Goal: Transaction & Acquisition: Obtain resource

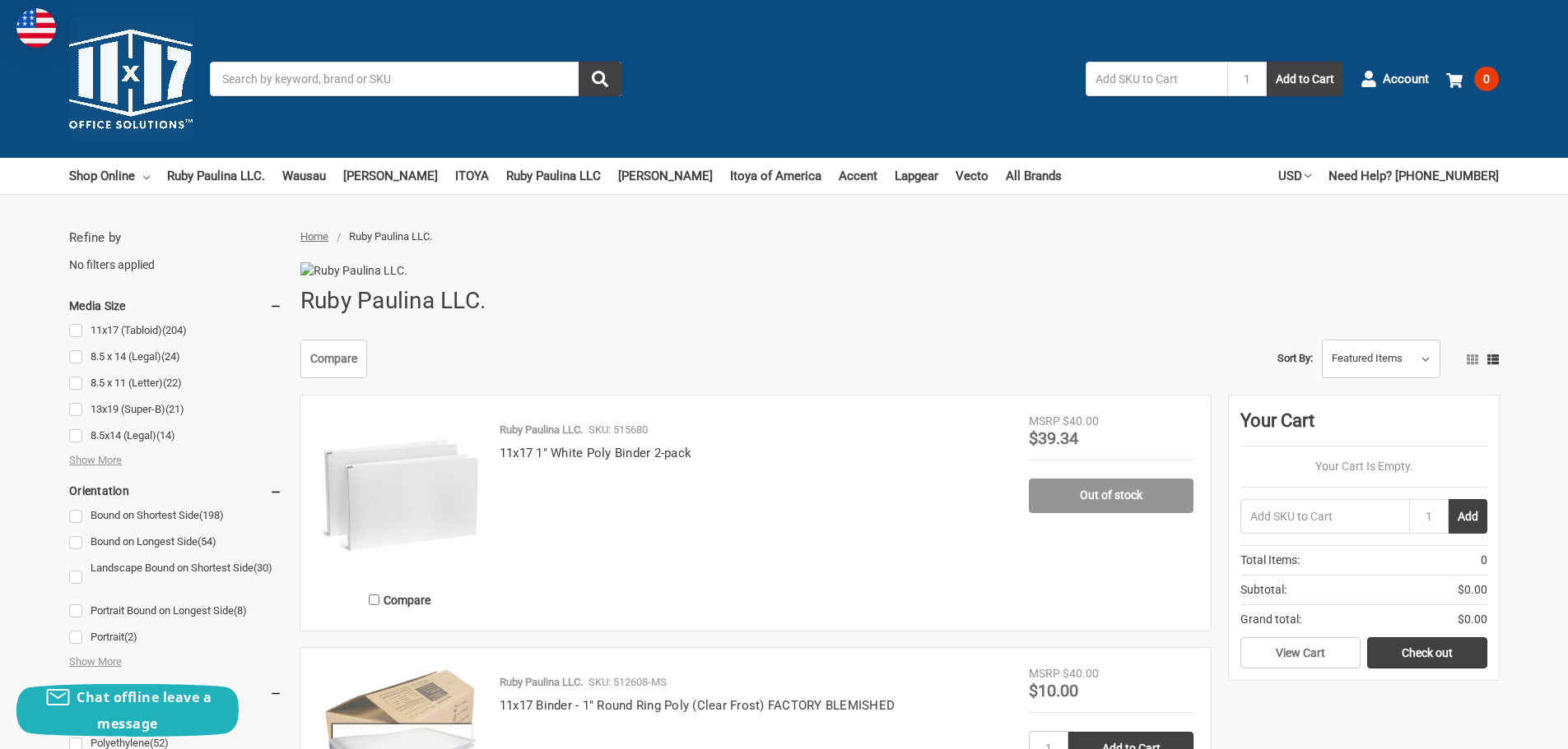
click at [451, 78] on input "Search" at bounding box center [415, 79] width 411 height 35
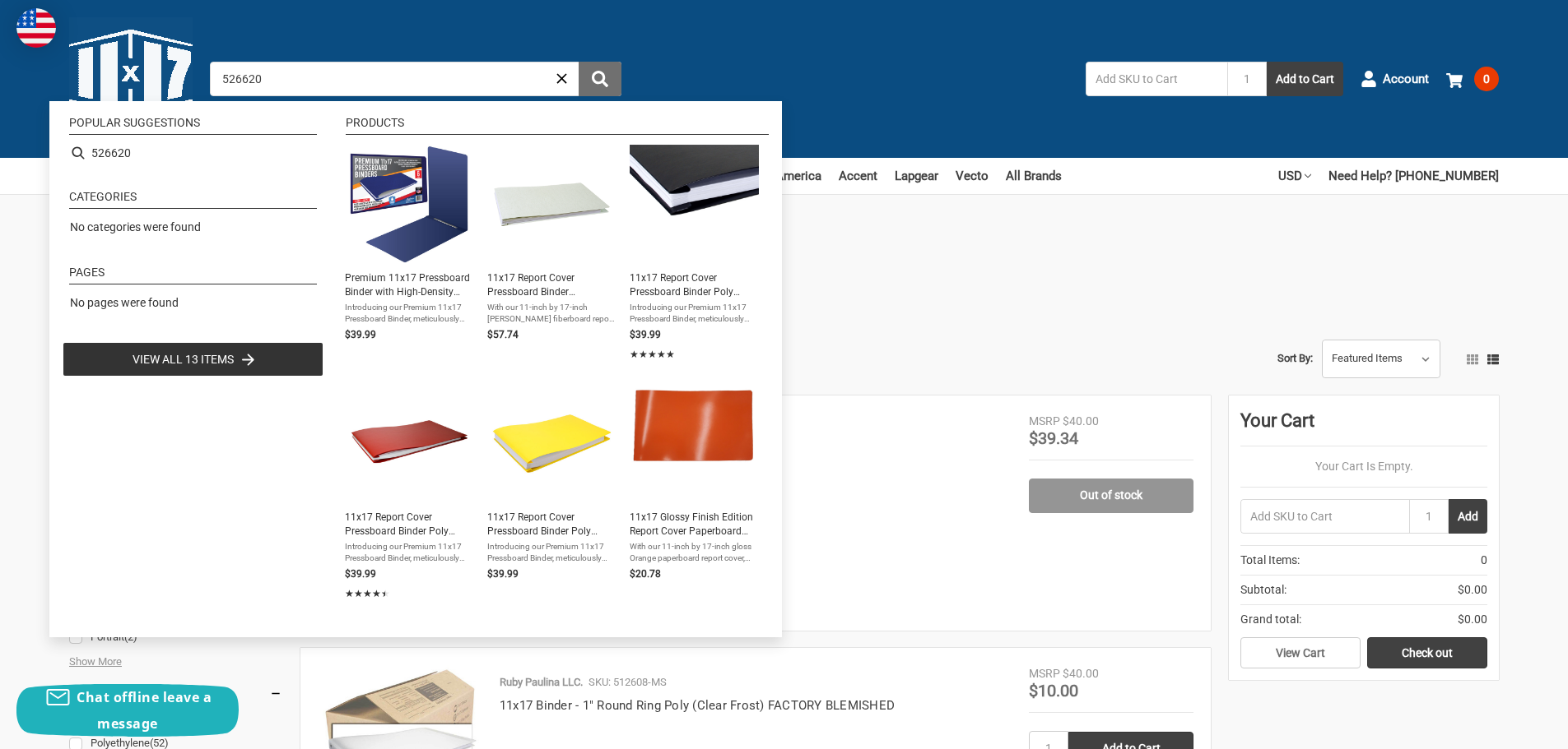
type input "526620"
click at [601, 81] on use "submit" at bounding box center [600, 79] width 17 height 17
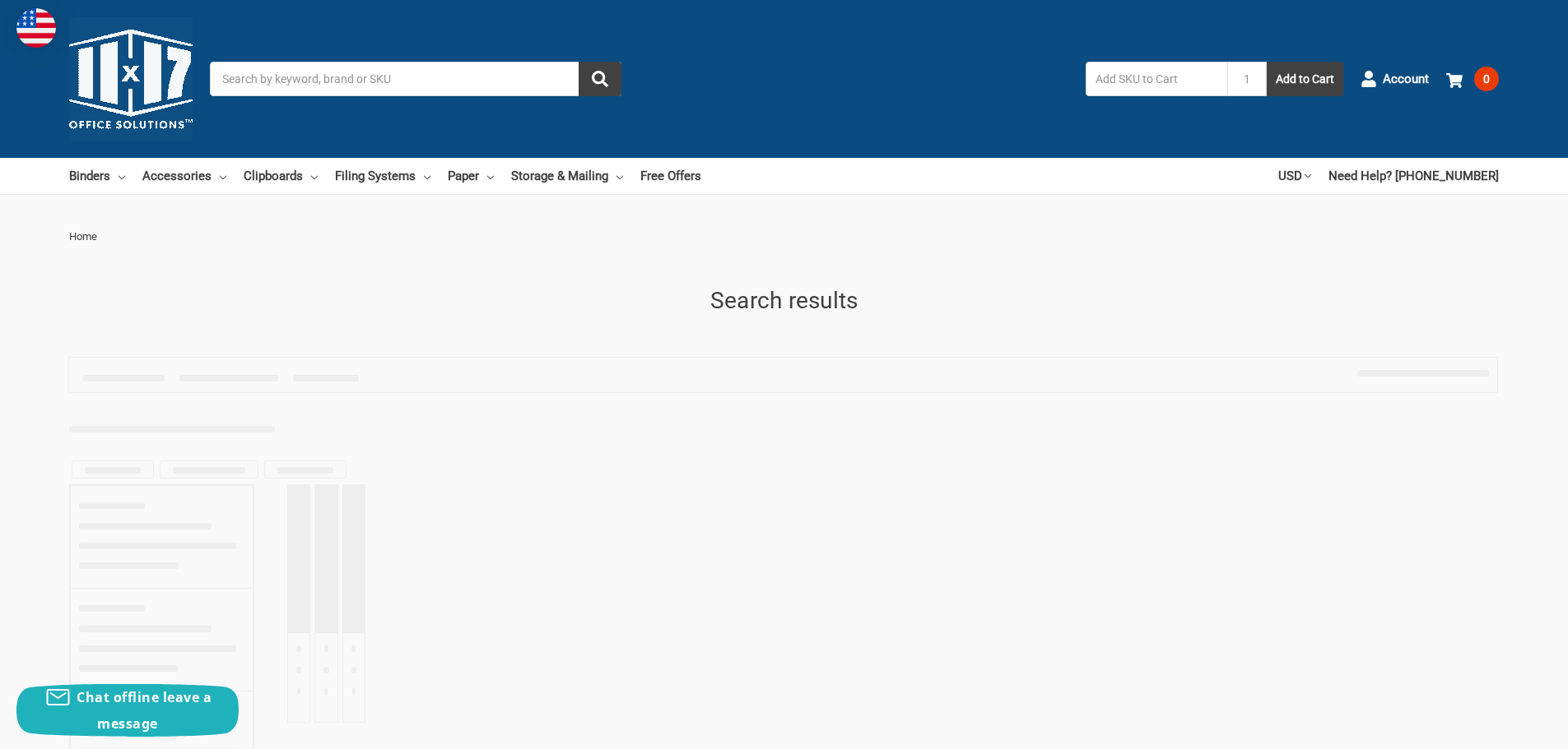
type input "526620"
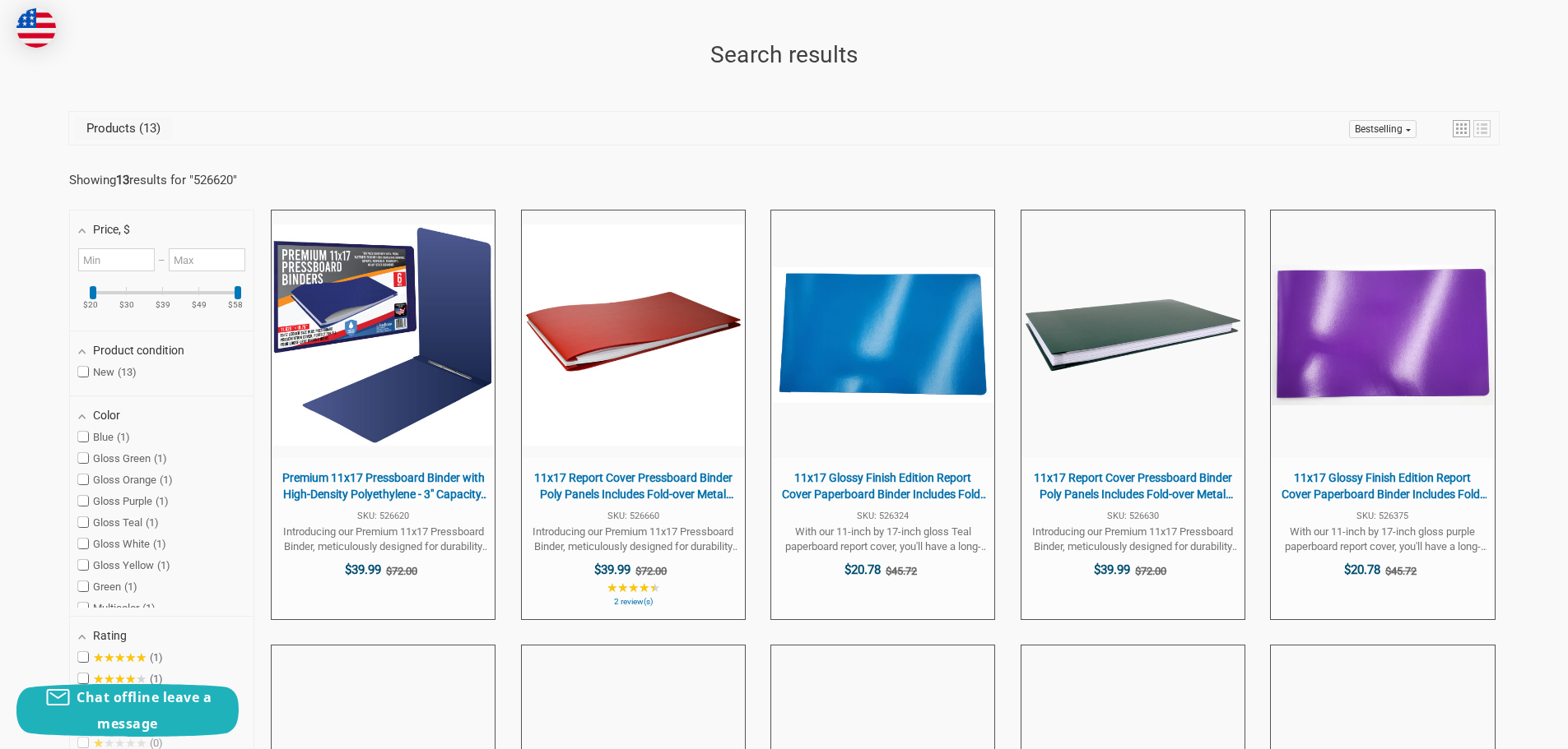
scroll to position [247, 0]
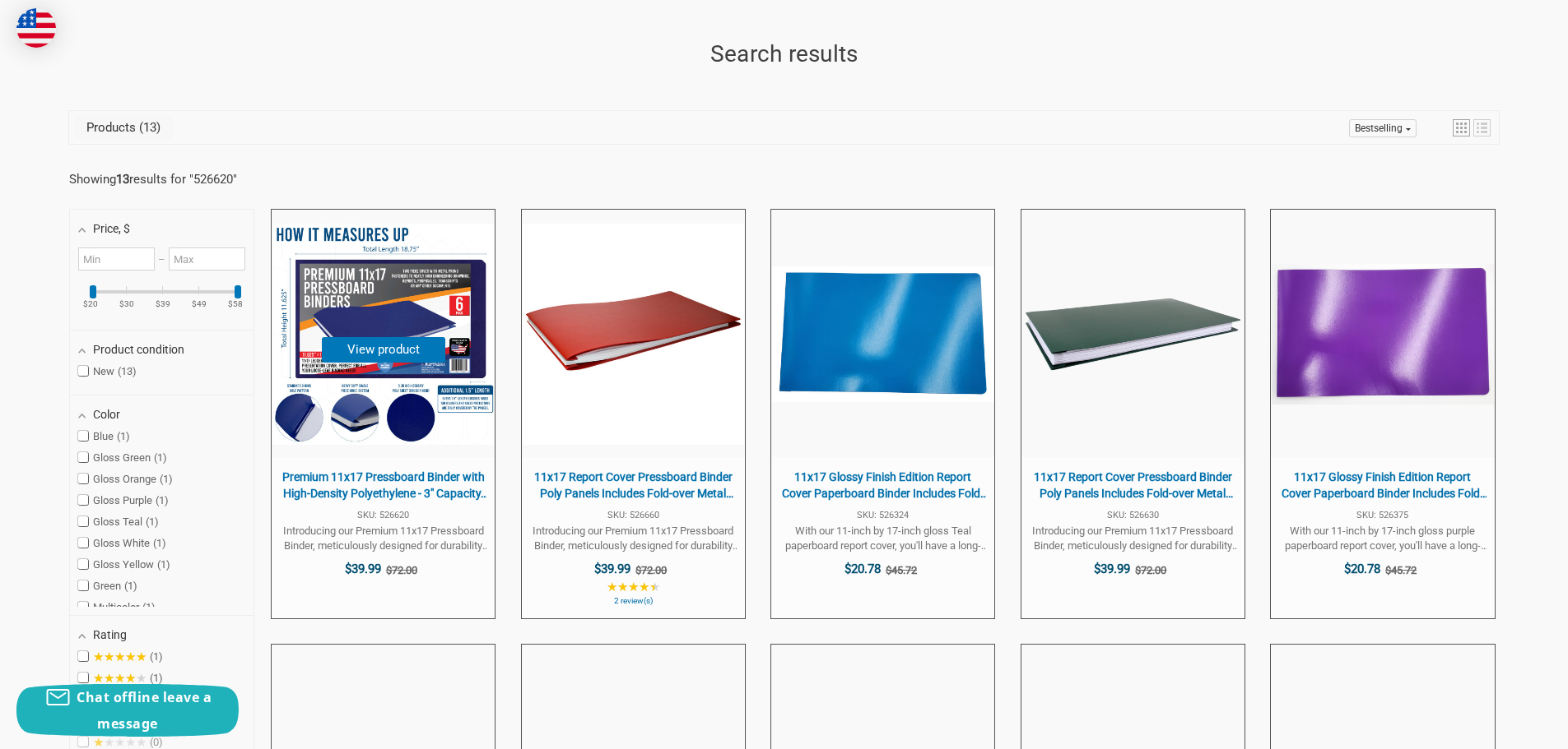
click at [406, 279] on img "Premium 11x17 Pressboard Binder with High-Density Polyethylene - 3" at bounding box center [383, 333] width 221 height 221
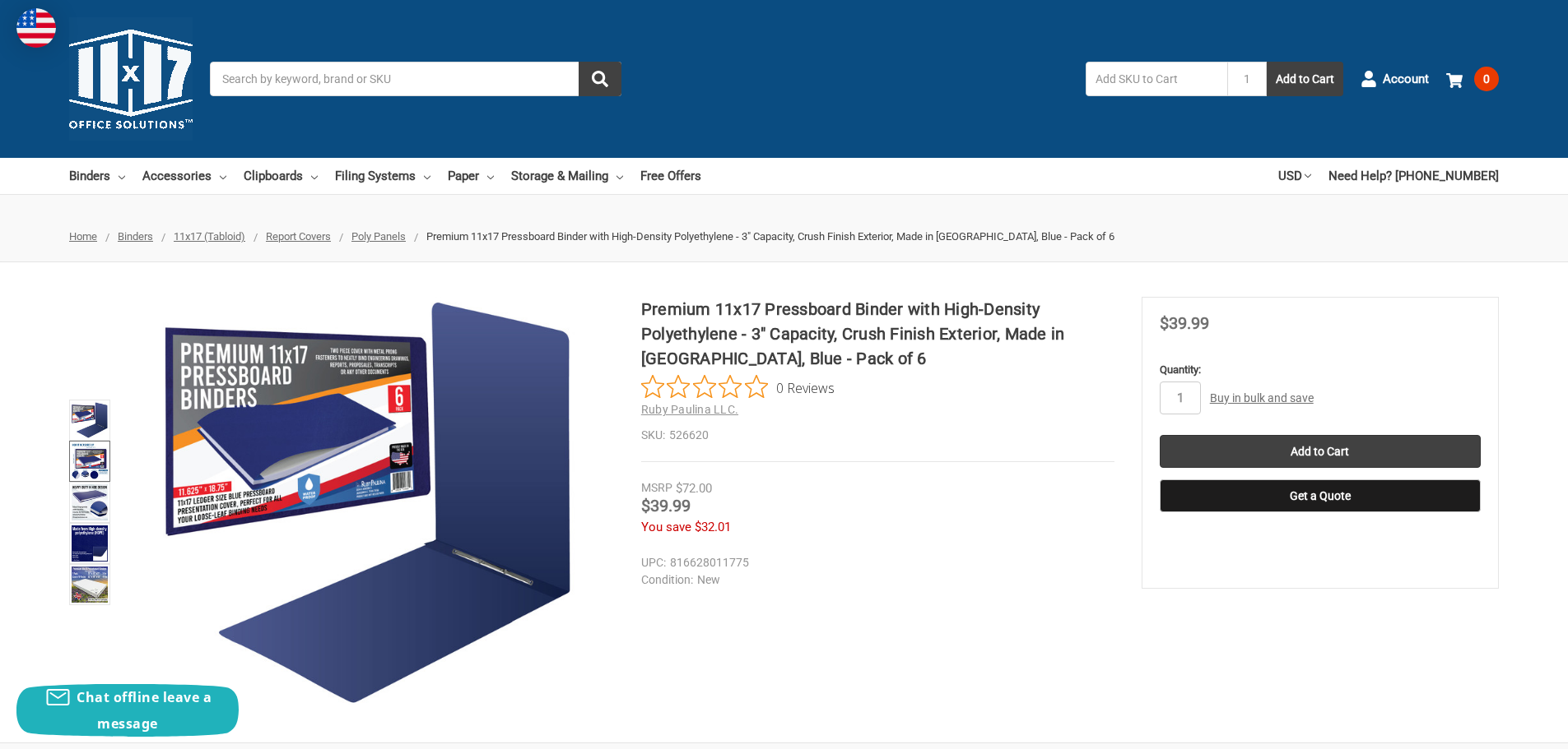
click at [86, 455] on img at bounding box center [89, 461] width 36 height 36
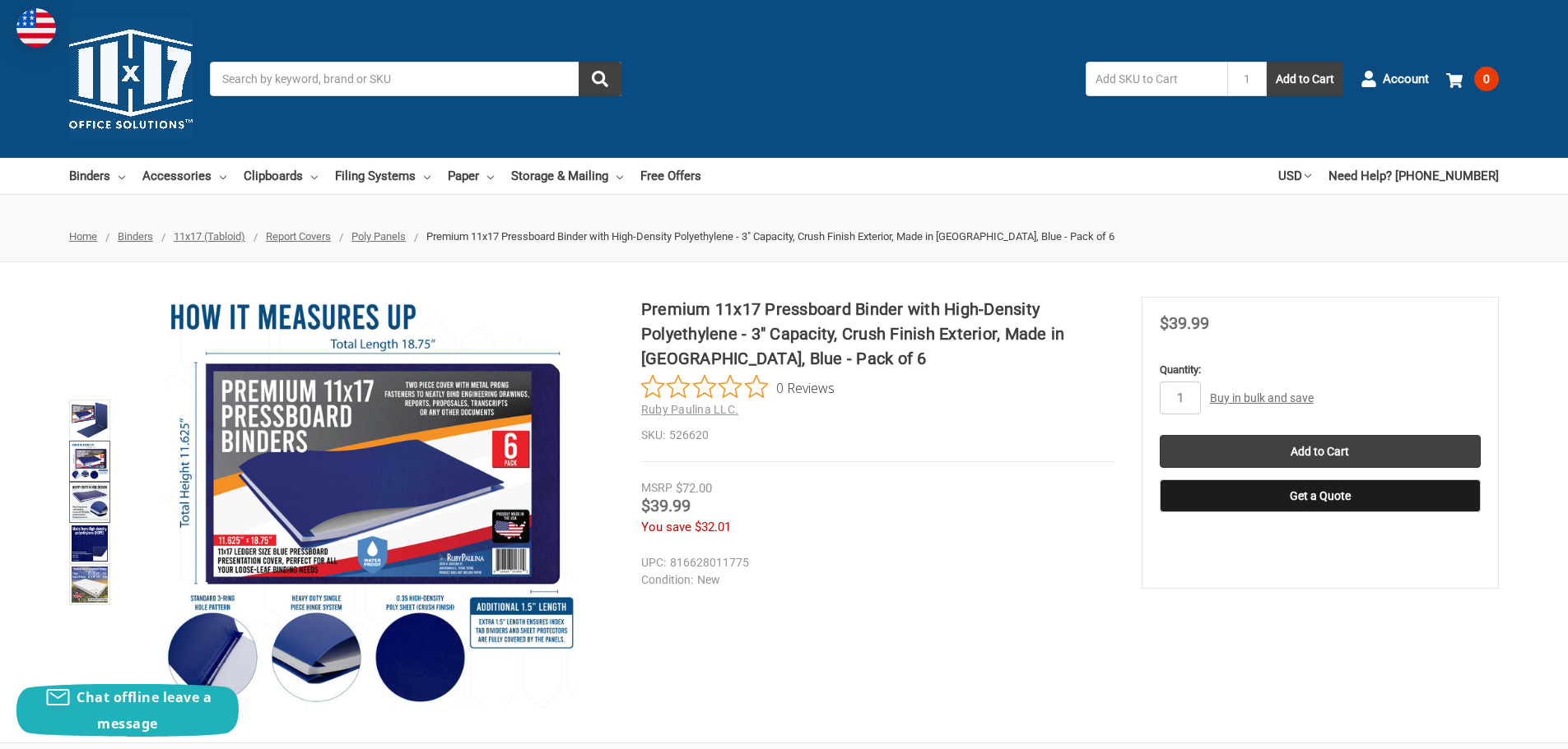
click at [98, 500] on img at bounding box center [89, 502] width 36 height 36
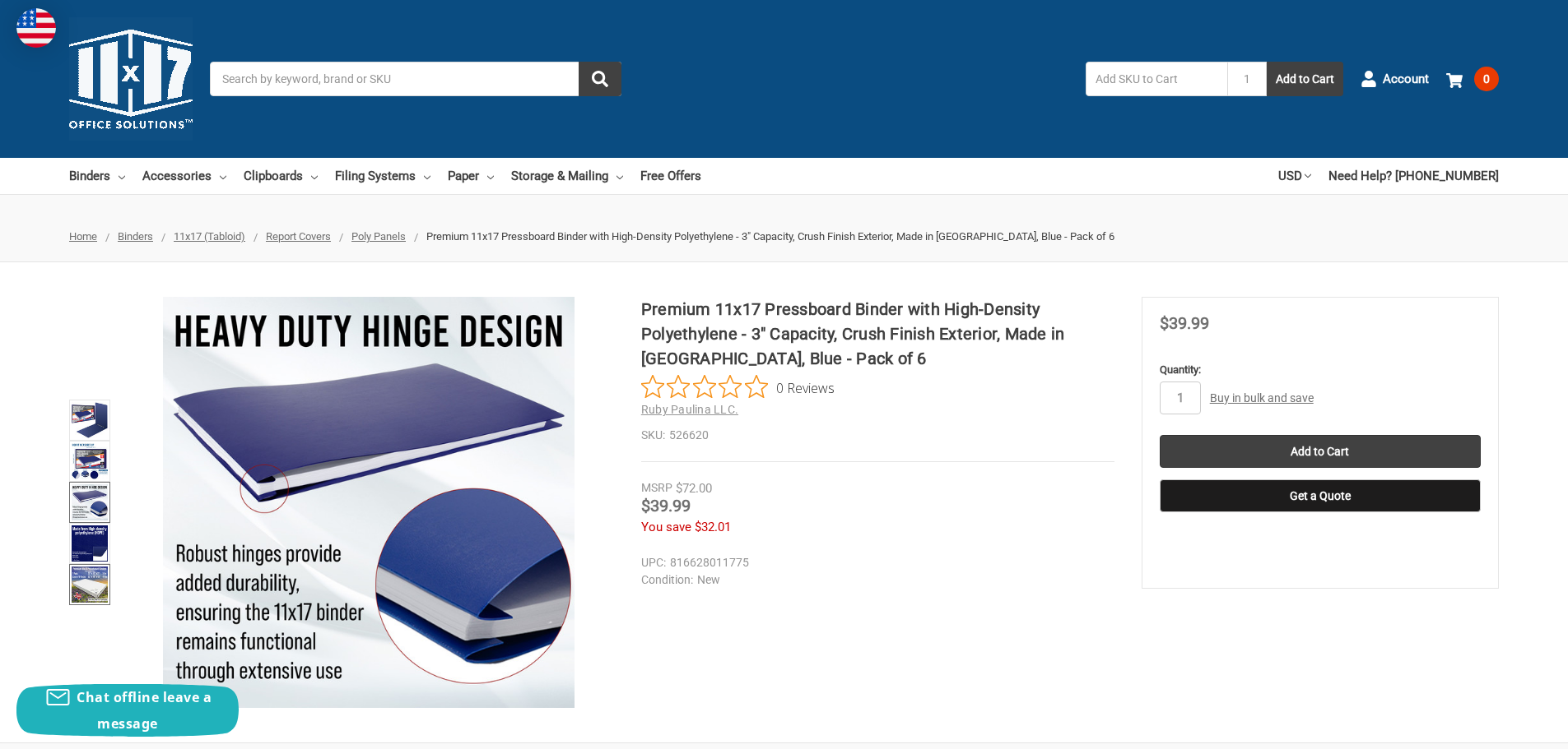
click at [97, 578] on img at bounding box center [89, 584] width 36 height 36
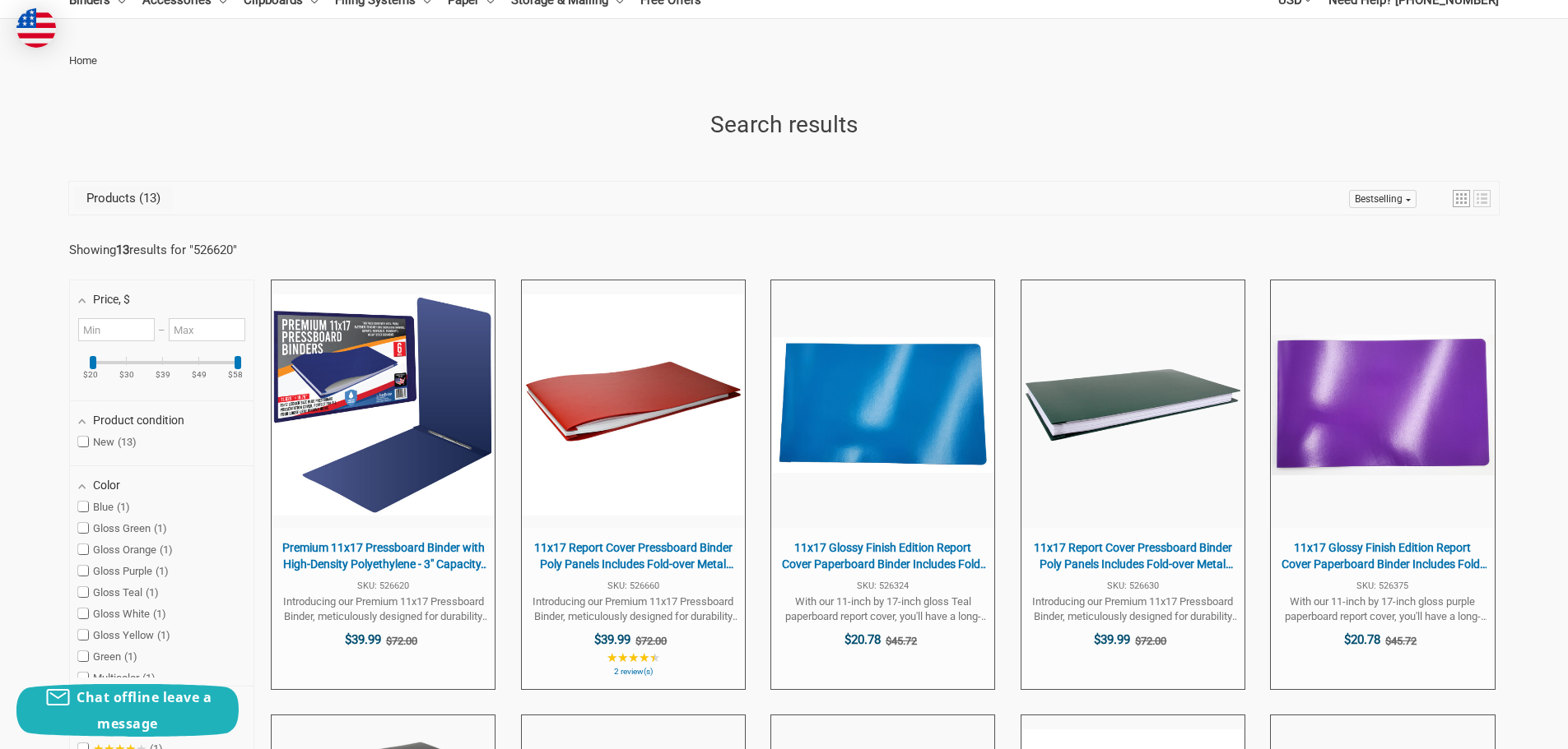
scroll to position [164, 0]
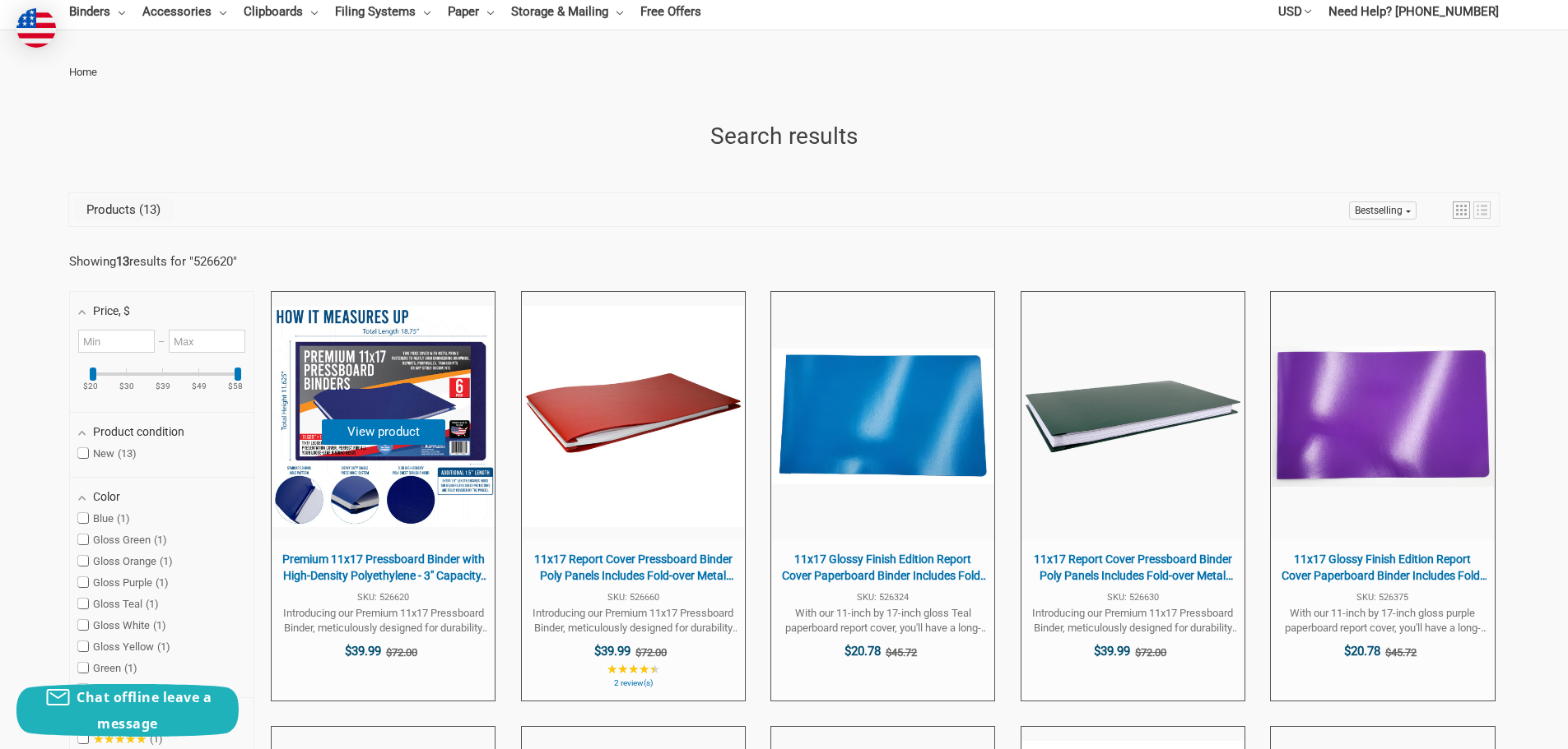
click at [428, 374] on img "Premium 11x17 Pressboard Binder with High-Density Polyethylene - 3" at bounding box center [383, 416] width 221 height 221
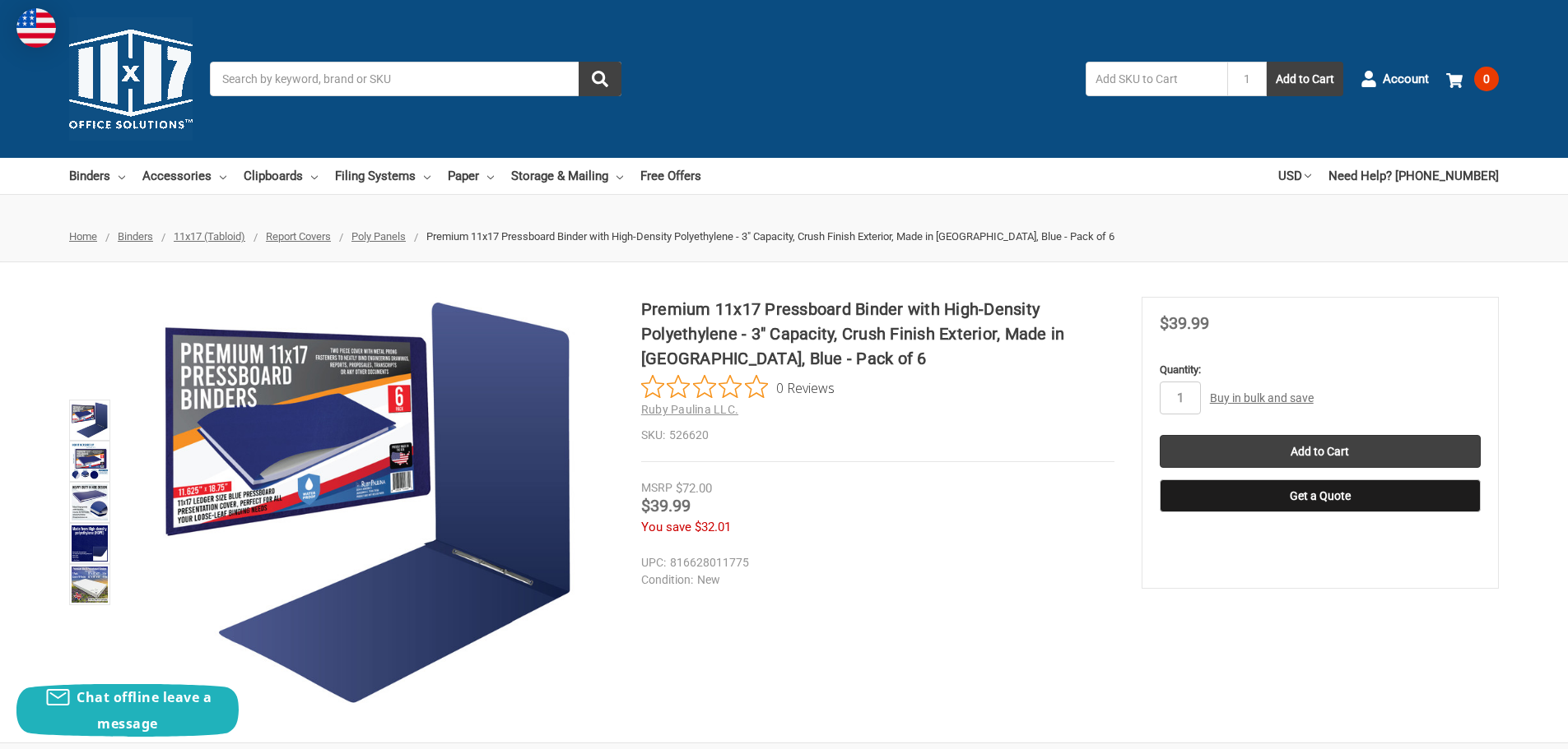
click at [1295, 395] on link "Buy in bulk and save" at bounding box center [1261, 398] width 104 height 13
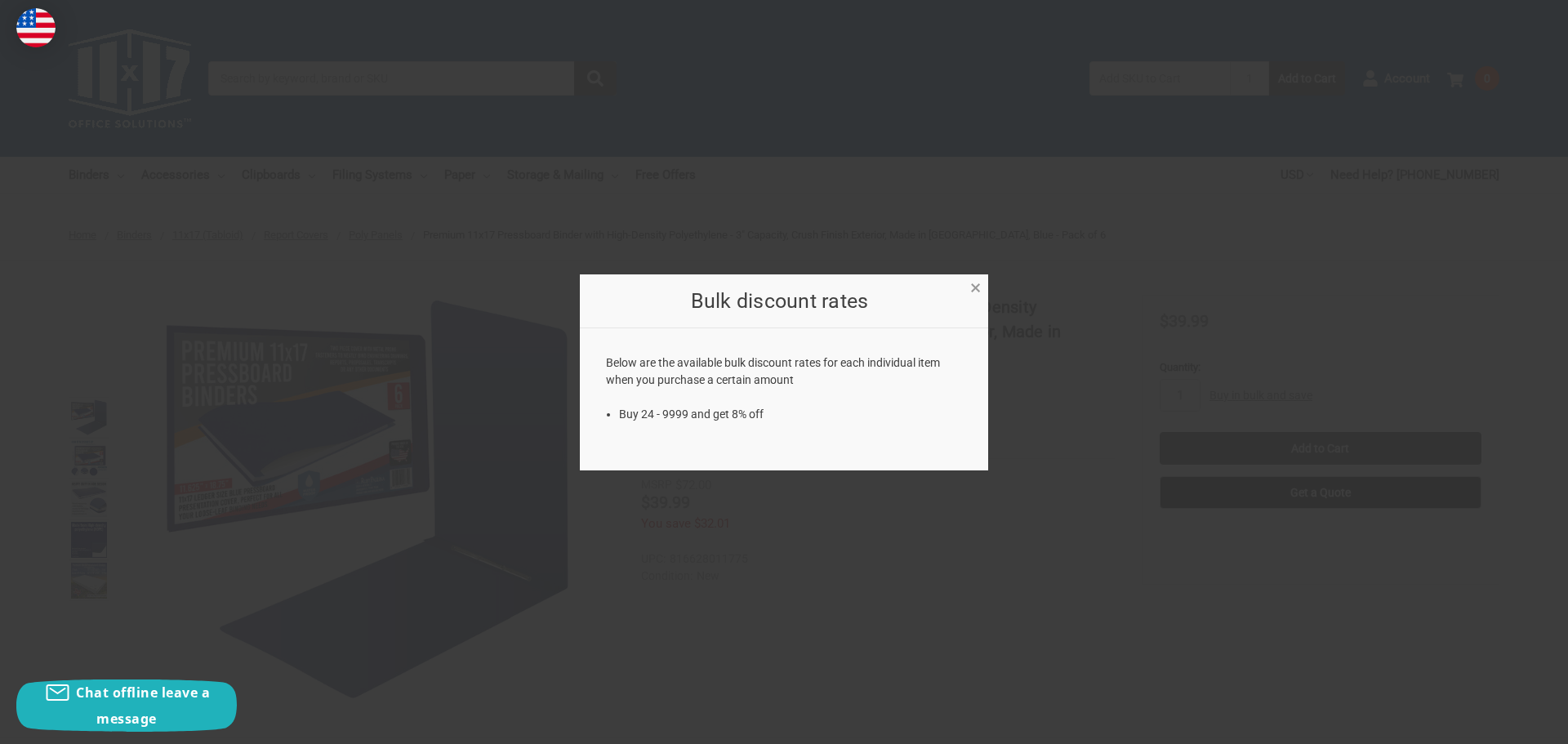
click at [978, 289] on span "×" at bounding box center [975, 288] width 10 height 23
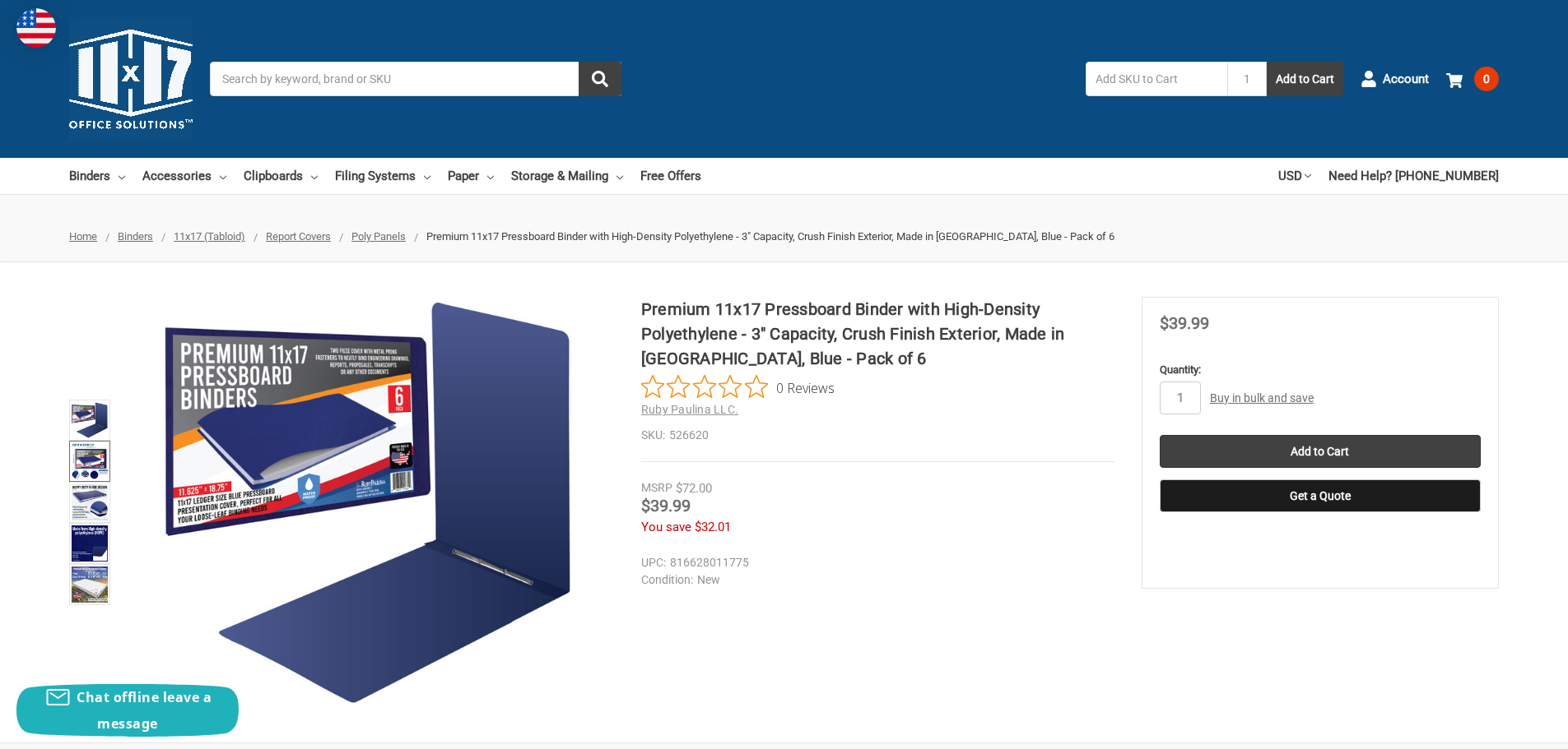
click at [82, 454] on img at bounding box center [89, 461] width 36 height 36
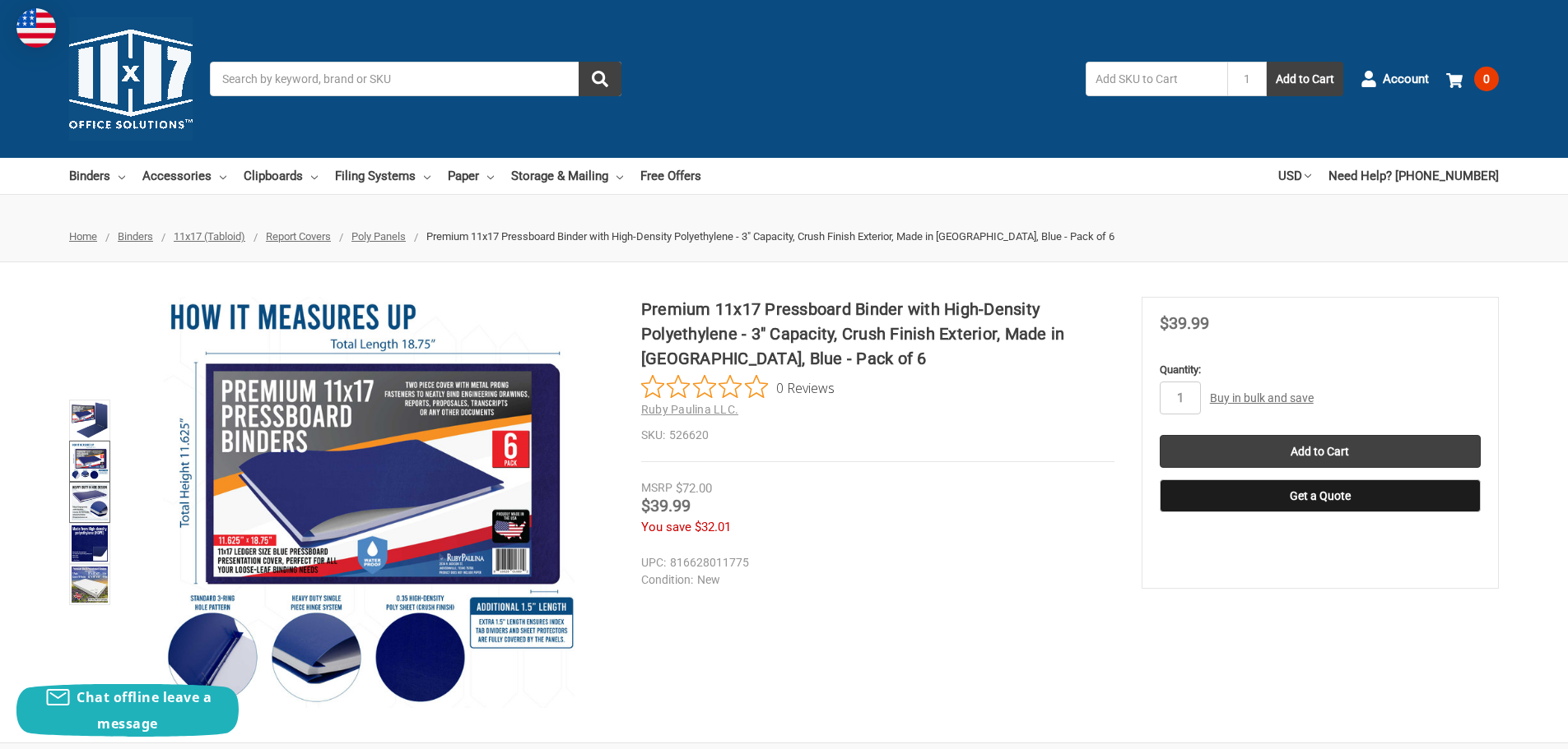
click at [88, 508] on img at bounding box center [89, 502] width 36 height 36
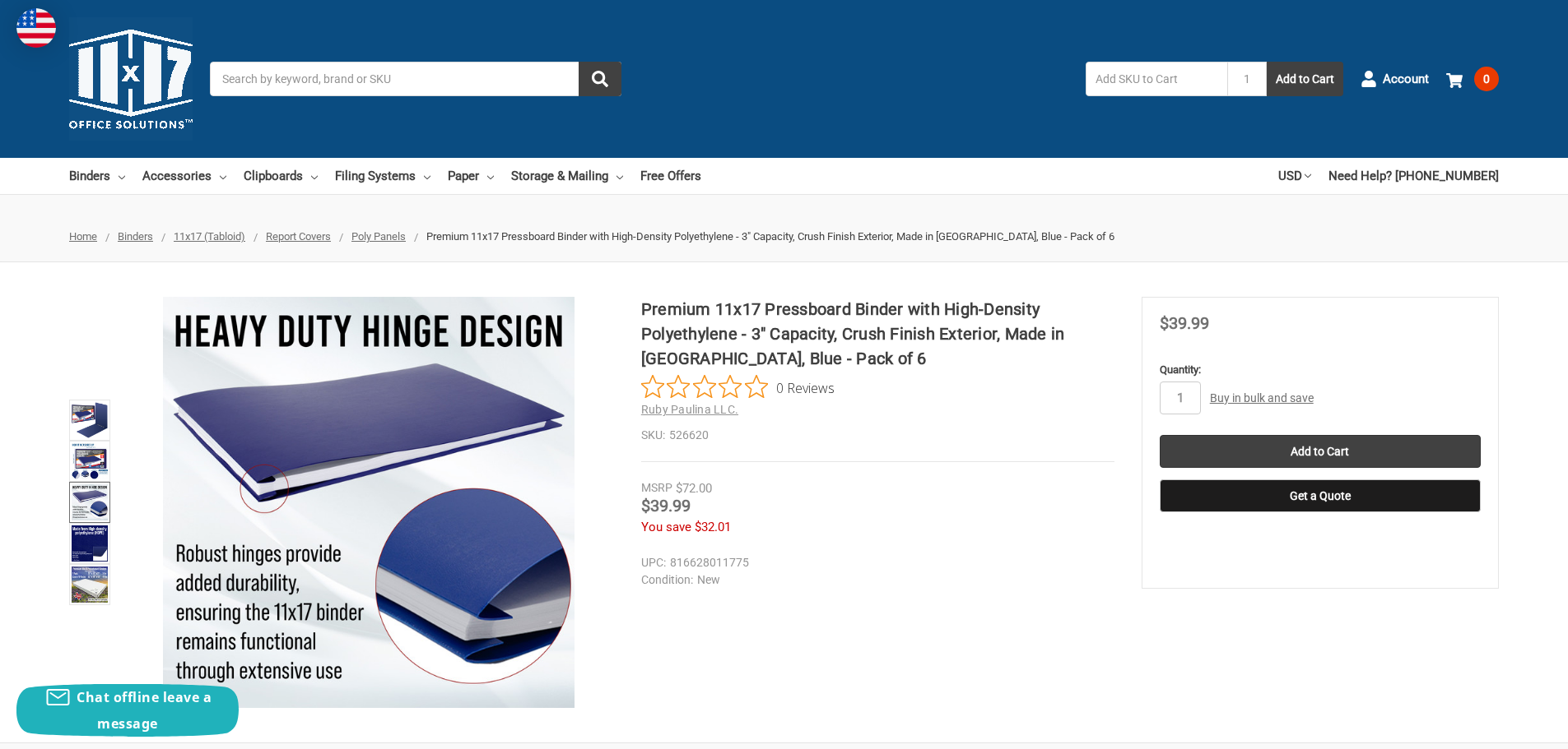
click at [1213, 398] on link "Buy in bulk and save" at bounding box center [1261, 398] width 104 height 13
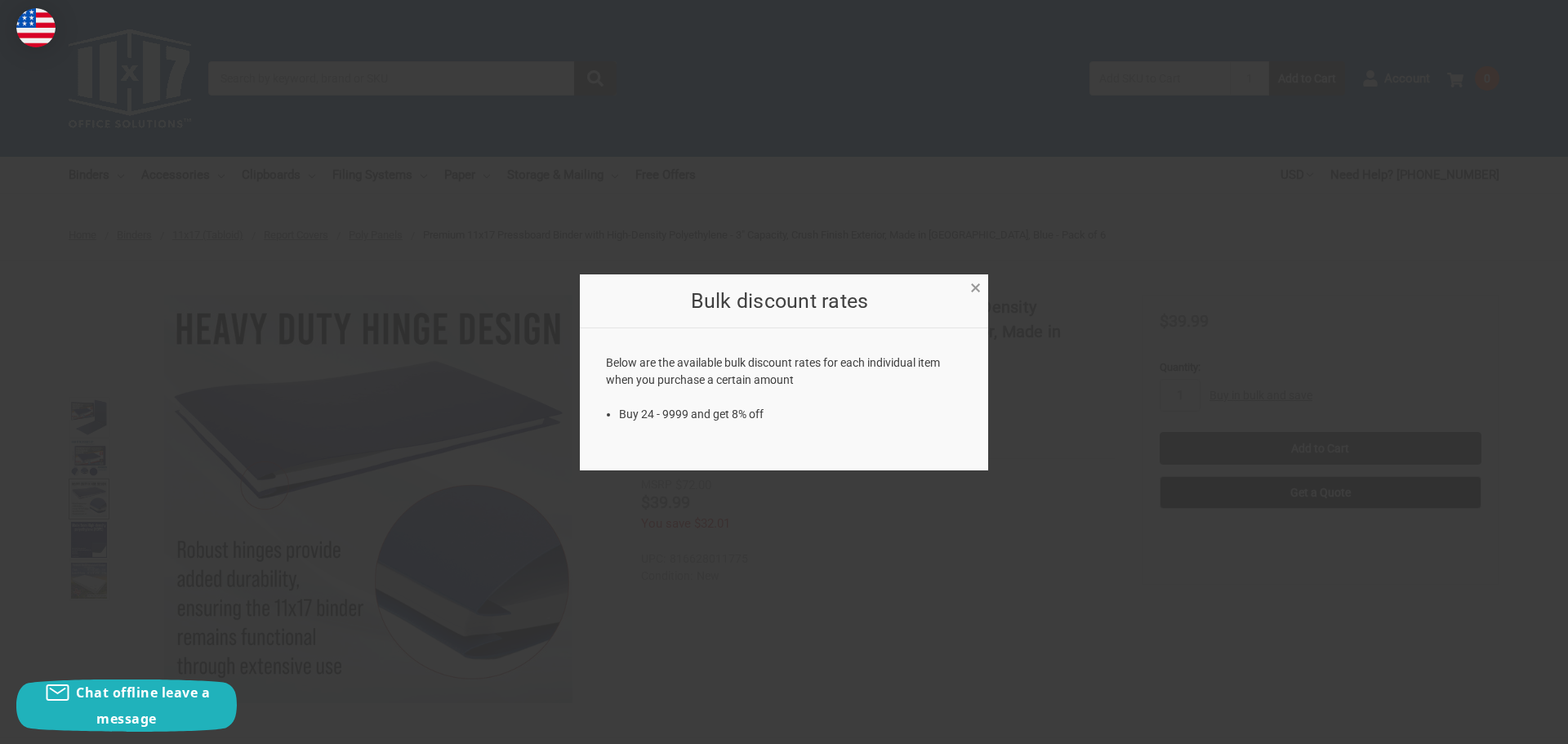
click at [974, 286] on span "×" at bounding box center [975, 288] width 10 height 23
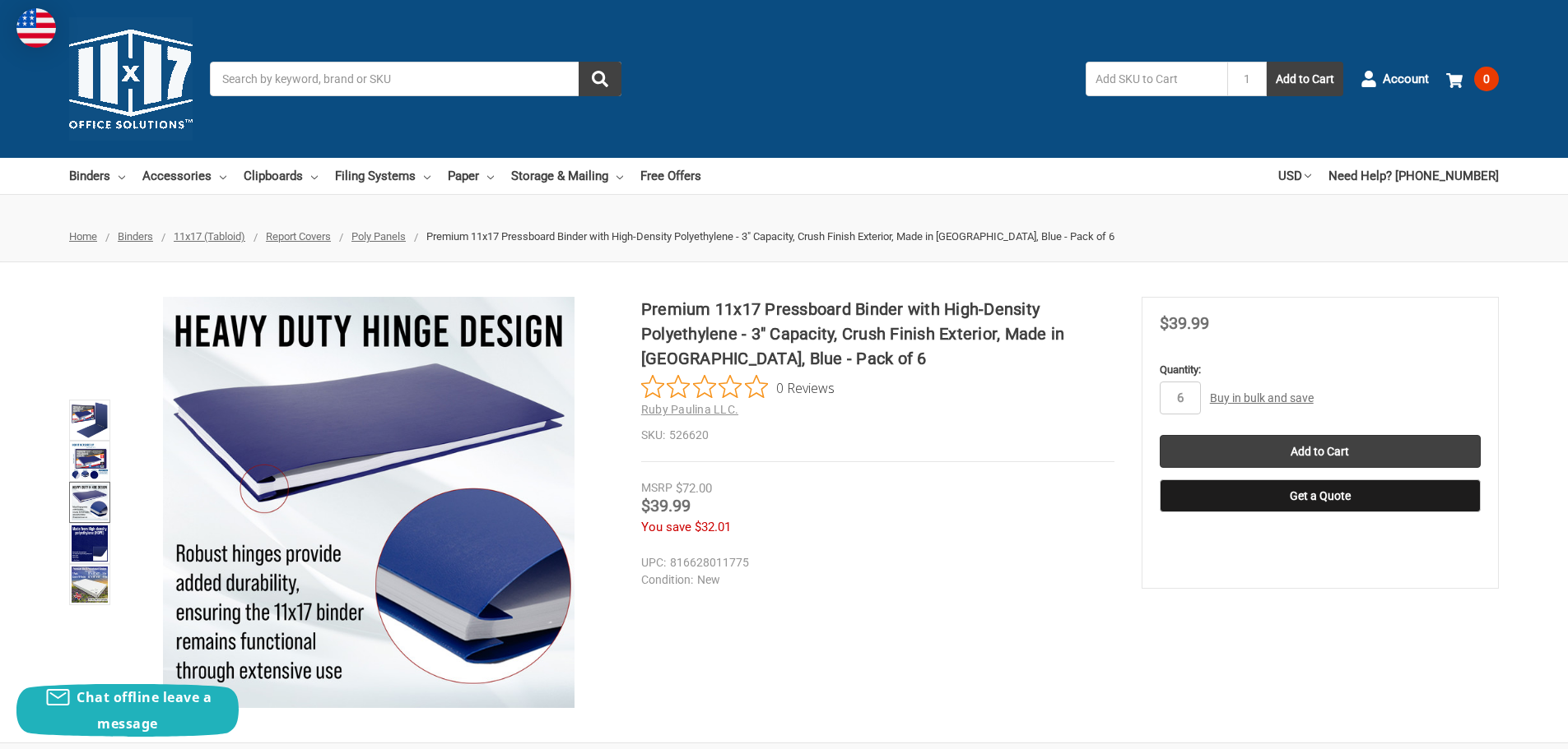
click at [1357, 364] on label "Quantity:" at bounding box center [1321, 370] width 321 height 17
click at [1201, 381] on input "6" at bounding box center [1180, 398] width 41 height 33
click at [1033, 575] on dd "New" at bounding box center [874, 581] width 466 height 17
click at [1339, 454] on input "Add to Cart" at bounding box center [1321, 451] width 321 height 33
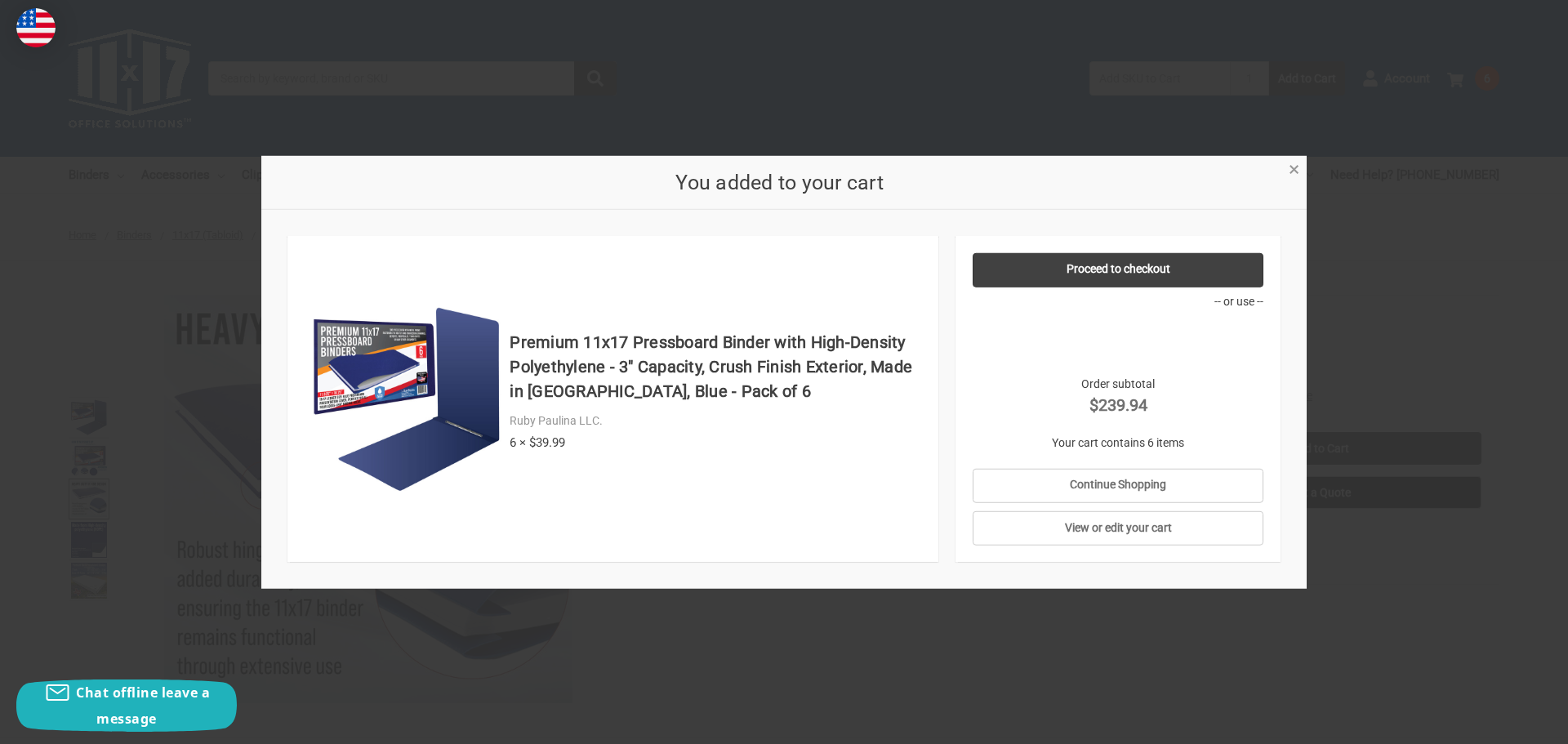
click at [1291, 172] on span "×" at bounding box center [1294, 169] width 10 height 23
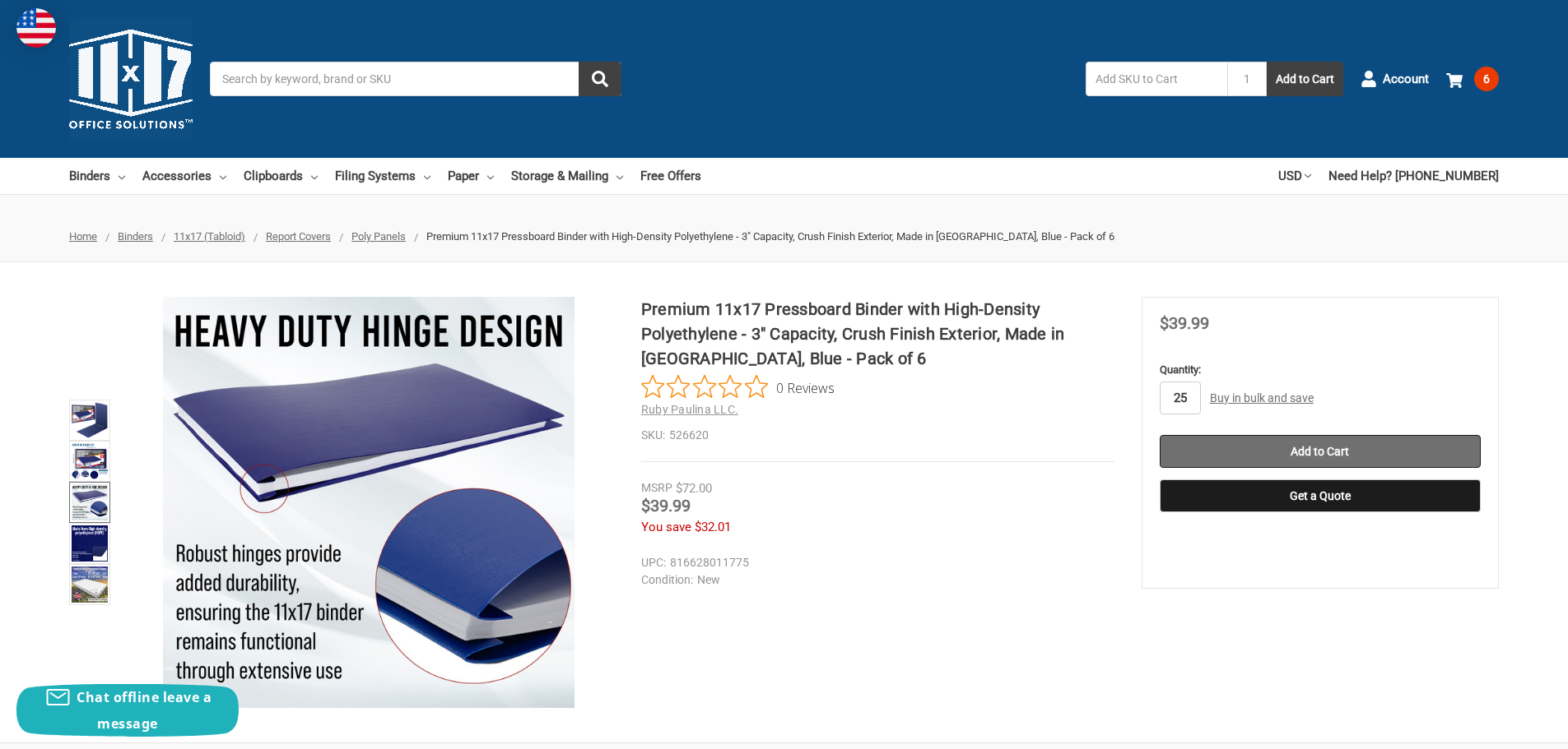
type input "25"
click at [1290, 444] on input "Add to Cart" at bounding box center [1321, 451] width 321 height 33
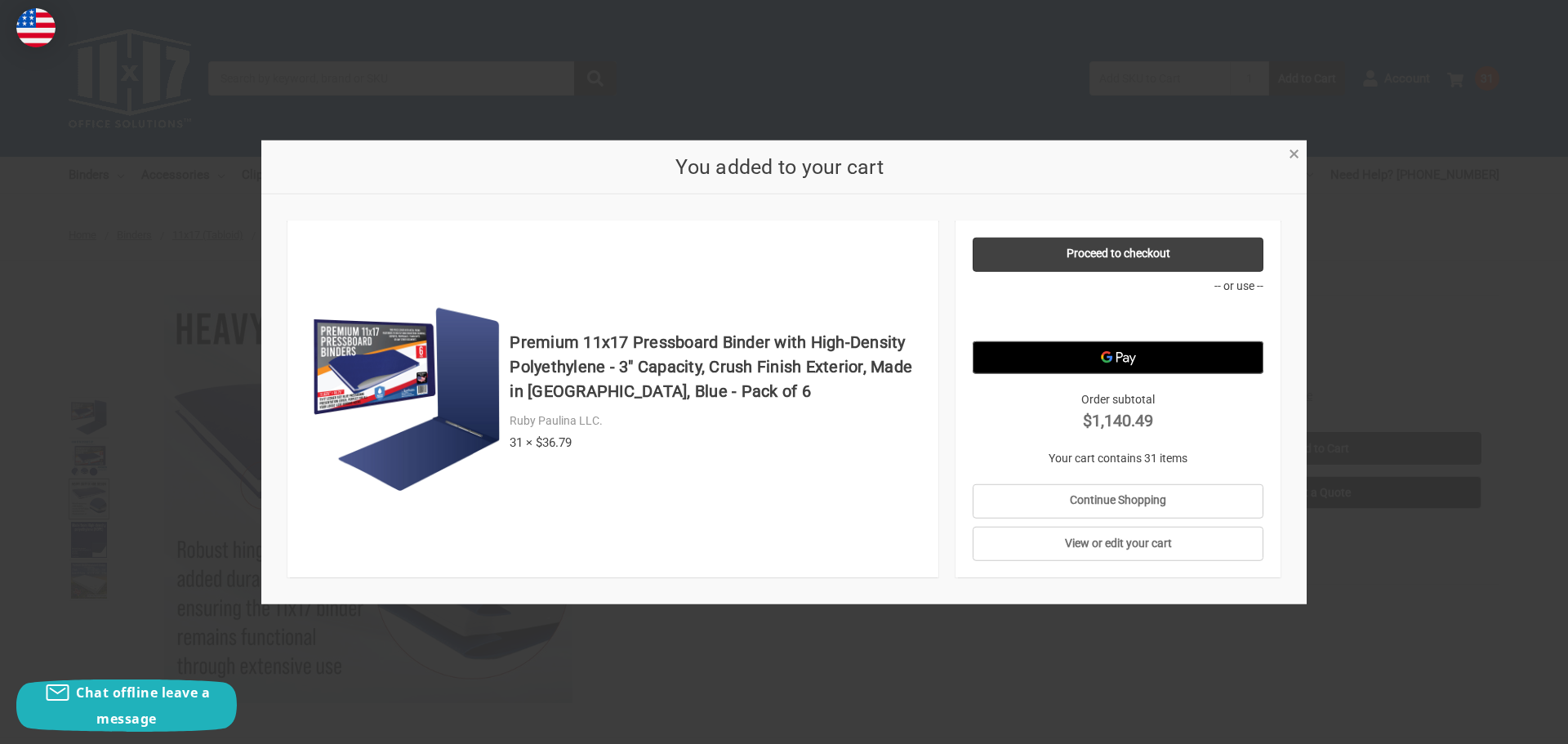
click at [1287, 160] on link "×" at bounding box center [1294, 153] width 17 height 17
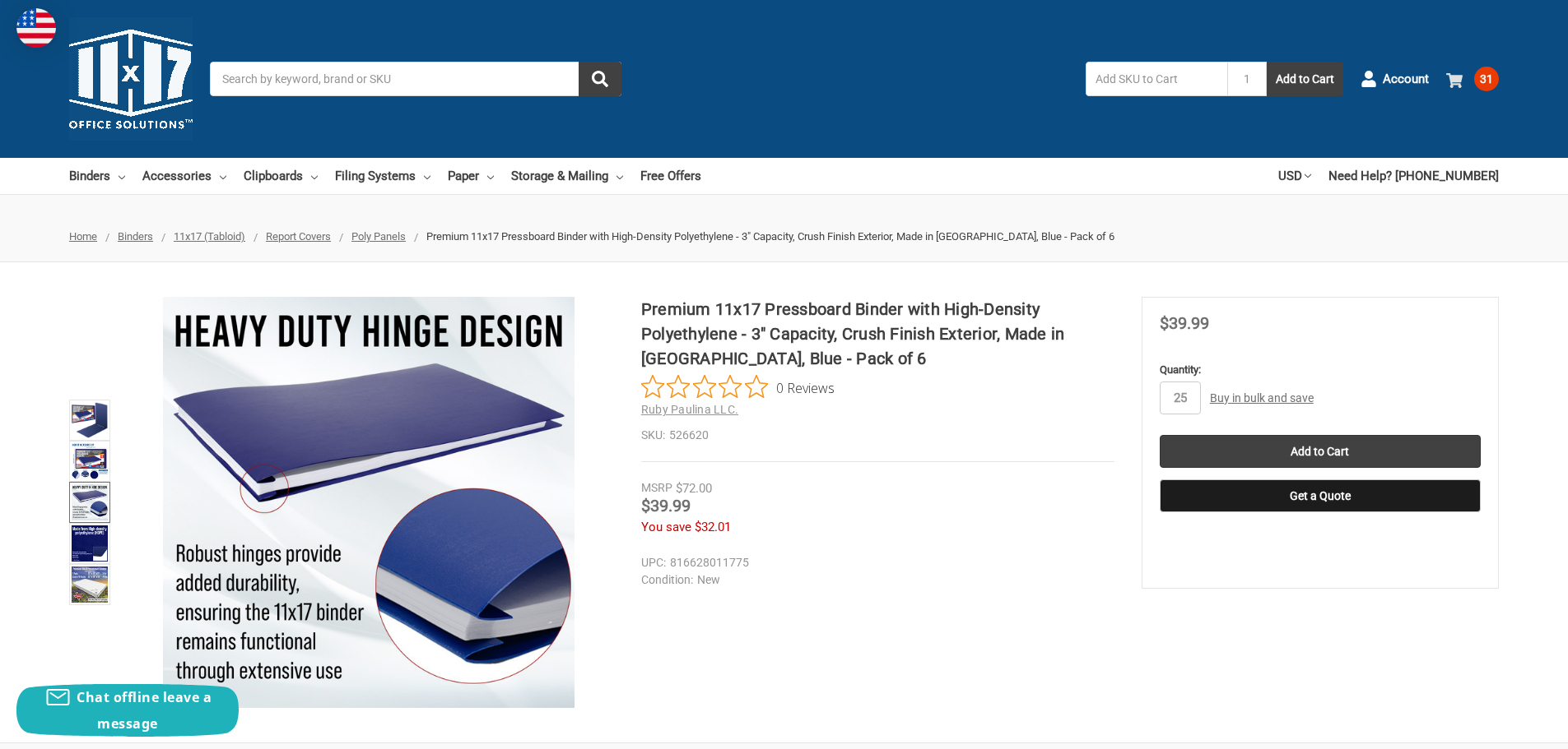
click at [1482, 74] on span "31" at bounding box center [1487, 79] width 24 height 24
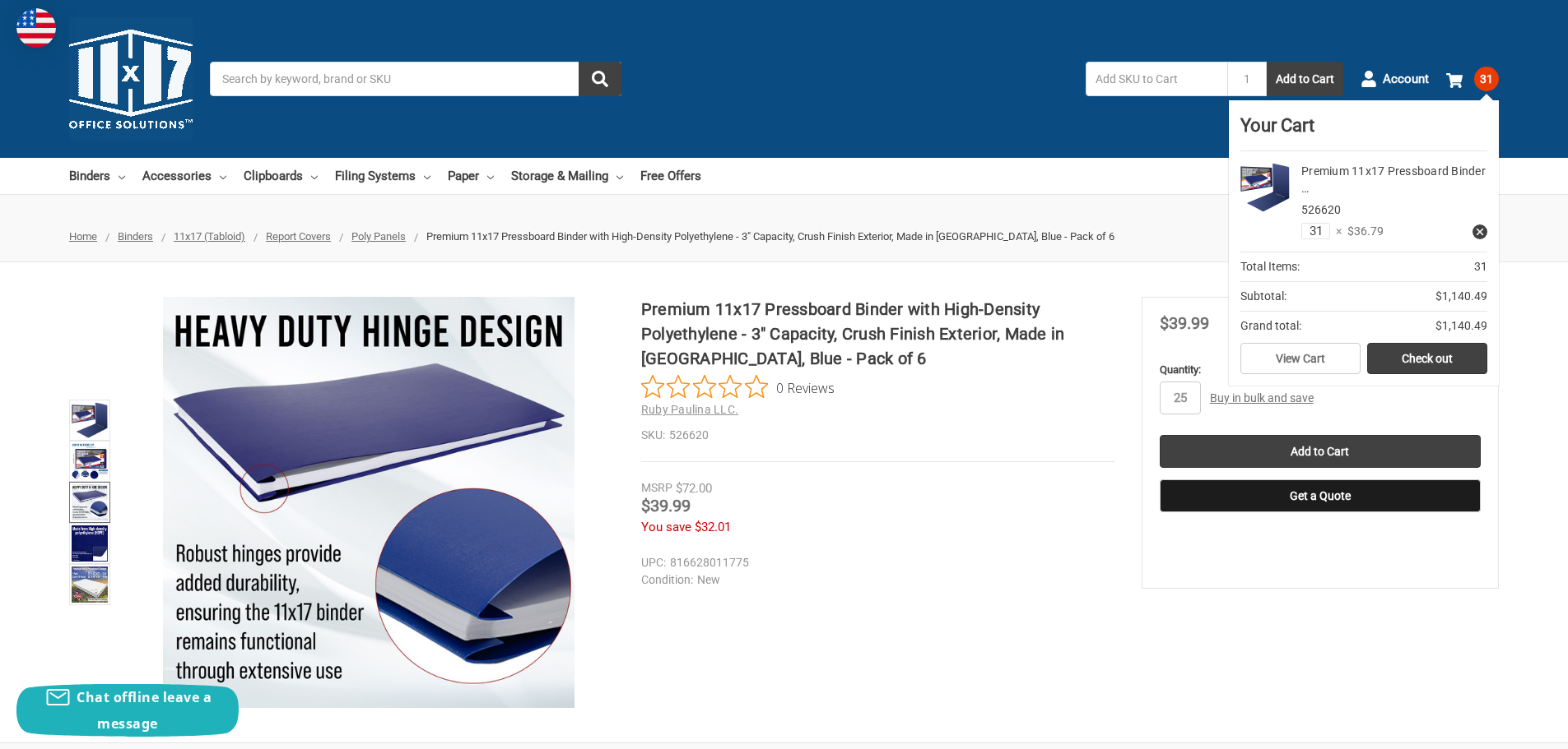
drag, startPoint x: 1325, startPoint y: 230, endPoint x: 1227, endPoint y: 238, distance: 98.3
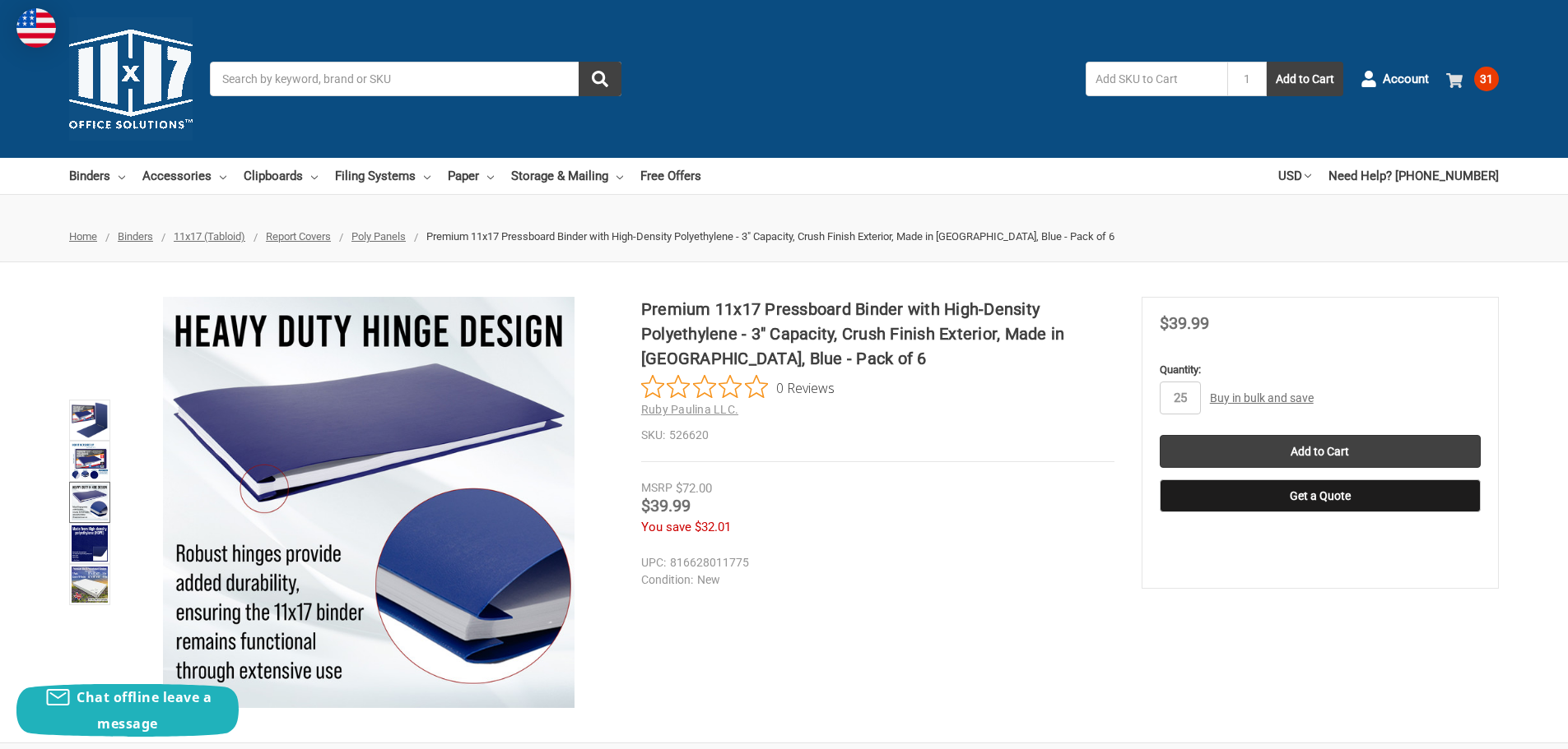
type input "25"
click at [1489, 73] on span "31" at bounding box center [1487, 79] width 24 height 24
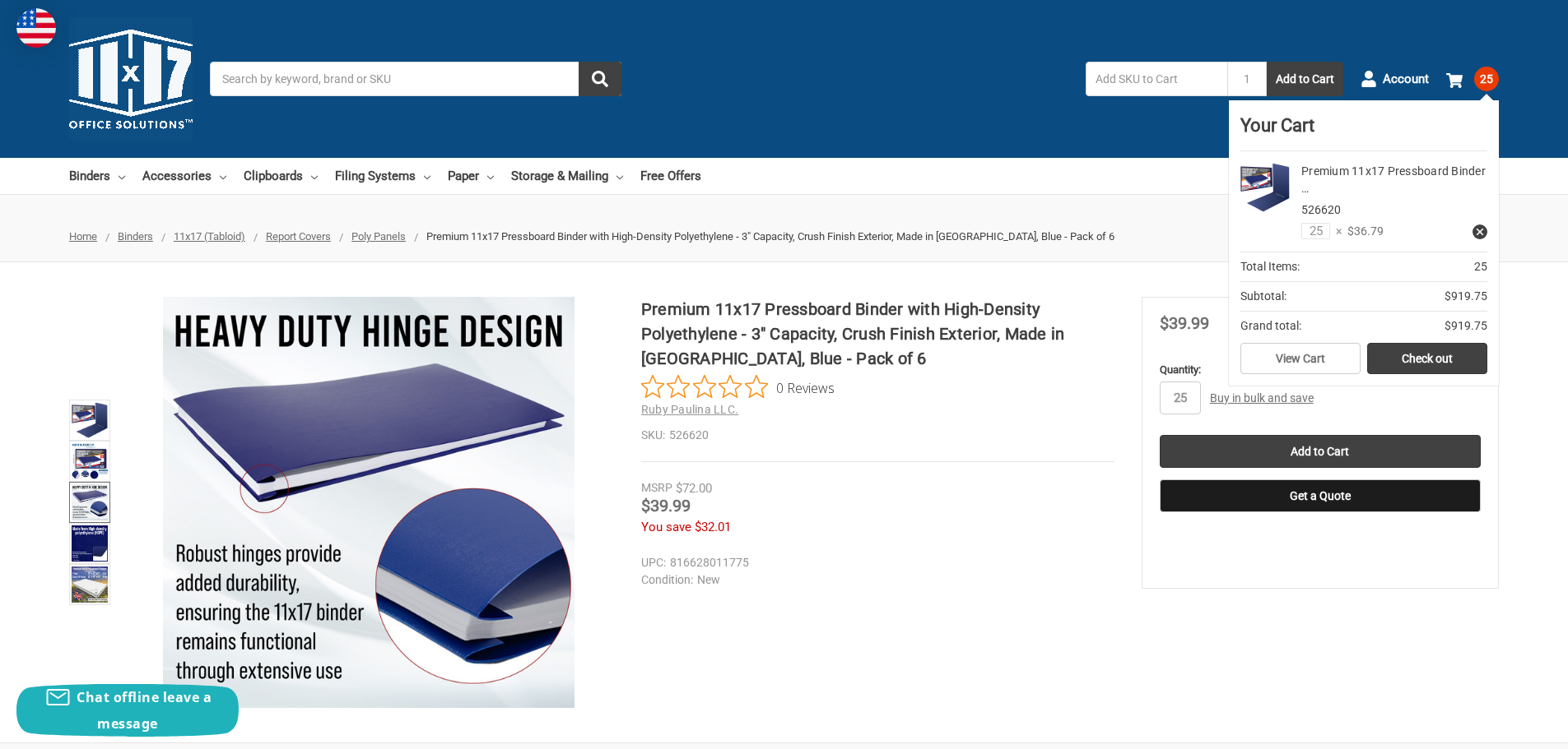
click at [1433, 229] on div "Premium 11x17 Pressboard Binder … 526620 25 × $36.79" at bounding box center [1389, 202] width 197 height 78
click at [164, 175] on link "Accessories" at bounding box center [184, 175] width 84 height 36
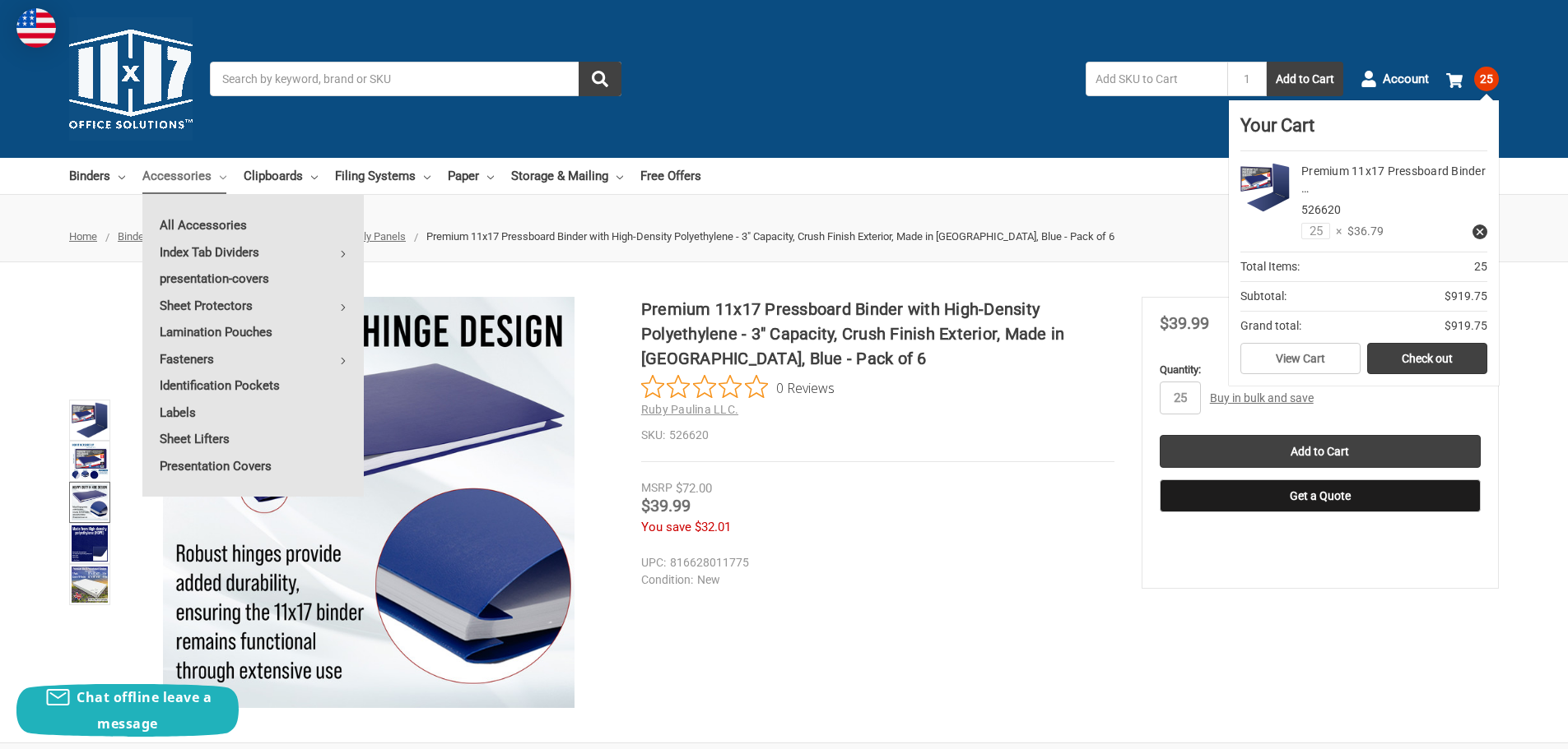
click at [858, 173] on nav "Binders All Binders 11x17 (Tabloid) All 11x17 (Tabloid) Ring Binders Fold-Over …" at bounding box center [665, 175] width 1192 height 36
click at [383, 170] on link "Filing Systems" at bounding box center [383, 175] width 95 height 36
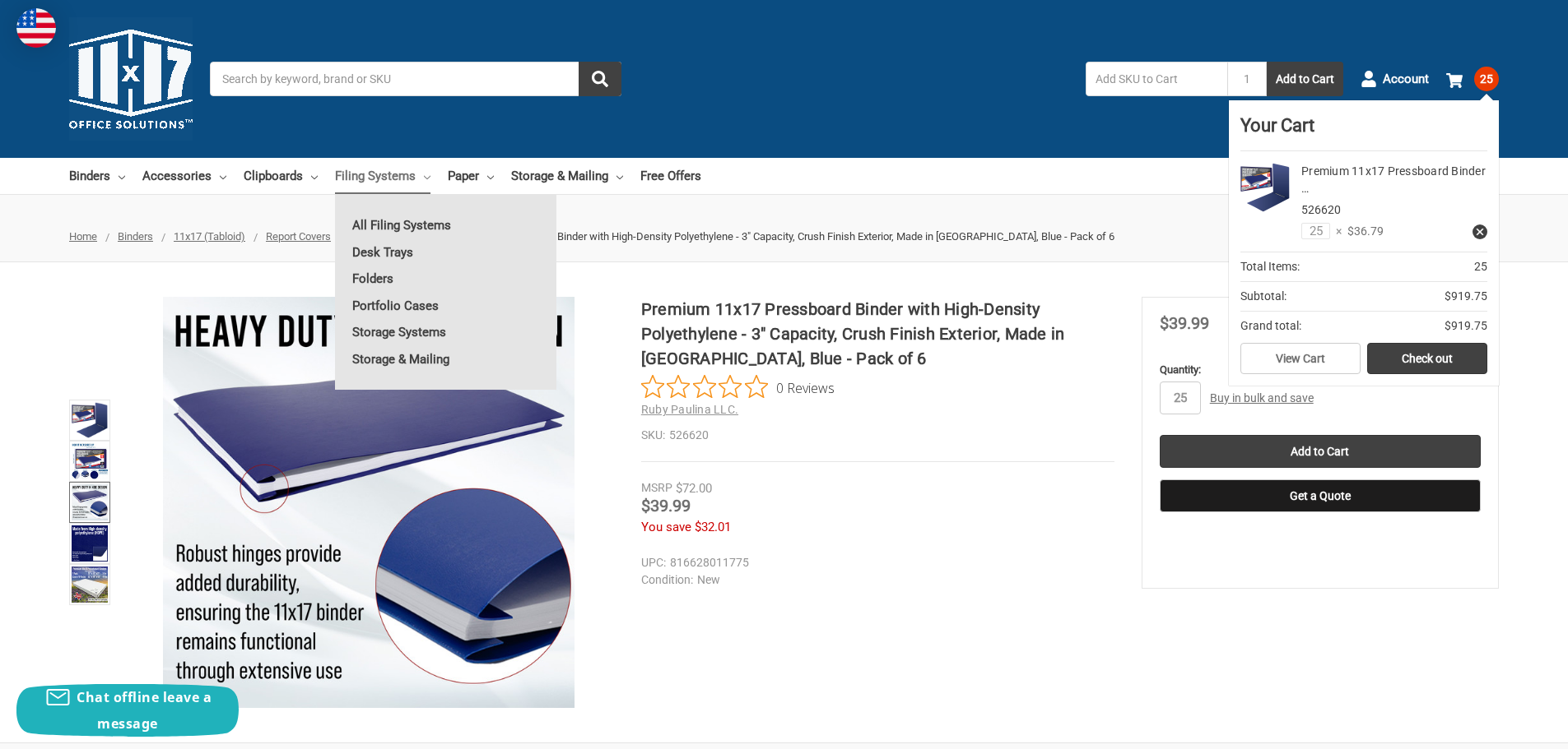
click at [83, 236] on span "Home" at bounding box center [83, 237] width 28 height 12
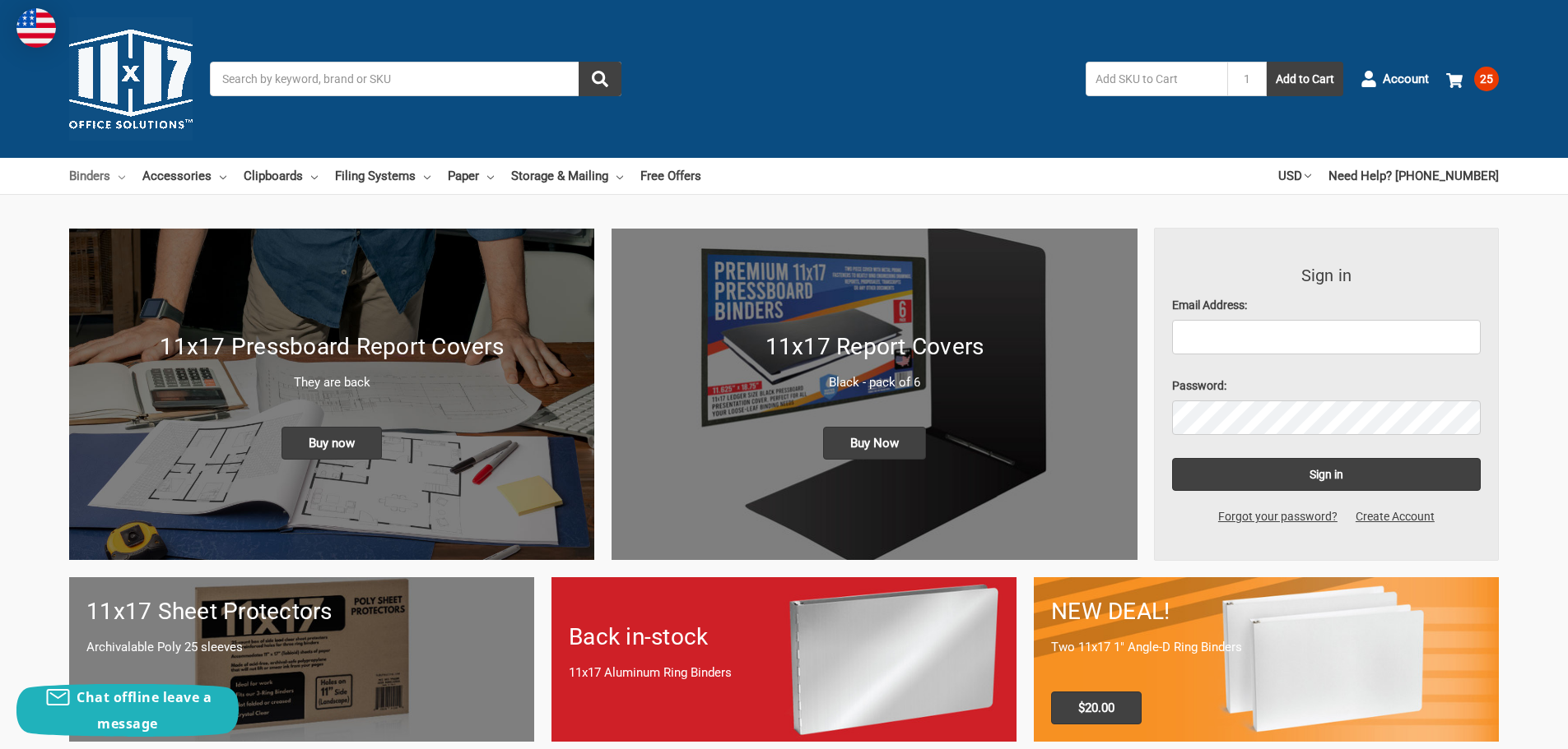
click at [105, 175] on link "Binders" at bounding box center [97, 175] width 56 height 36
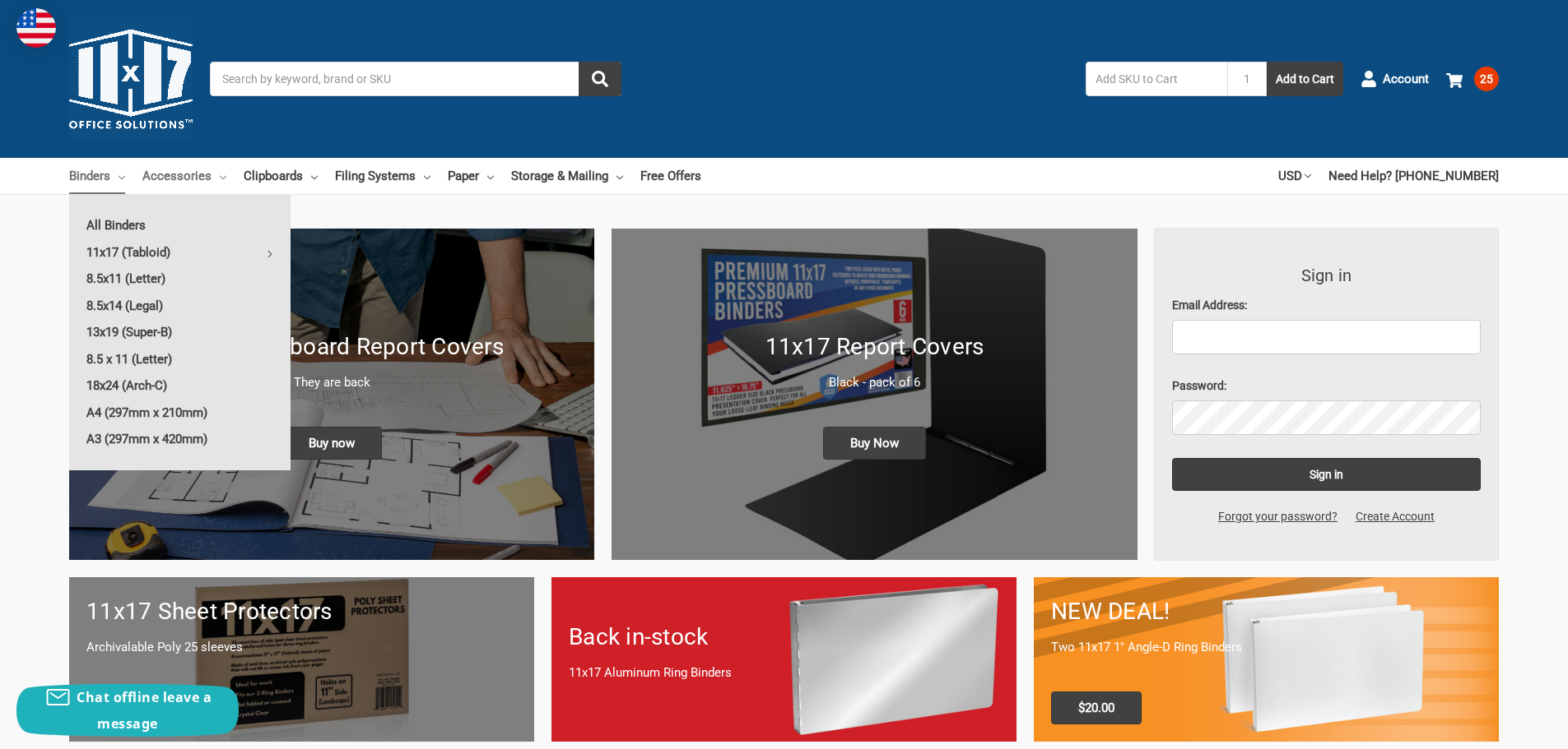
click at [189, 175] on link "Accessories" at bounding box center [184, 175] width 84 height 36
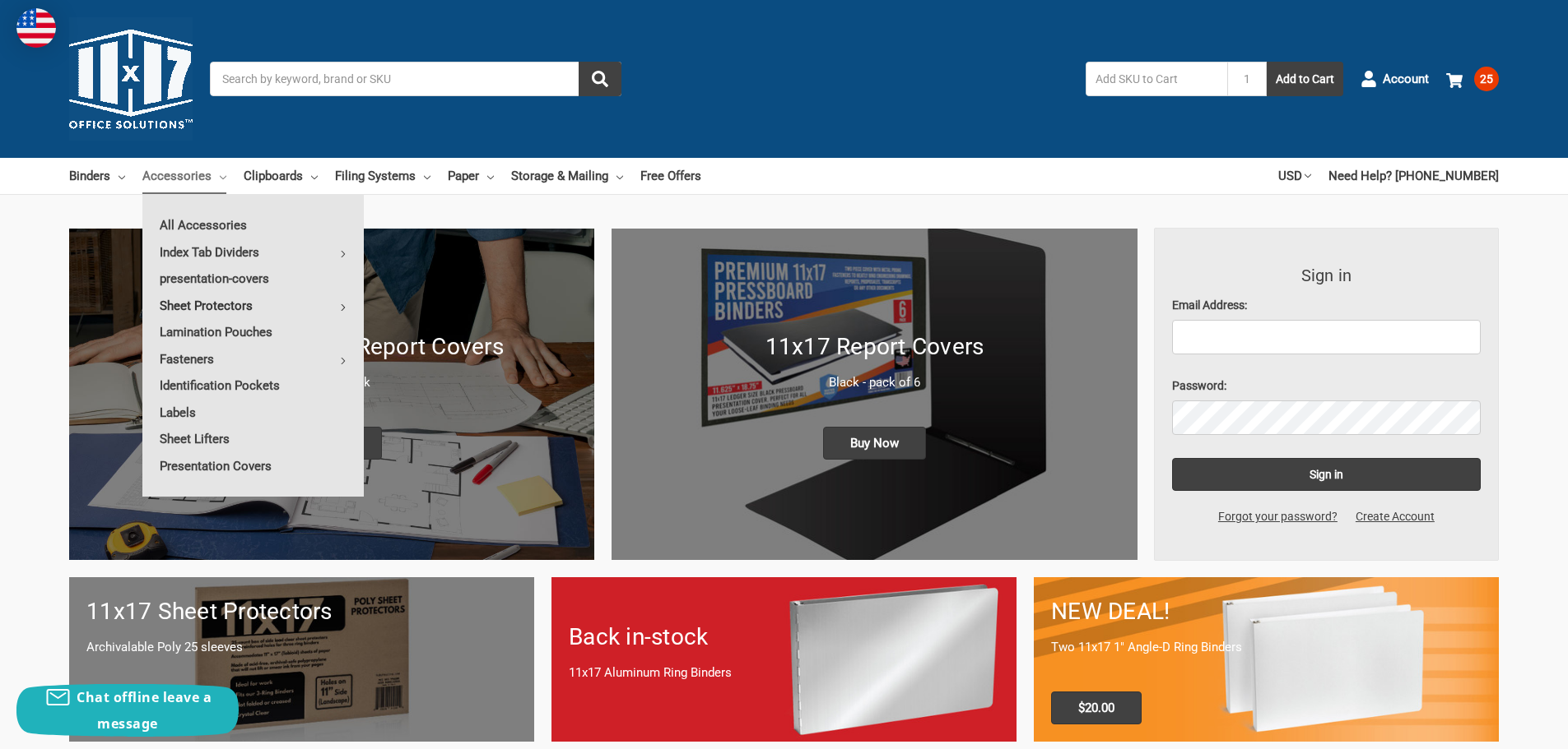
click at [293, 307] on link "Sheet Protectors" at bounding box center [252, 306] width 221 height 26
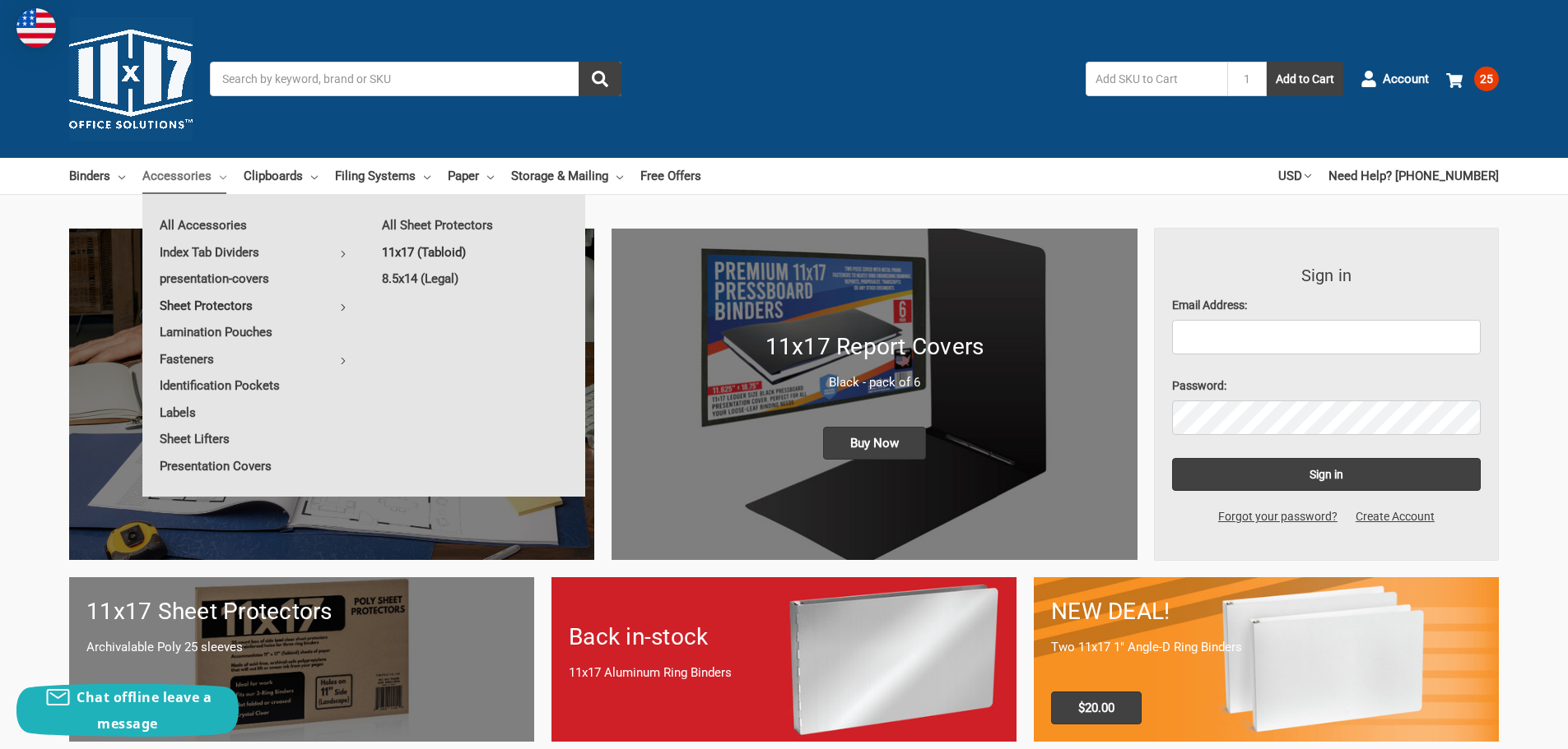
click at [442, 251] on link "11x17 (Tabloid)" at bounding box center [474, 252] width 221 height 26
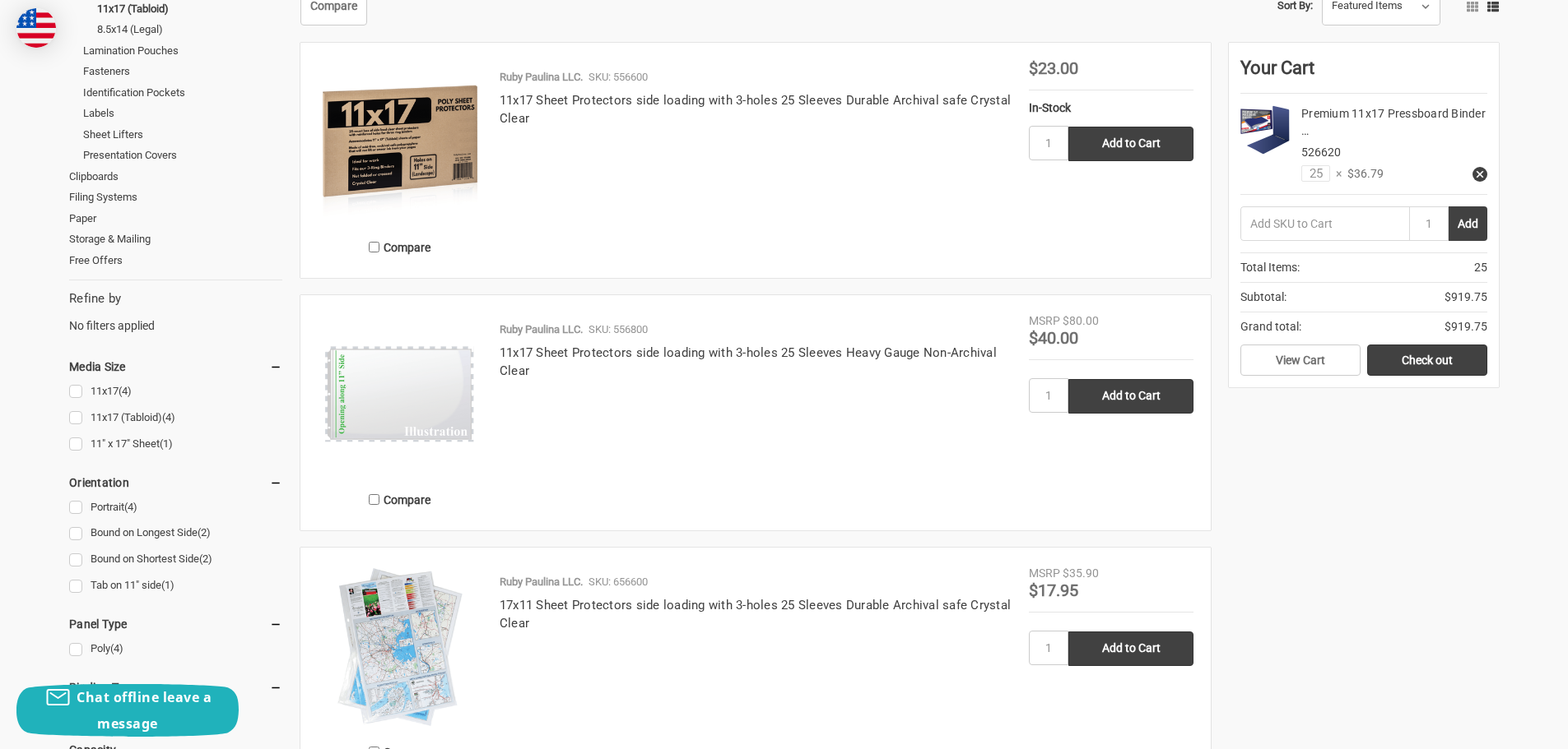
scroll to position [329, 0]
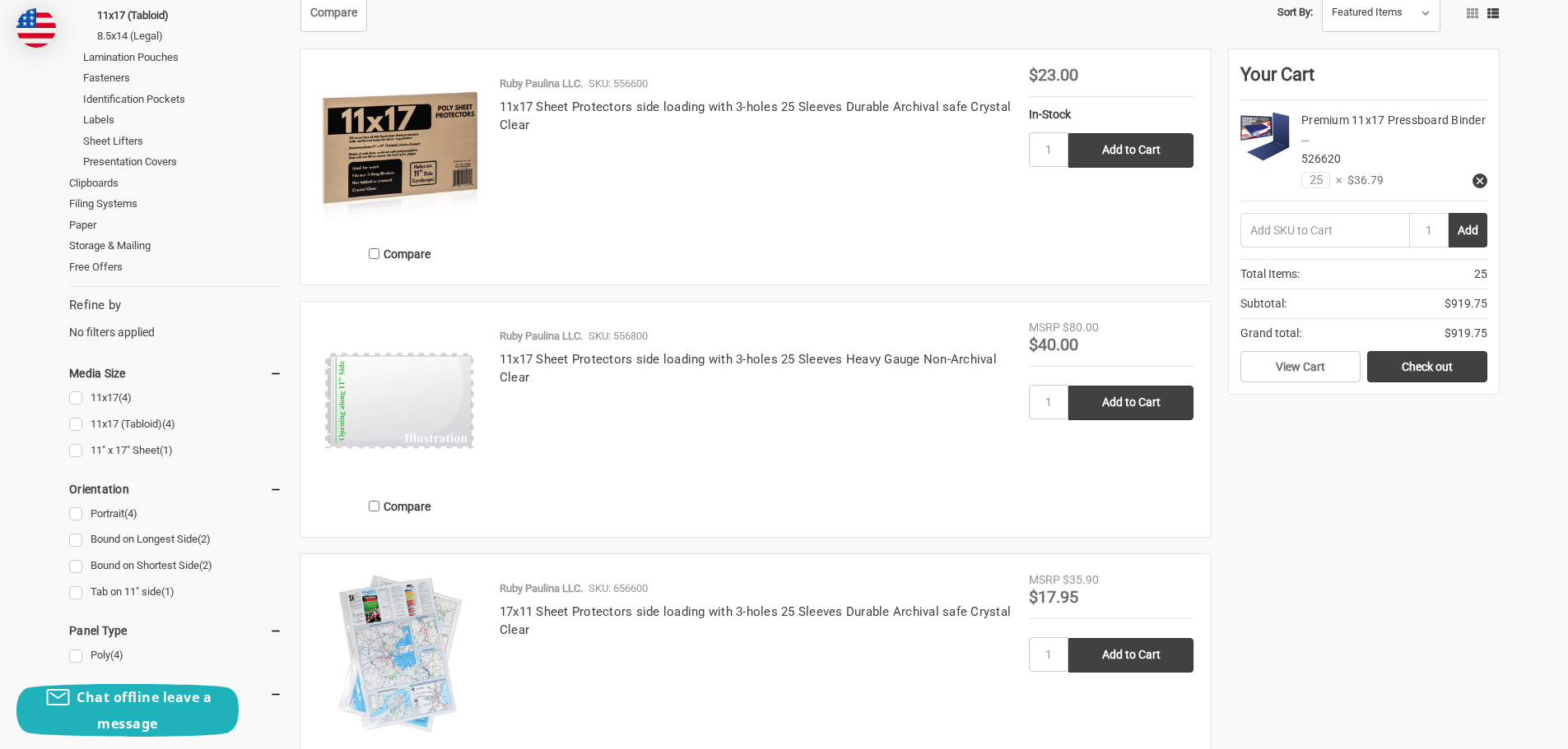
click at [431, 421] on img at bounding box center [400, 402] width 164 height 164
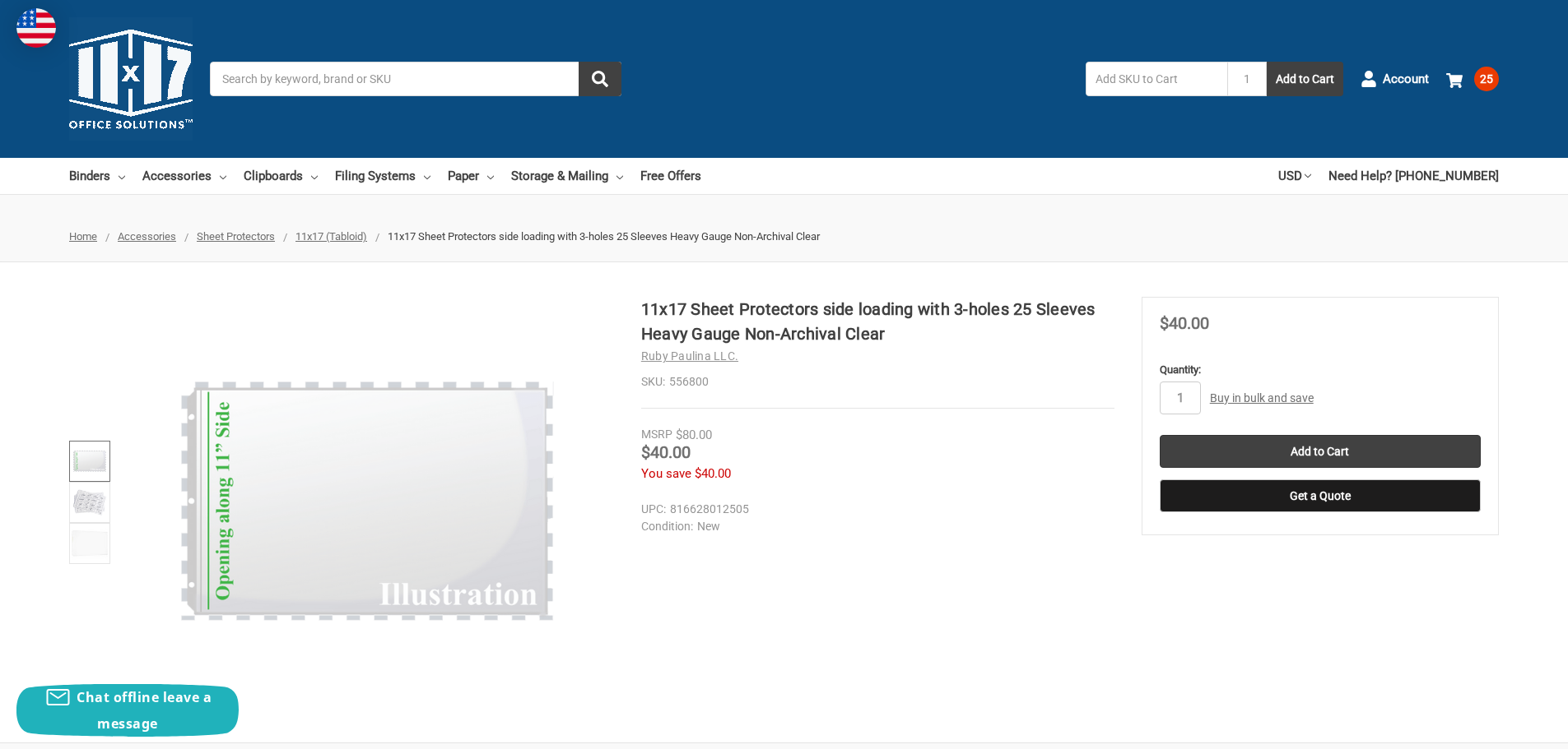
click at [94, 458] on img at bounding box center [89, 461] width 36 height 36
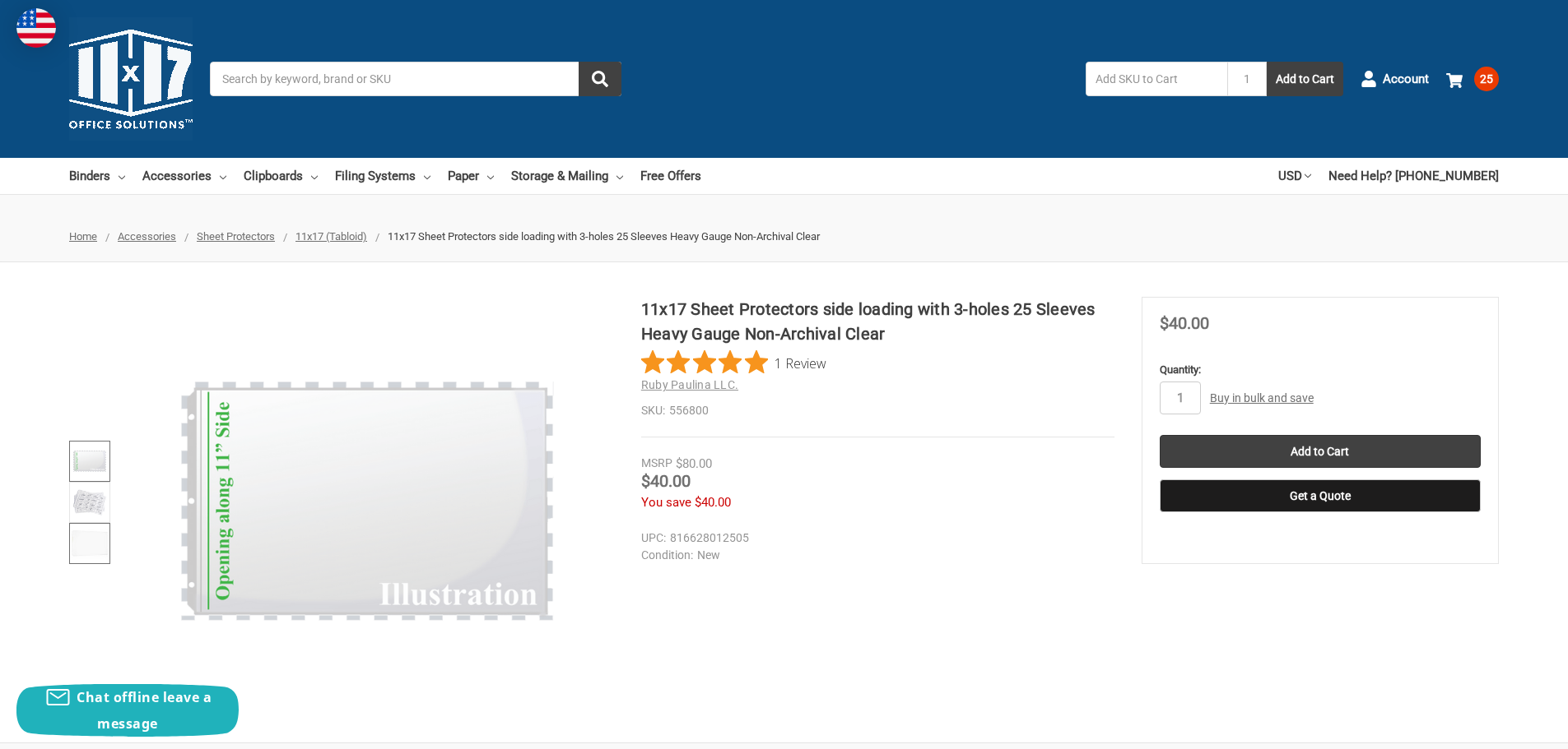
click at [79, 542] on img at bounding box center [89, 543] width 36 height 36
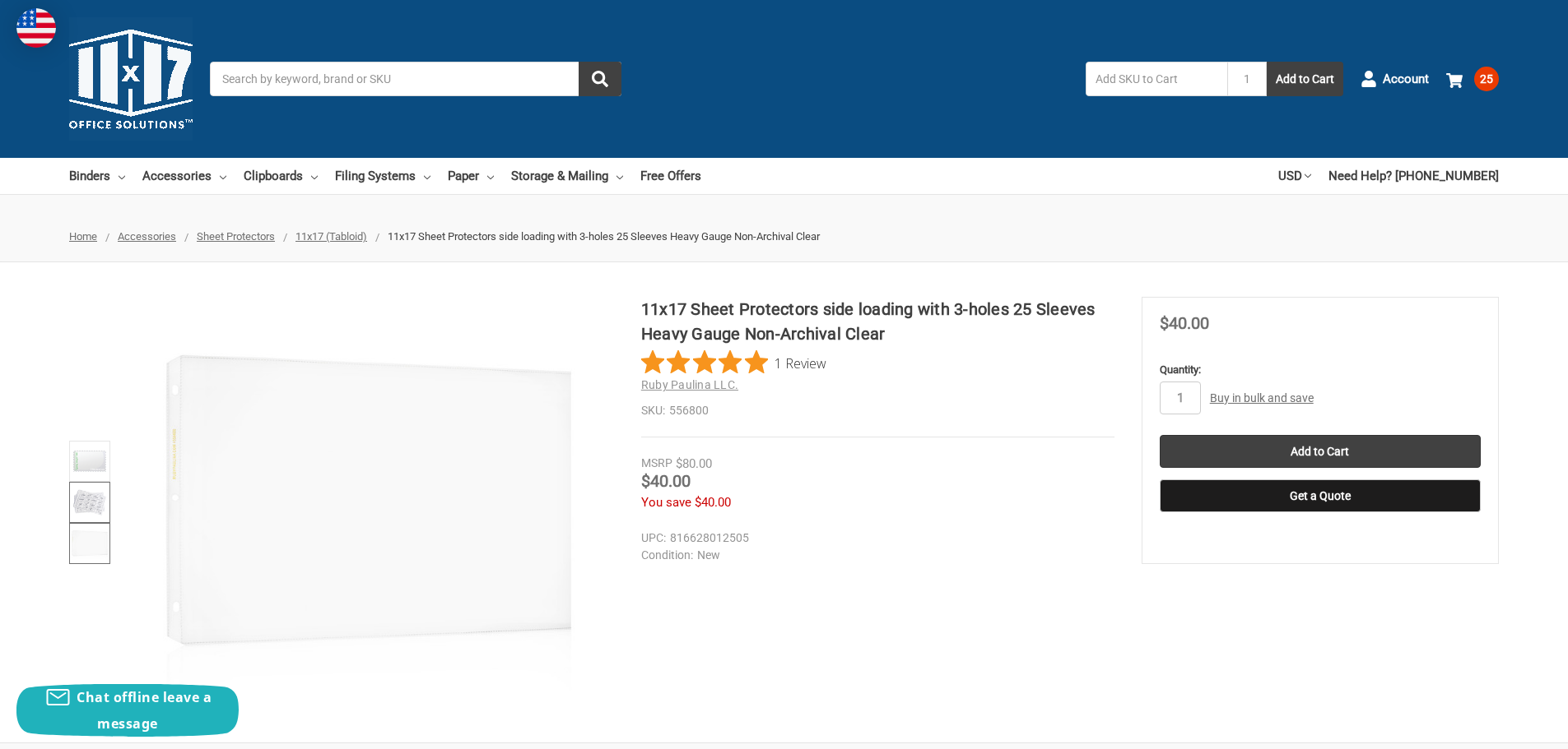
click at [93, 493] on img at bounding box center [89, 502] width 36 height 36
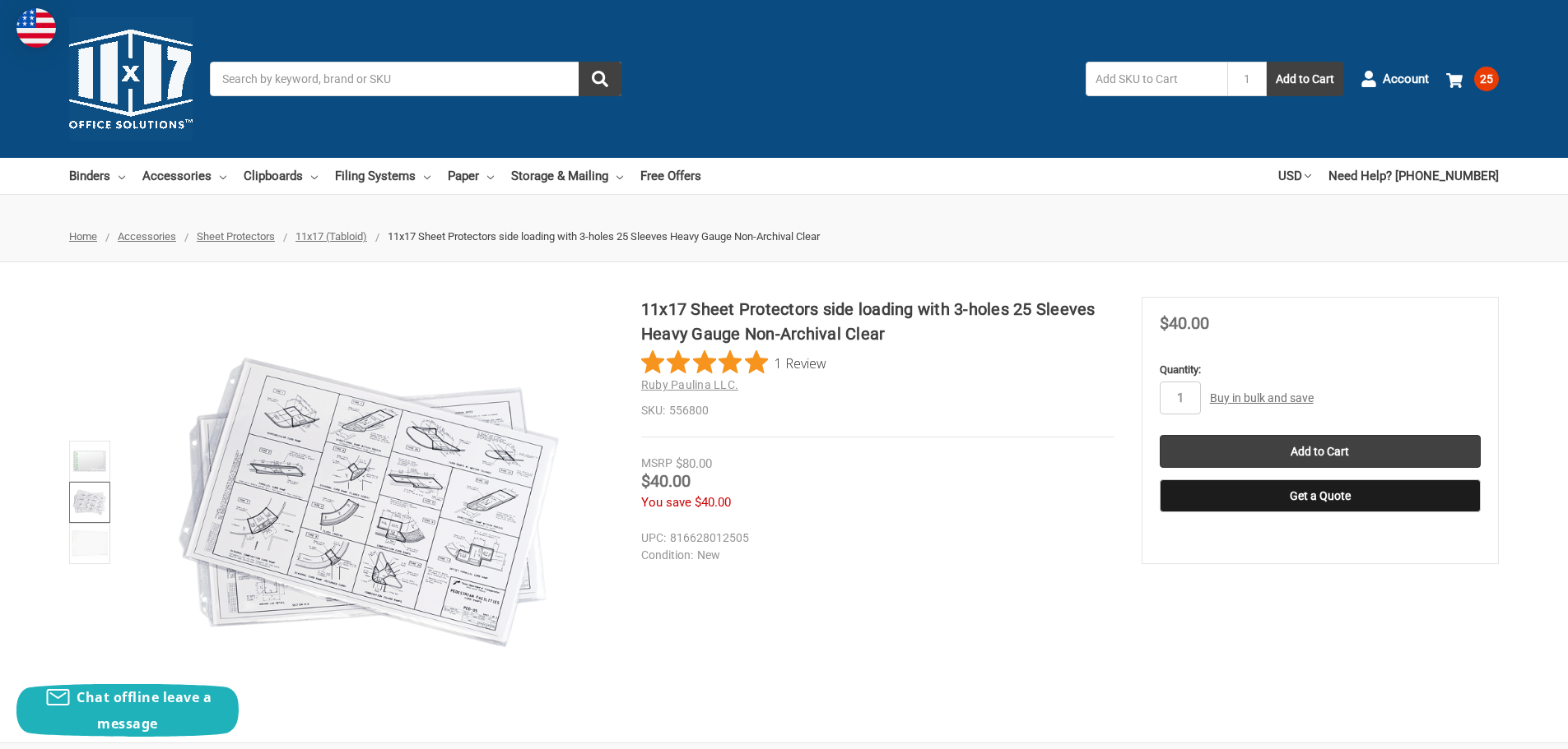
click at [1263, 392] on link "Buy in bulk and save" at bounding box center [1261, 398] width 104 height 13
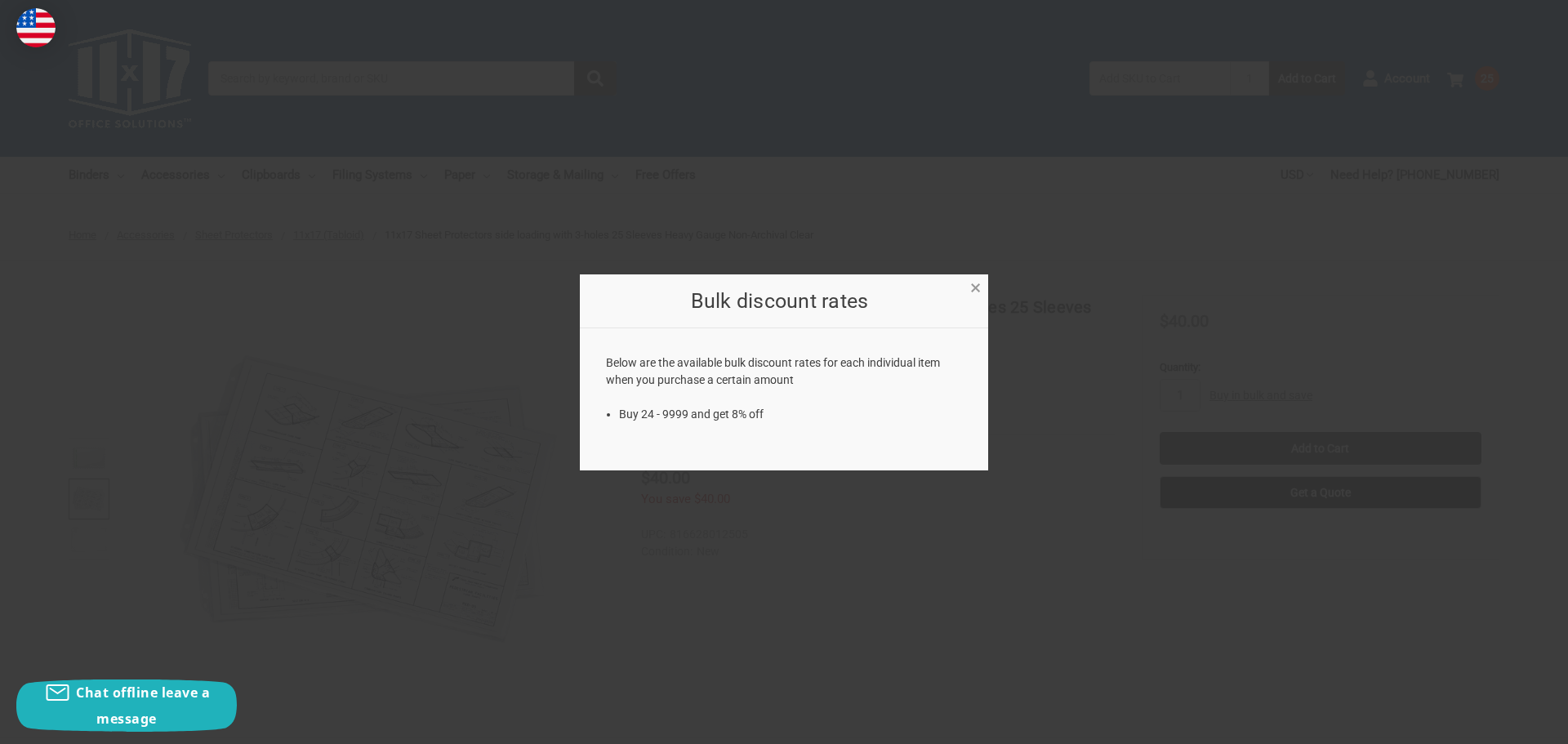
click at [981, 283] on span "×" at bounding box center [975, 288] width 10 height 23
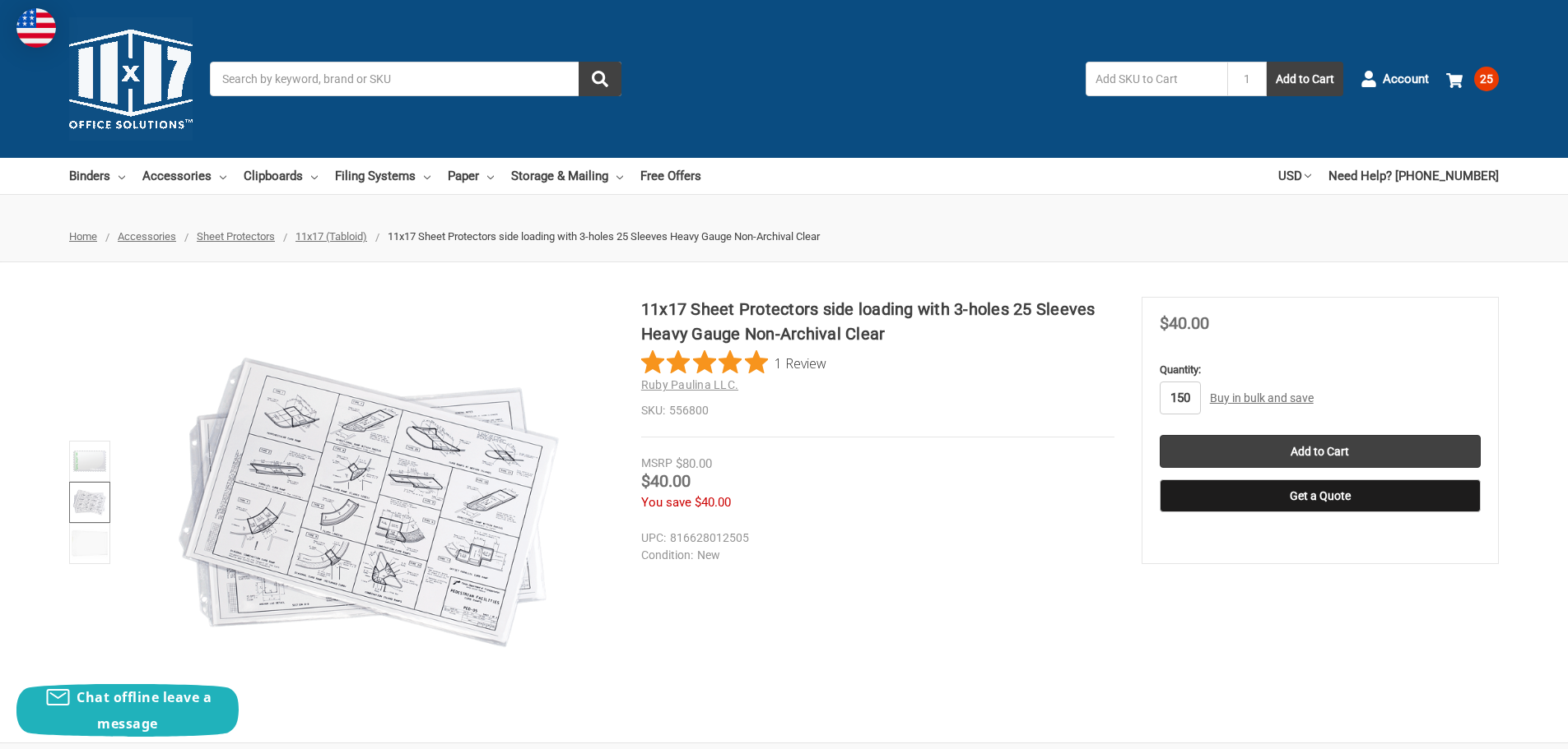
type input "150"
click at [1379, 406] on div "150 Bulk Pricing: Buy in bulk and save Bulk discount rates × Below are the avai…" at bounding box center [1321, 398] width 321 height 33
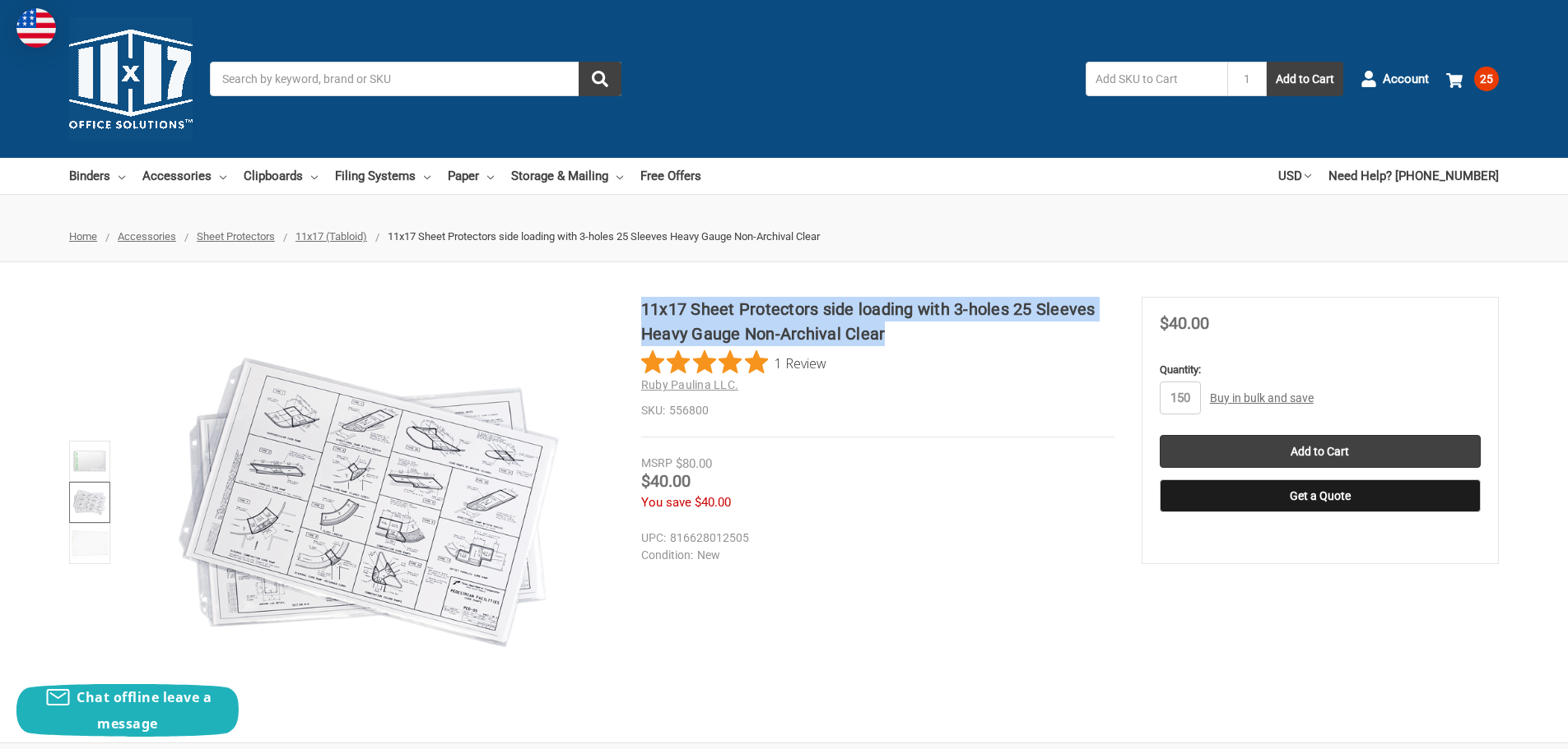
drag, startPoint x: 892, startPoint y: 334, endPoint x: 642, endPoint y: 312, distance: 251.0
click at [642, 312] on h1 "11x17 Sheet Protectors side loading with 3-holes 25 Sleeves Heavy Gauge Non-Arc…" at bounding box center [878, 321] width 473 height 50
copy h1 "11x17 Sheet Protectors side loading with 3-holes 25 Sleeves Heavy Gauge Non-Arc…"
click at [1487, 79] on span "25" at bounding box center [1487, 79] width 24 height 24
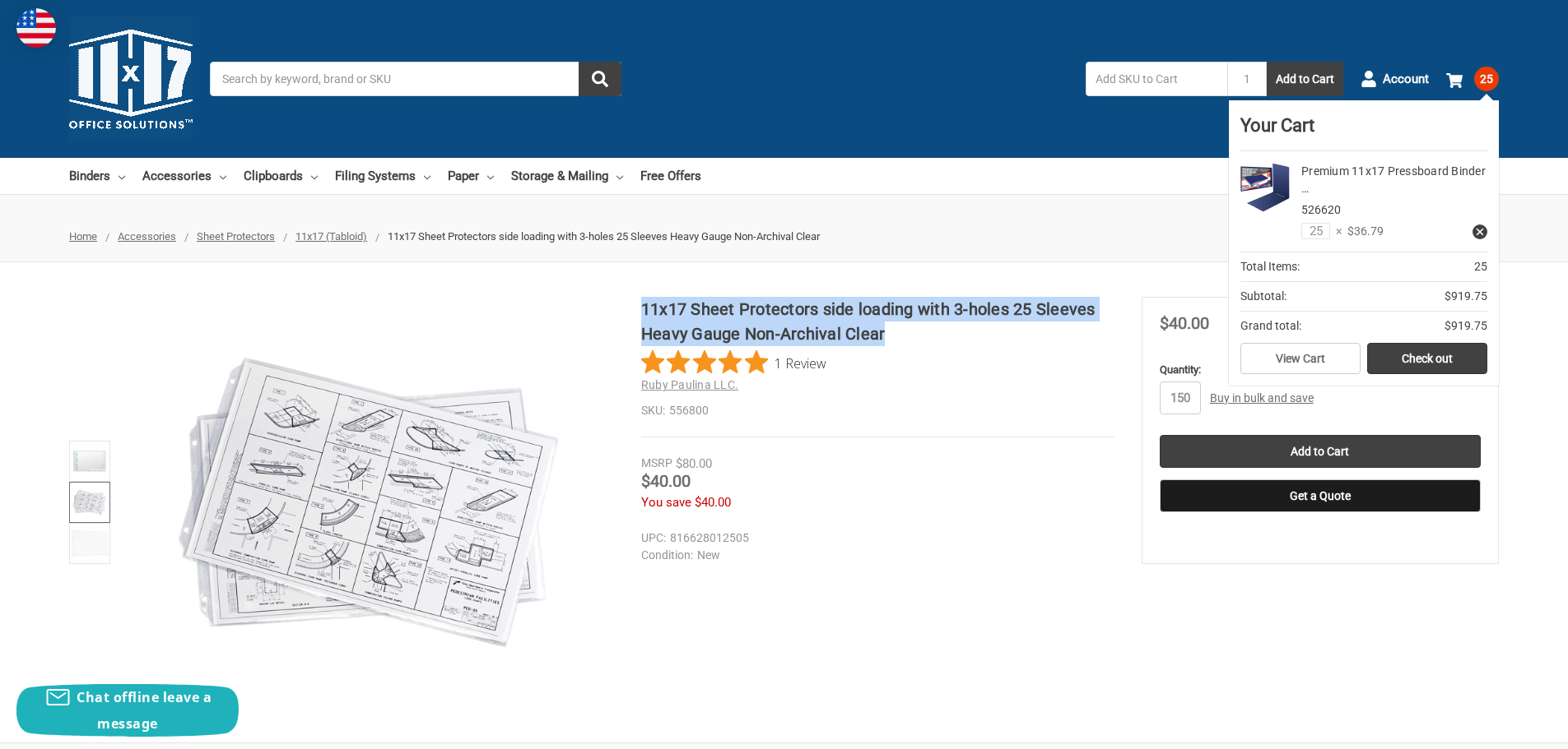
click at [1480, 232] on use at bounding box center [1481, 232] width 7 height 7
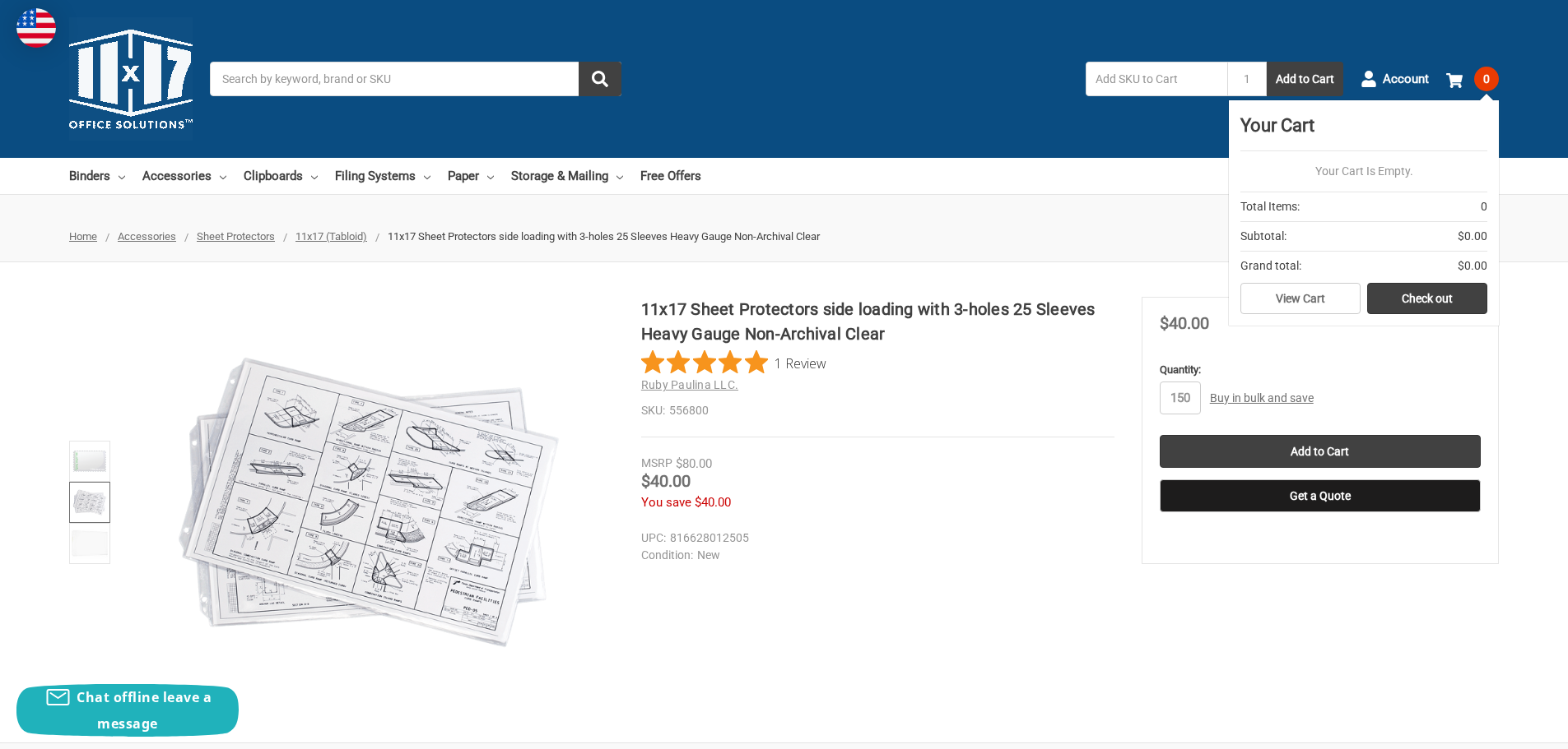
click at [888, 152] on div "Toggle menu Search 1 Add to Cart Account 0 Your Cart Your Cart Is Empty. Total …" at bounding box center [784, 79] width 1568 height 158
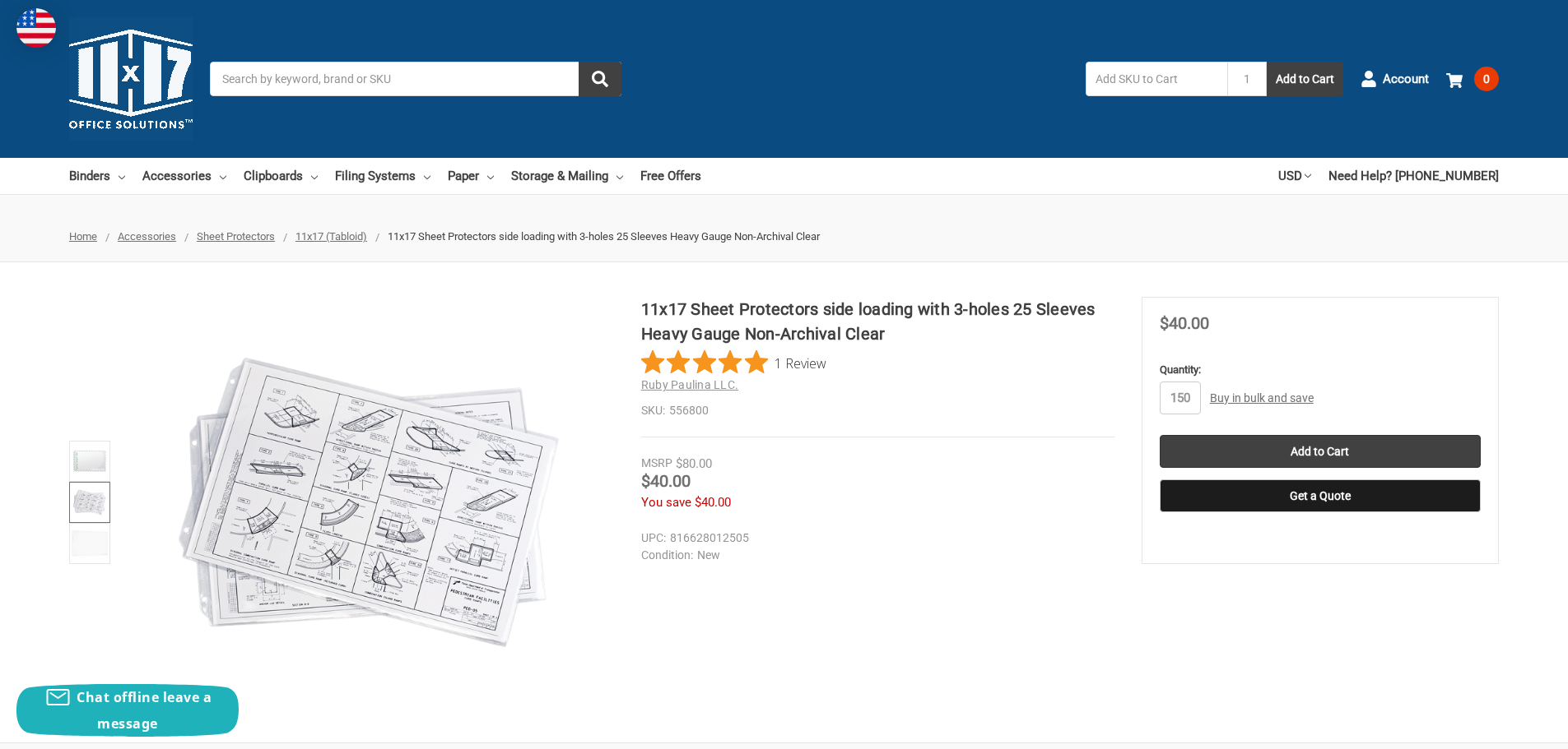
click at [79, 239] on span "Home" at bounding box center [83, 237] width 28 height 12
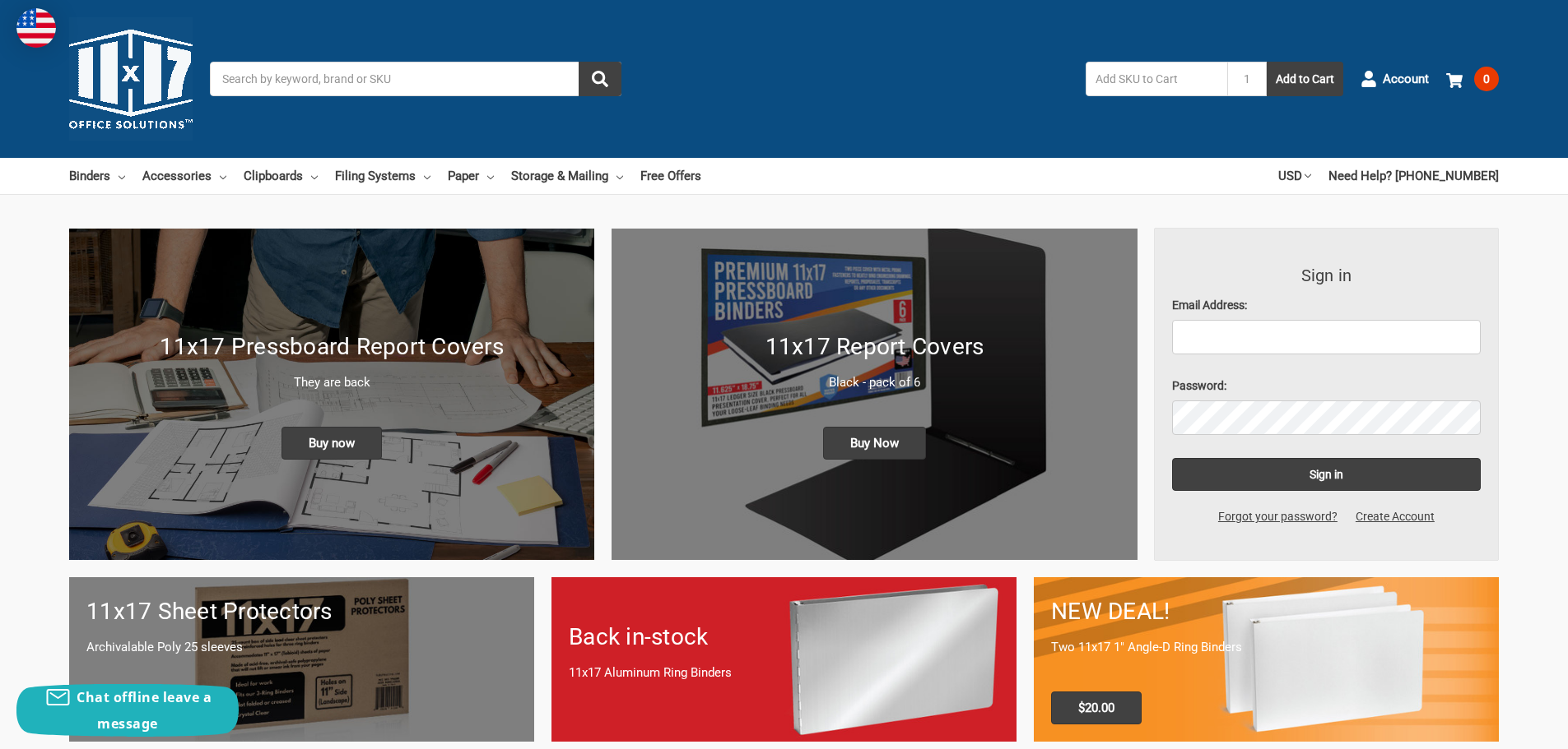
click at [376, 79] on input "Search" at bounding box center [415, 79] width 411 height 35
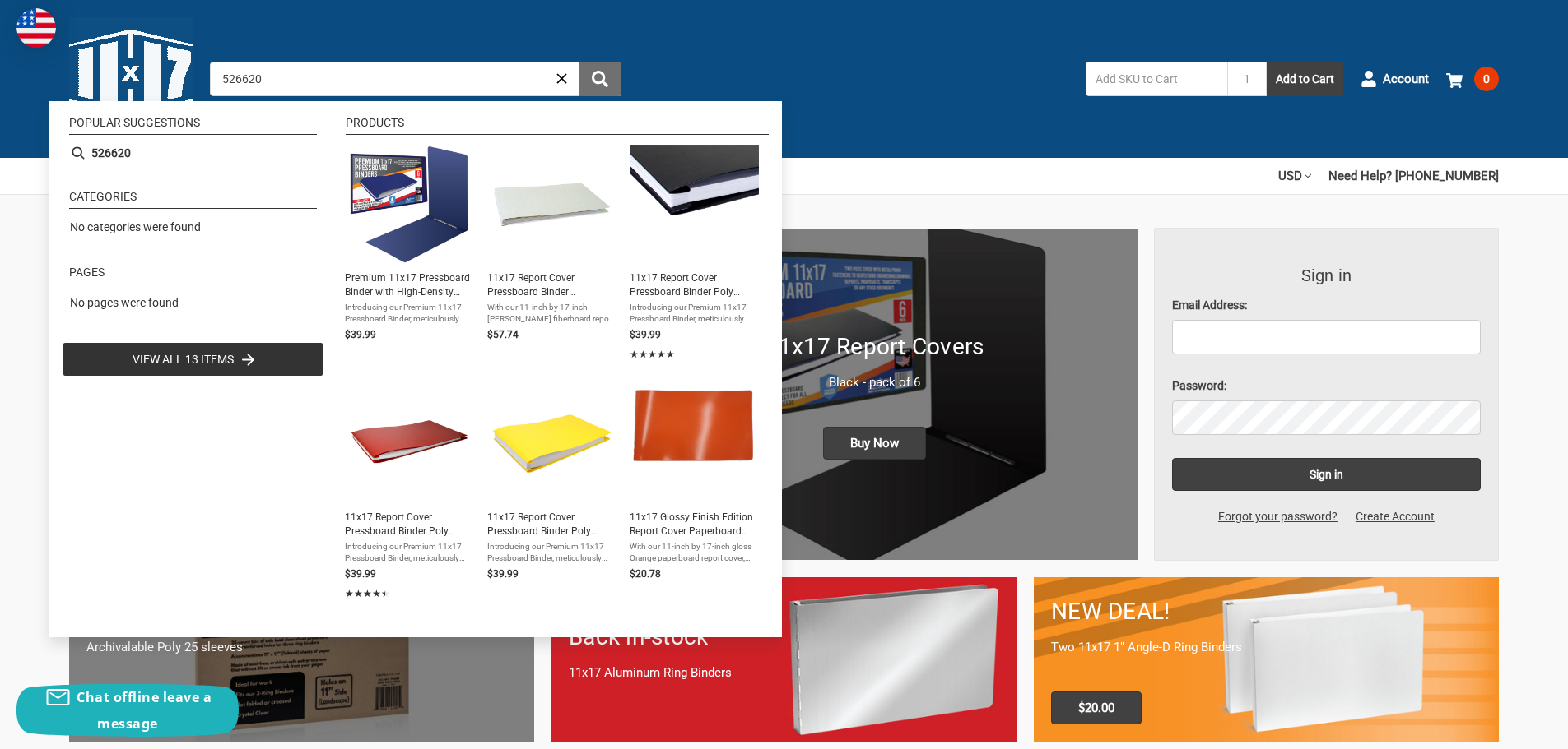
type input "526620"
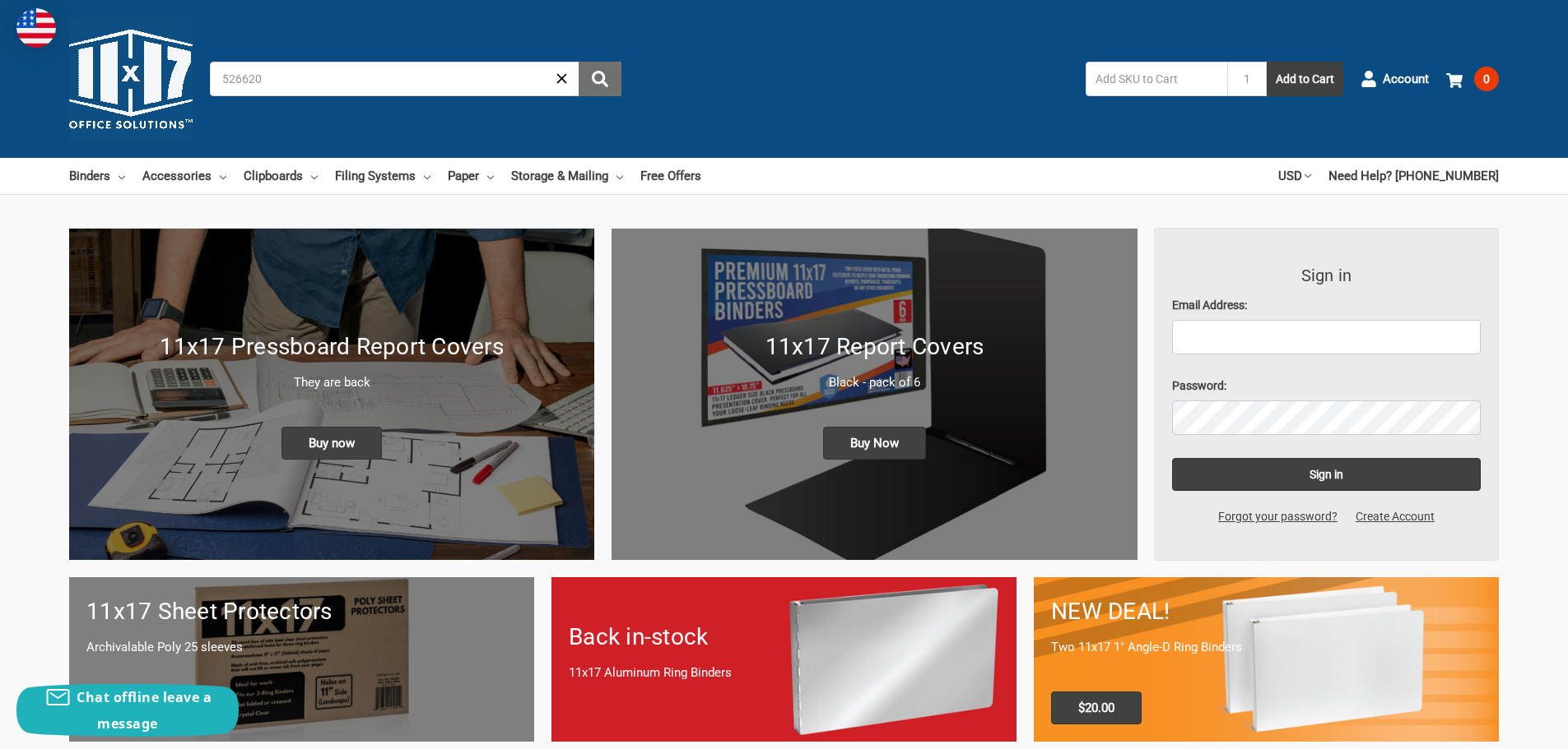
click at [592, 82] on icon "submit" at bounding box center [600, 79] width 17 height 17
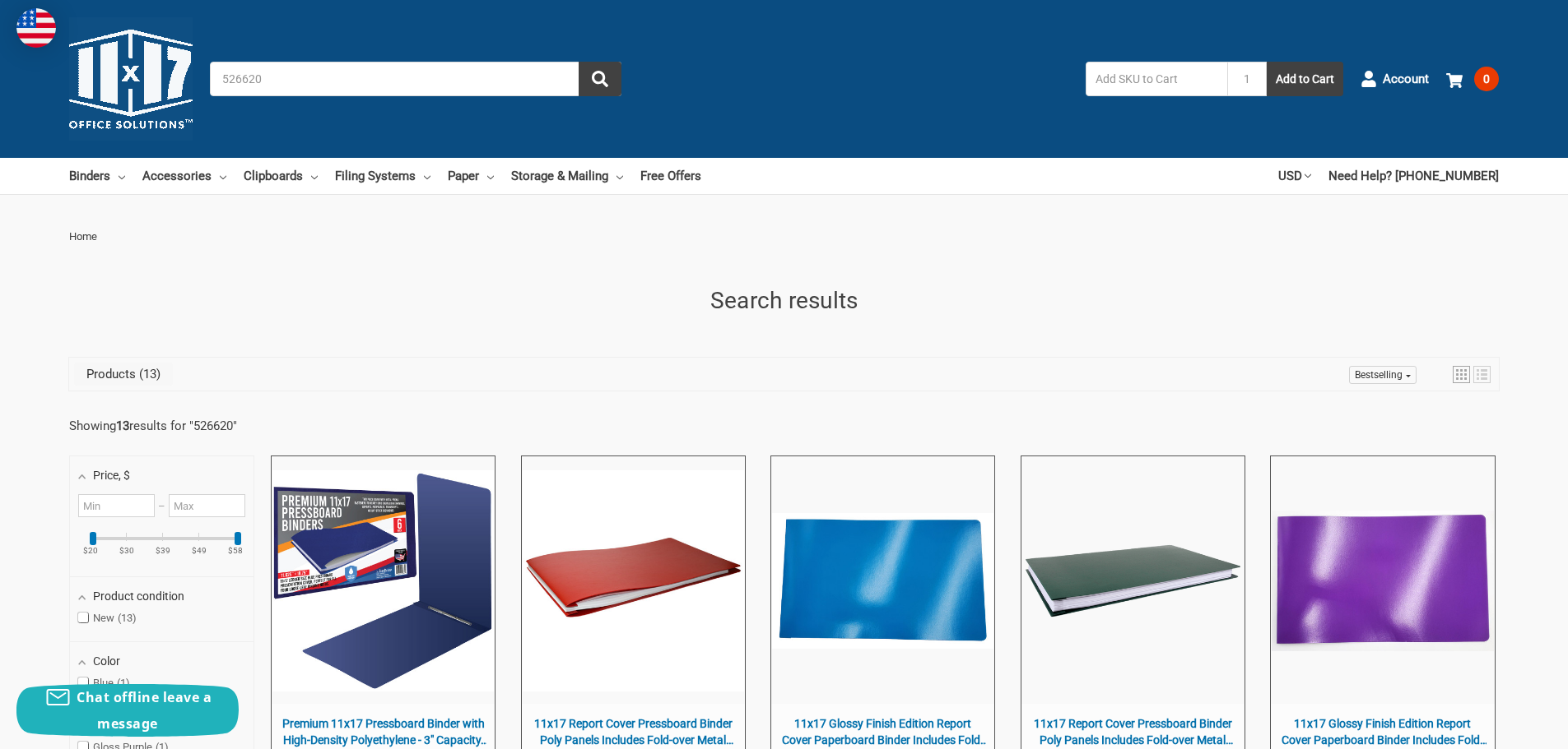
scroll to position [247, 0]
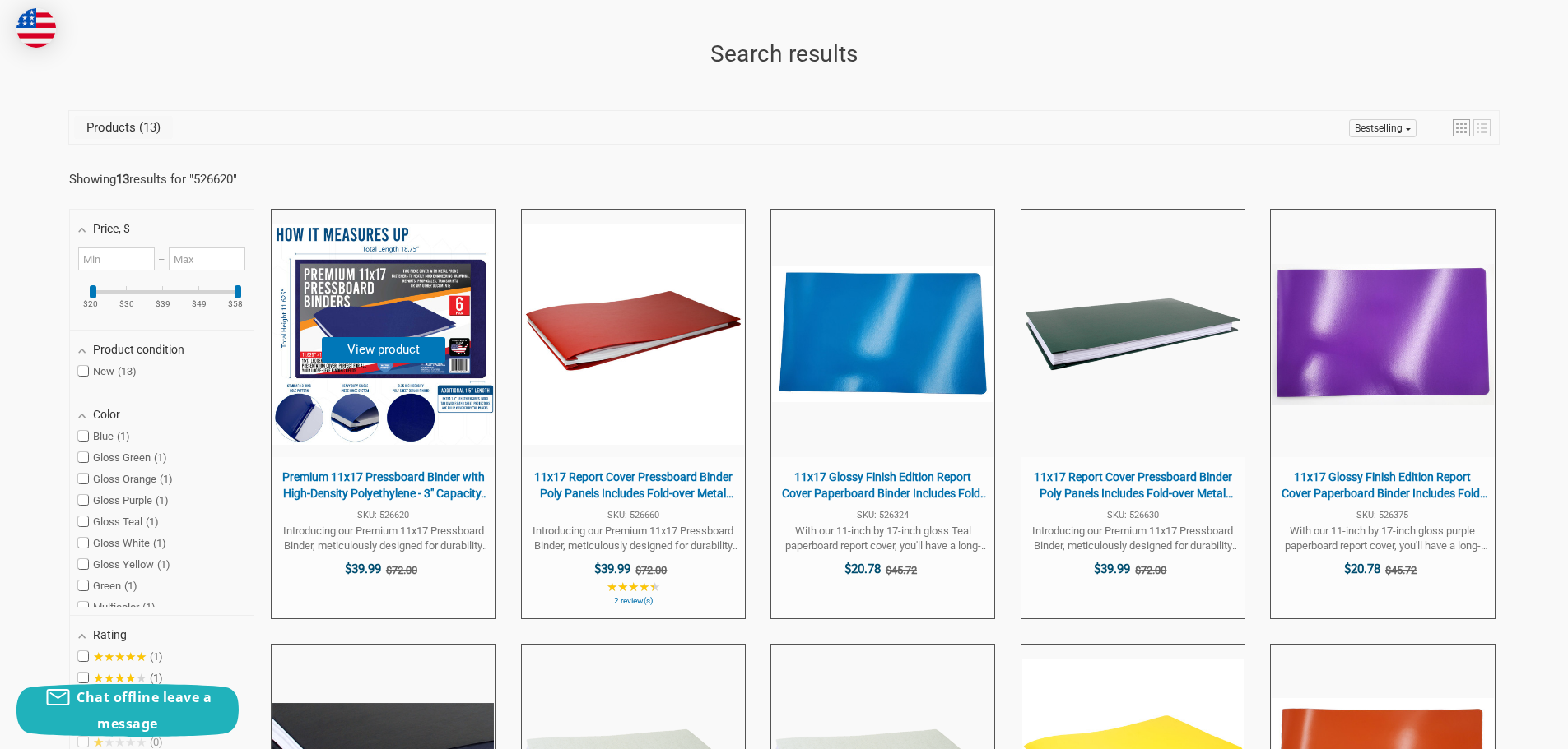
click at [402, 278] on img "Premium 11x17 Pressboard Binder with High-Density Polyethylene - 3" at bounding box center [383, 333] width 221 height 221
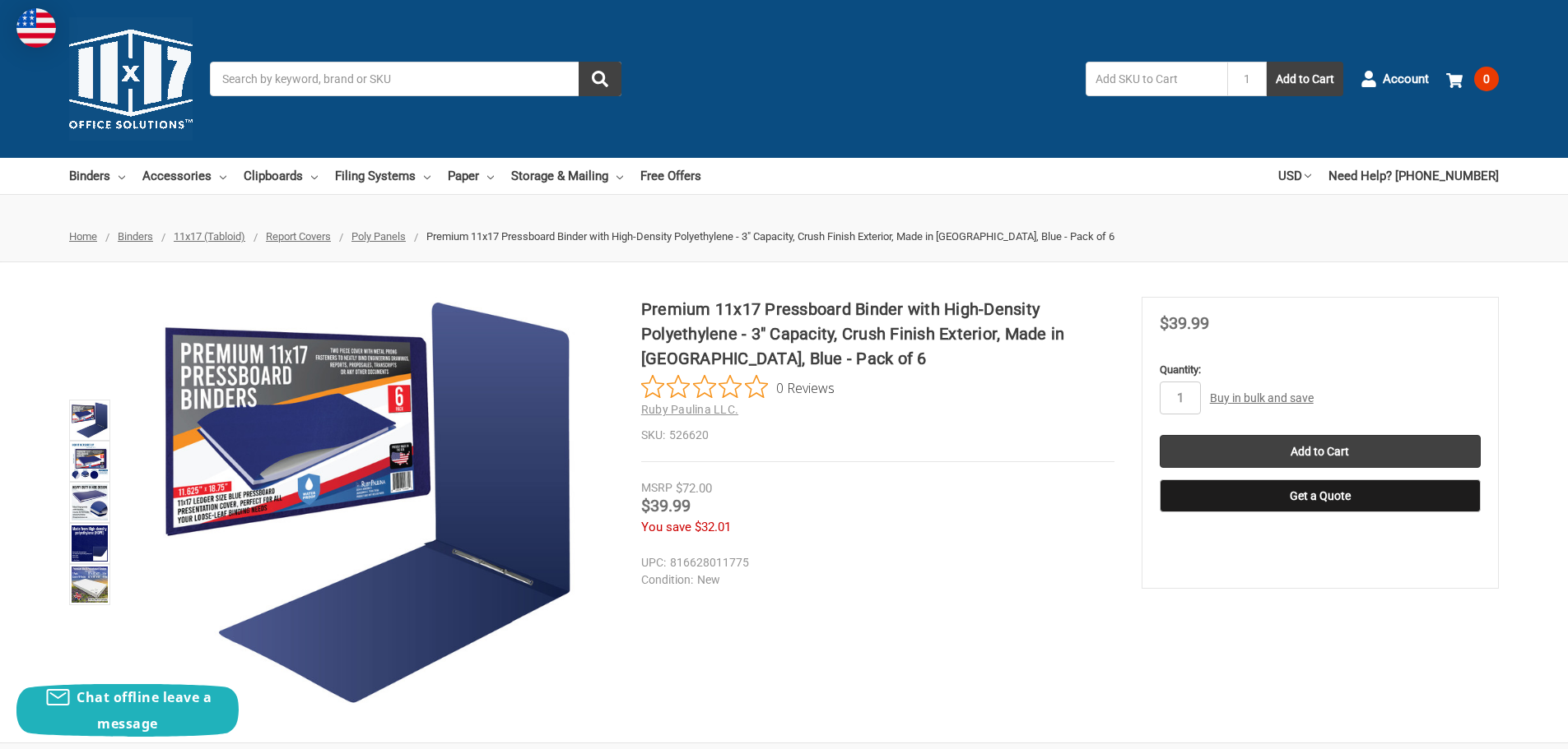
click at [310, 235] on span "Report Covers" at bounding box center [298, 237] width 65 height 12
drag, startPoint x: 715, startPoint y: 308, endPoint x: 905, endPoint y: 320, distance: 190.4
click at [905, 320] on h1 "Premium 11x17 Pressboard Binder with High-Density Polyethylene - 3" Capacity, C…" at bounding box center [878, 333] width 473 height 74
copy h1 "11x17 Pressboard Binder"
type input "6"
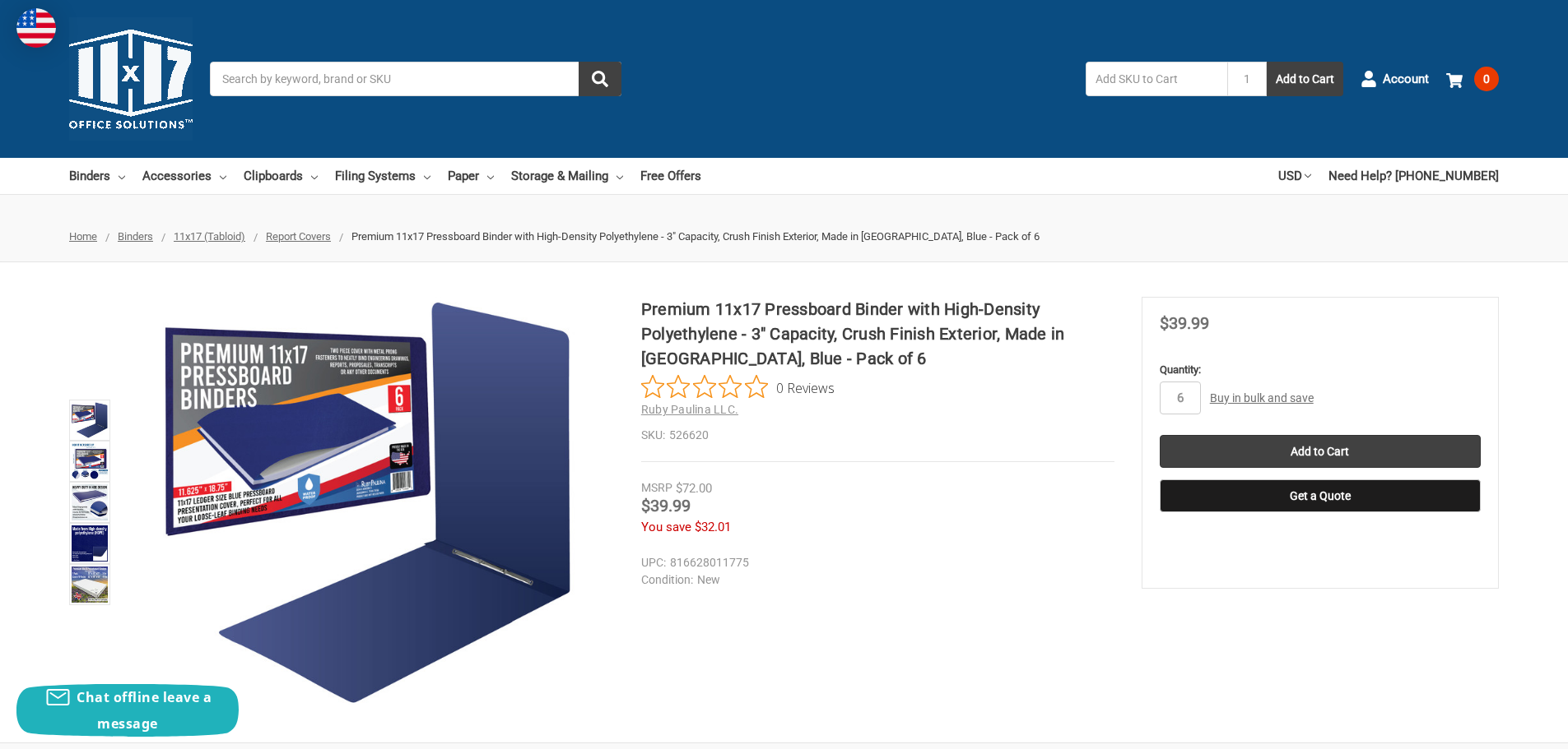
click at [1334, 332] on div "Price Now $39.99" at bounding box center [1321, 326] width 321 height 21
click at [1331, 441] on input "Add to Cart" at bounding box center [1321, 451] width 321 height 33
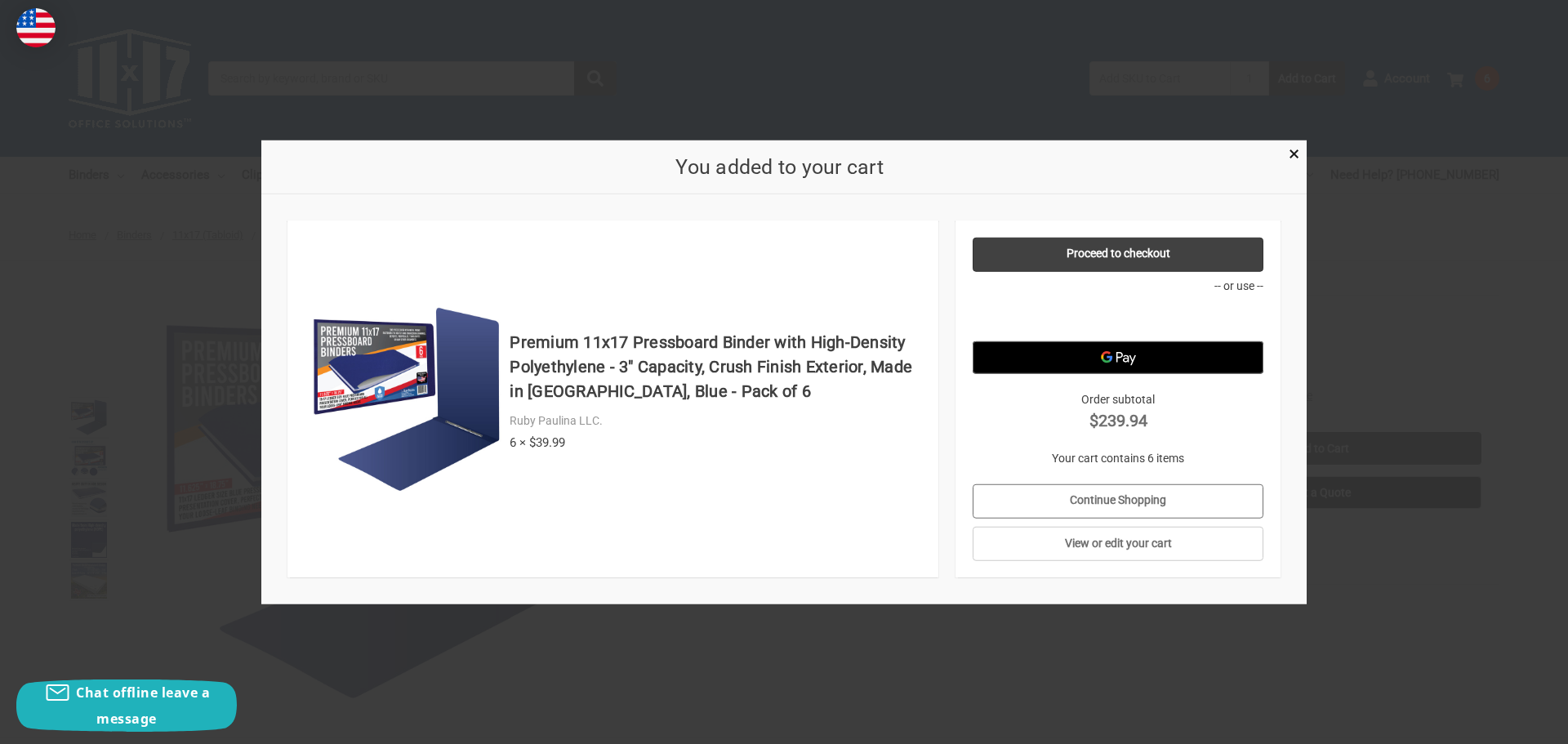
click at [1150, 497] on link "Continue Shopping" at bounding box center [1118, 501] width 291 height 35
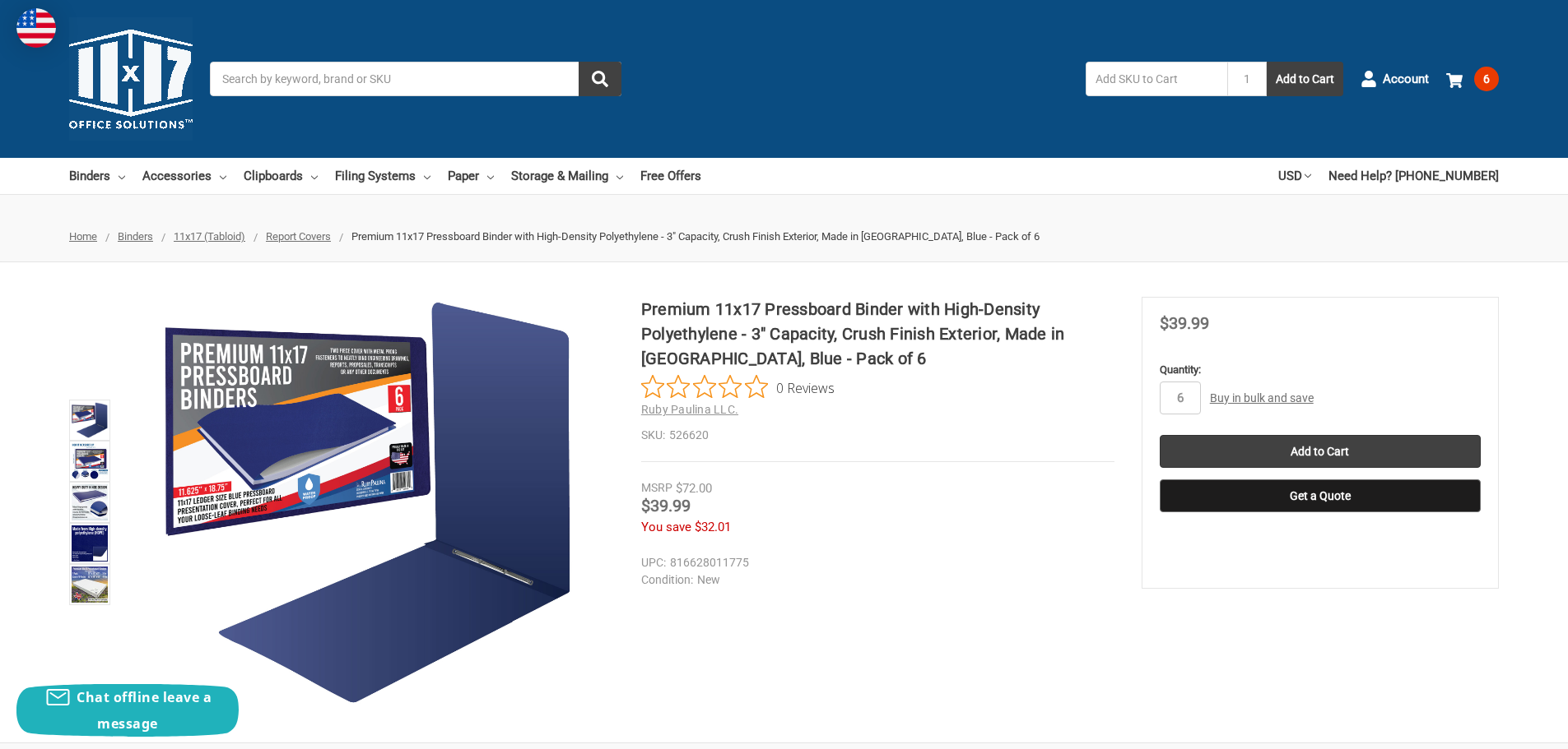
click at [1344, 495] on button "Get a Quote" at bounding box center [1321, 496] width 321 height 33
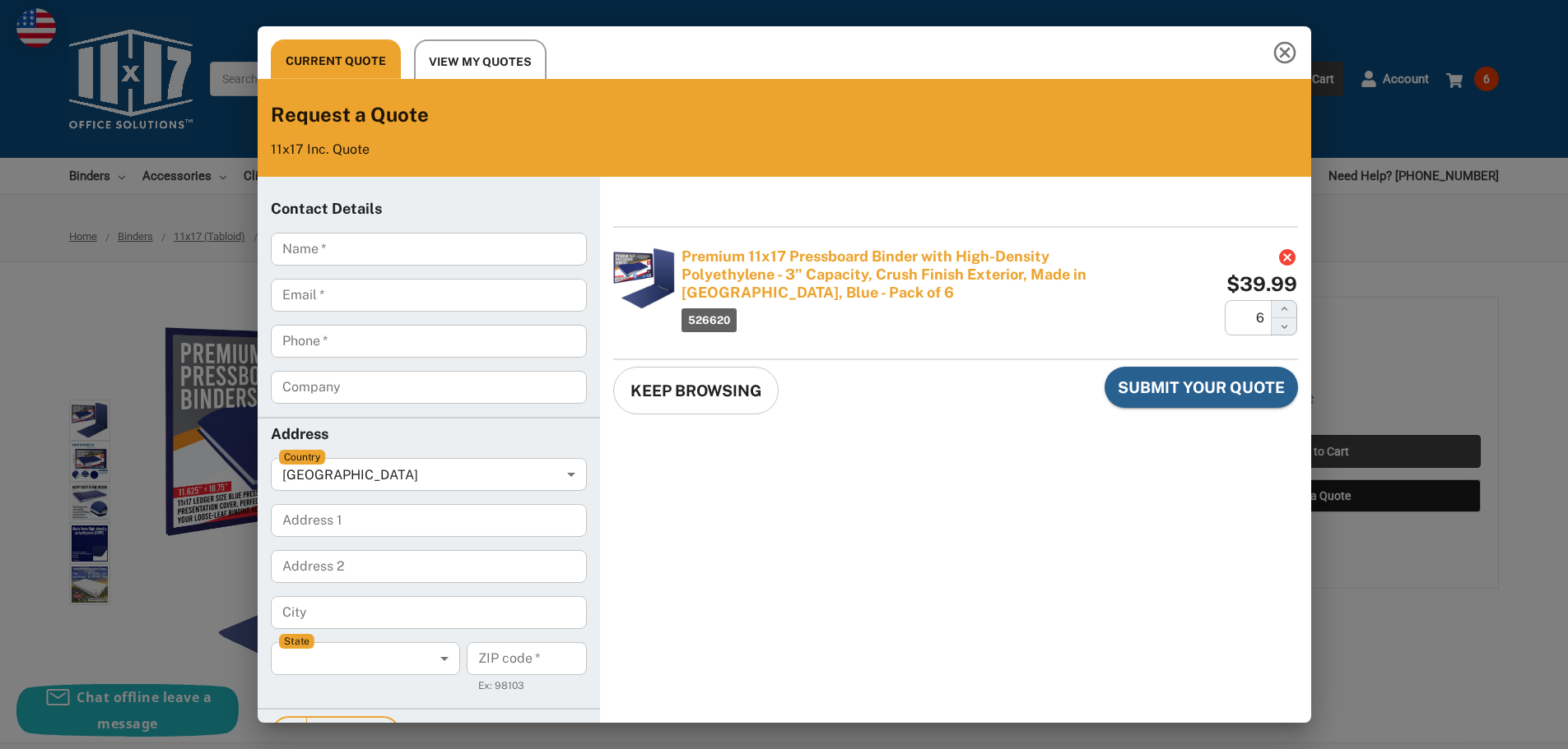
click at [459, 56] on span "View My Quotes" at bounding box center [480, 62] width 103 height 21
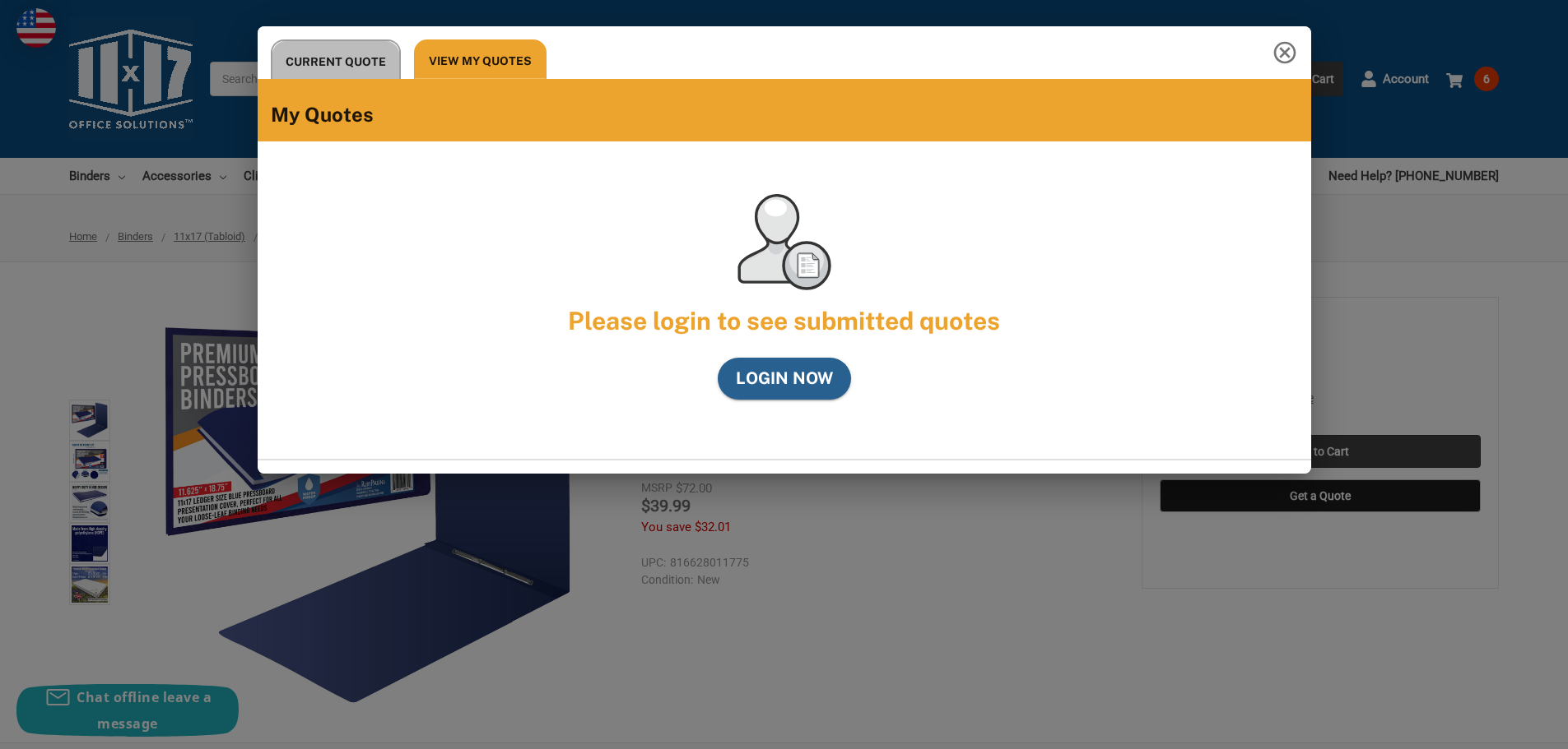
click at [321, 65] on span "Current Quote" at bounding box center [335, 62] width 100 height 21
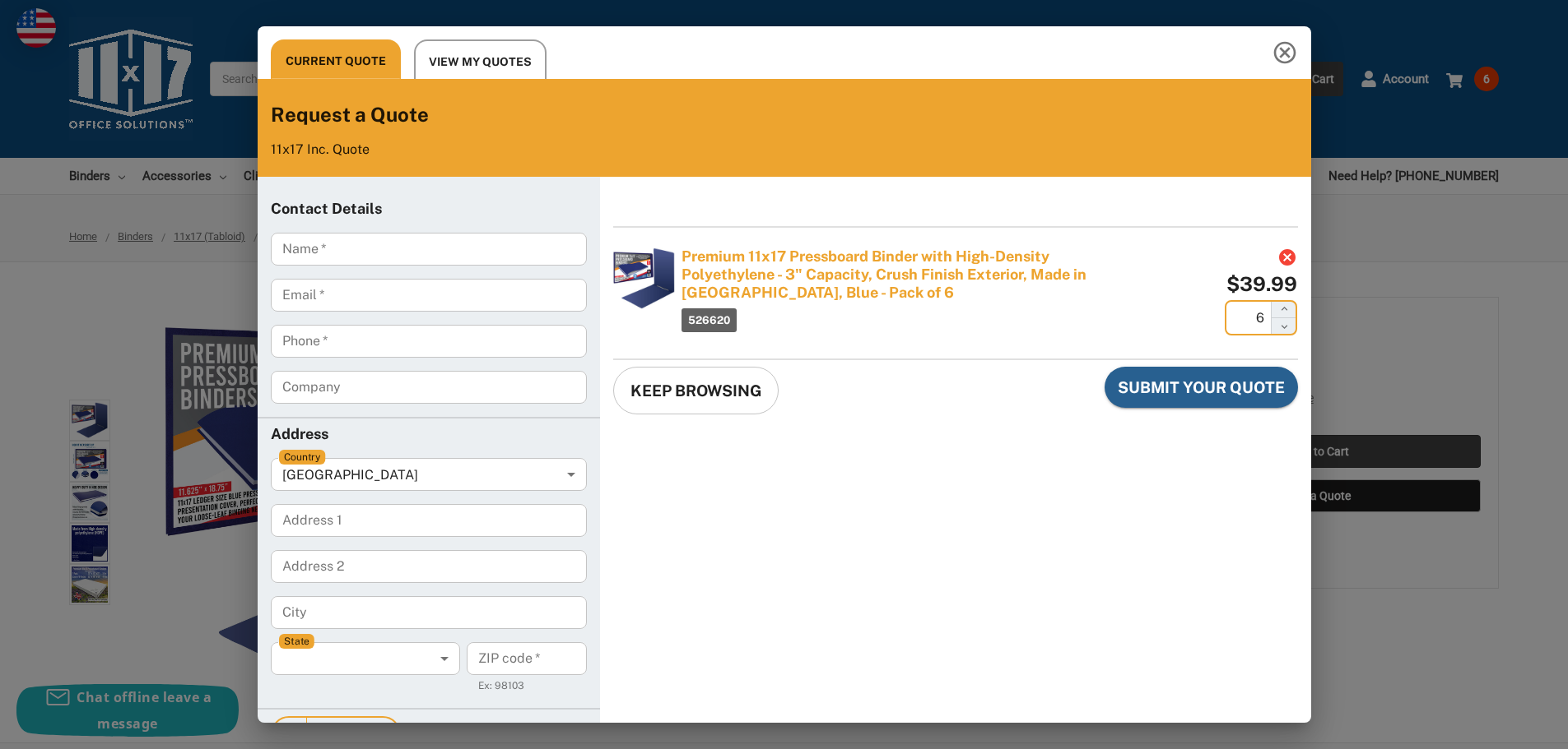
drag, startPoint x: 1253, startPoint y: 319, endPoint x: 1242, endPoint y: 323, distance: 11.7
click at [1242, 323] on input "6" at bounding box center [1247, 318] width 46 height 36
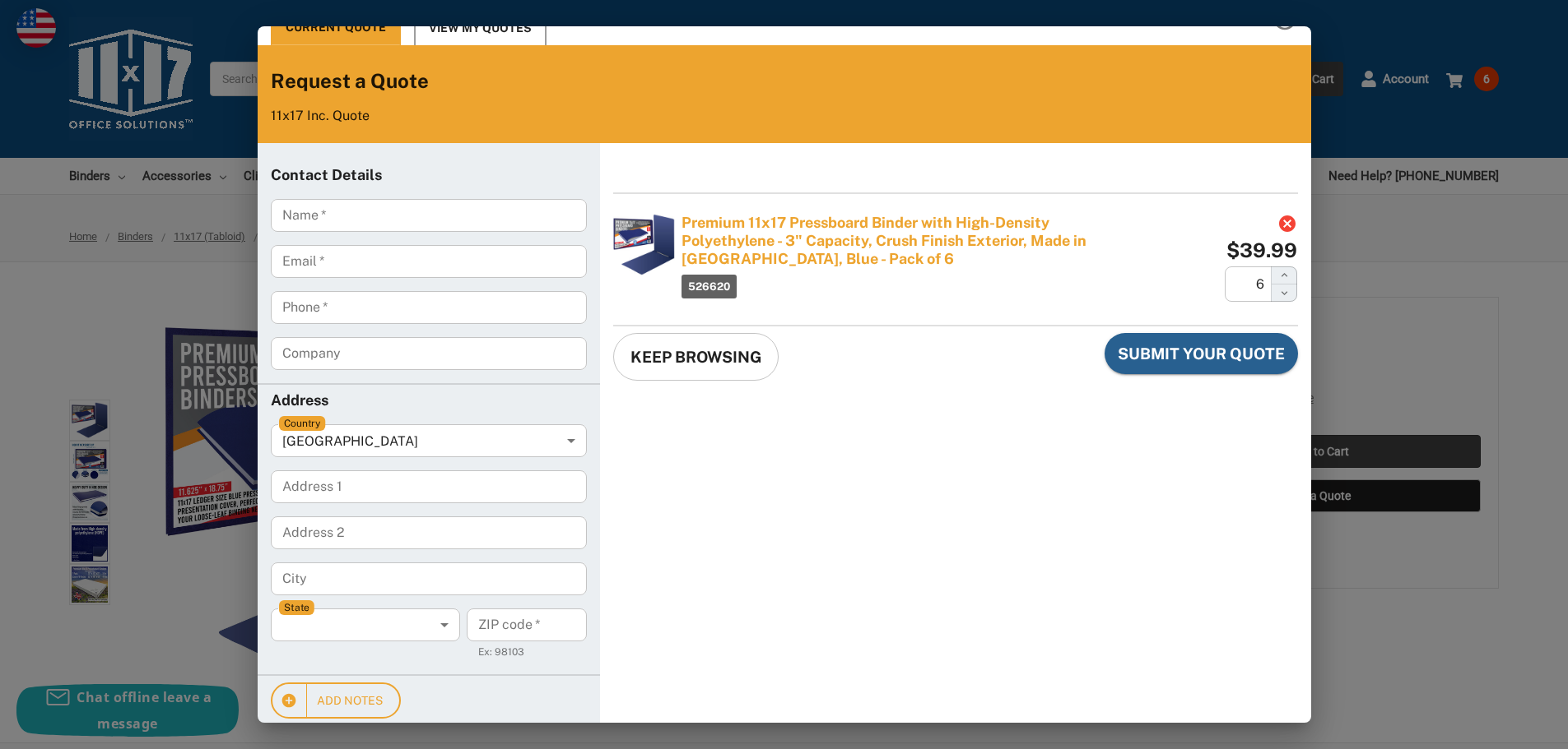
scroll to position [50, 0]
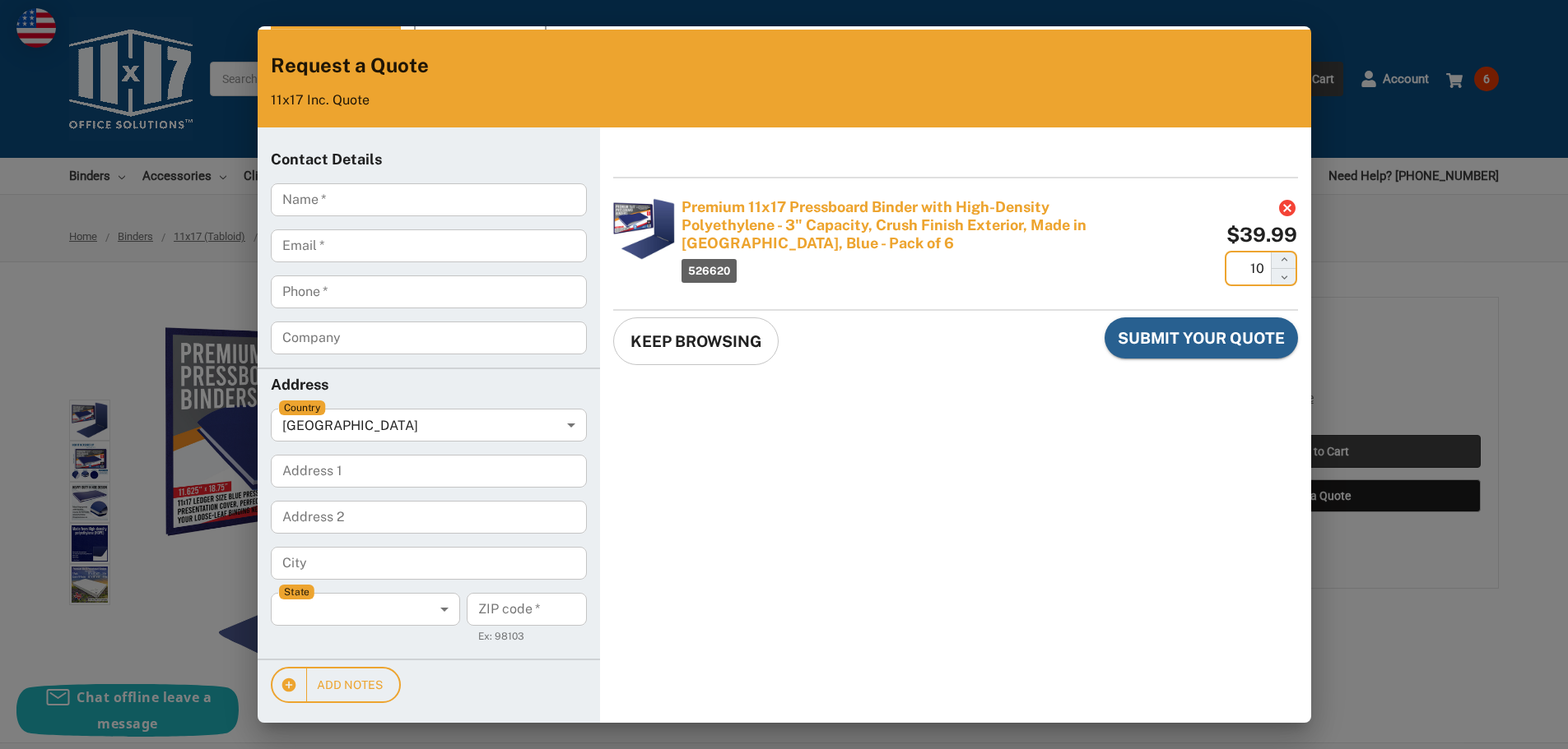
type input "10"
click at [370, 210] on input "Name   *" at bounding box center [429, 200] width 316 height 33
click at [349, 242] on input "Email   *" at bounding box center [429, 246] width 316 height 33
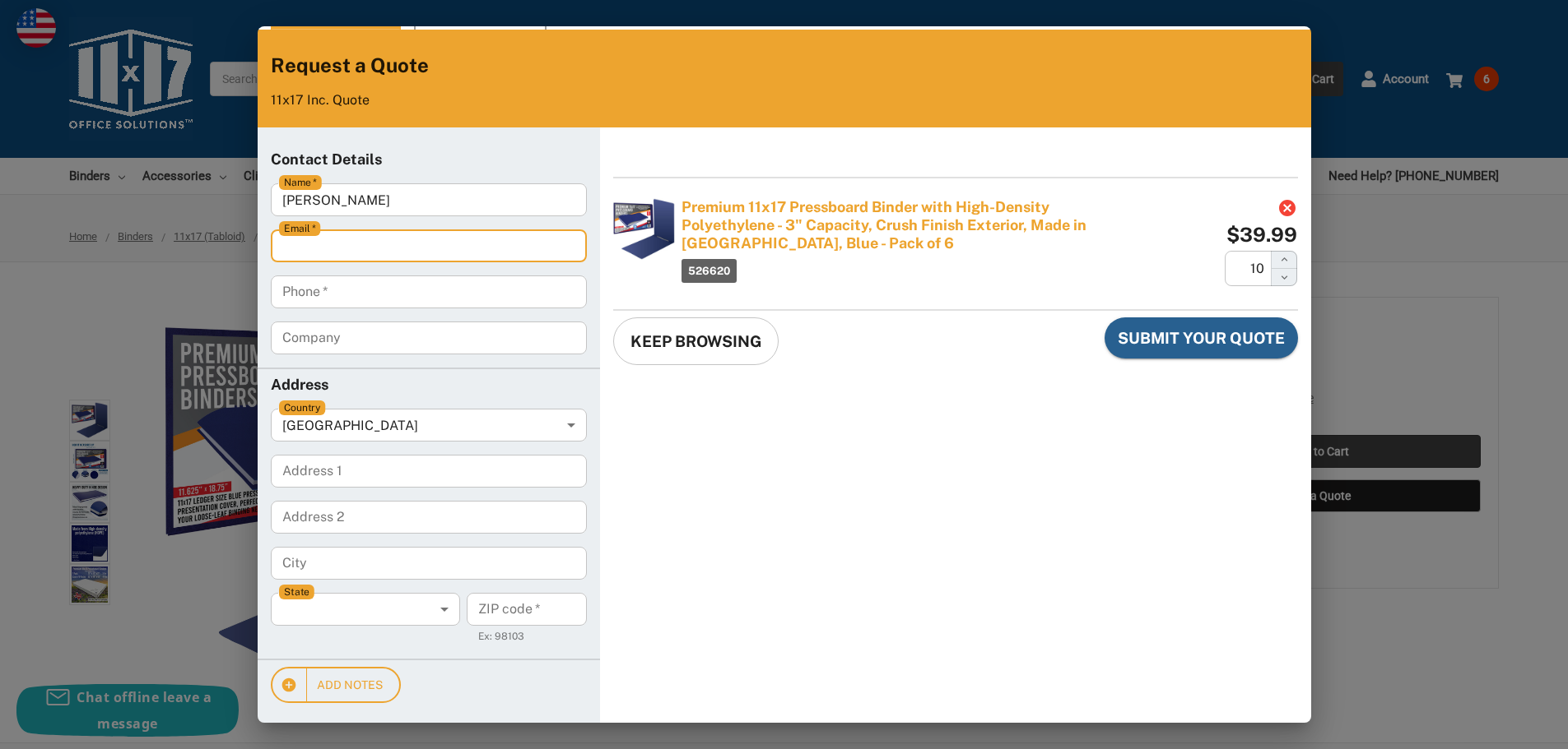
click at [349, 203] on input "Abdul R" at bounding box center [429, 200] width 316 height 33
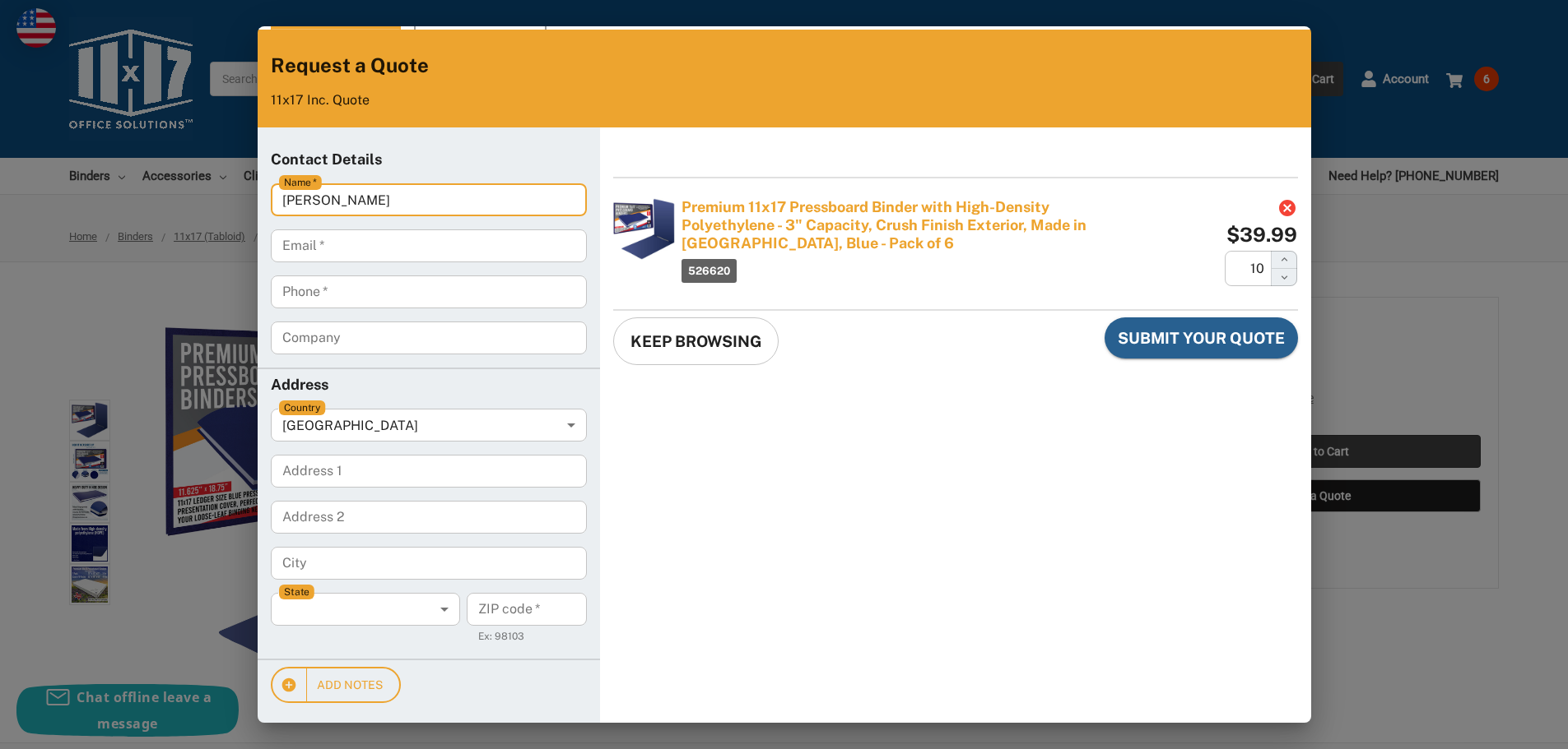
type input "Abdul Rehman"
click at [329, 257] on input "Email   *" at bounding box center [429, 246] width 316 height 33
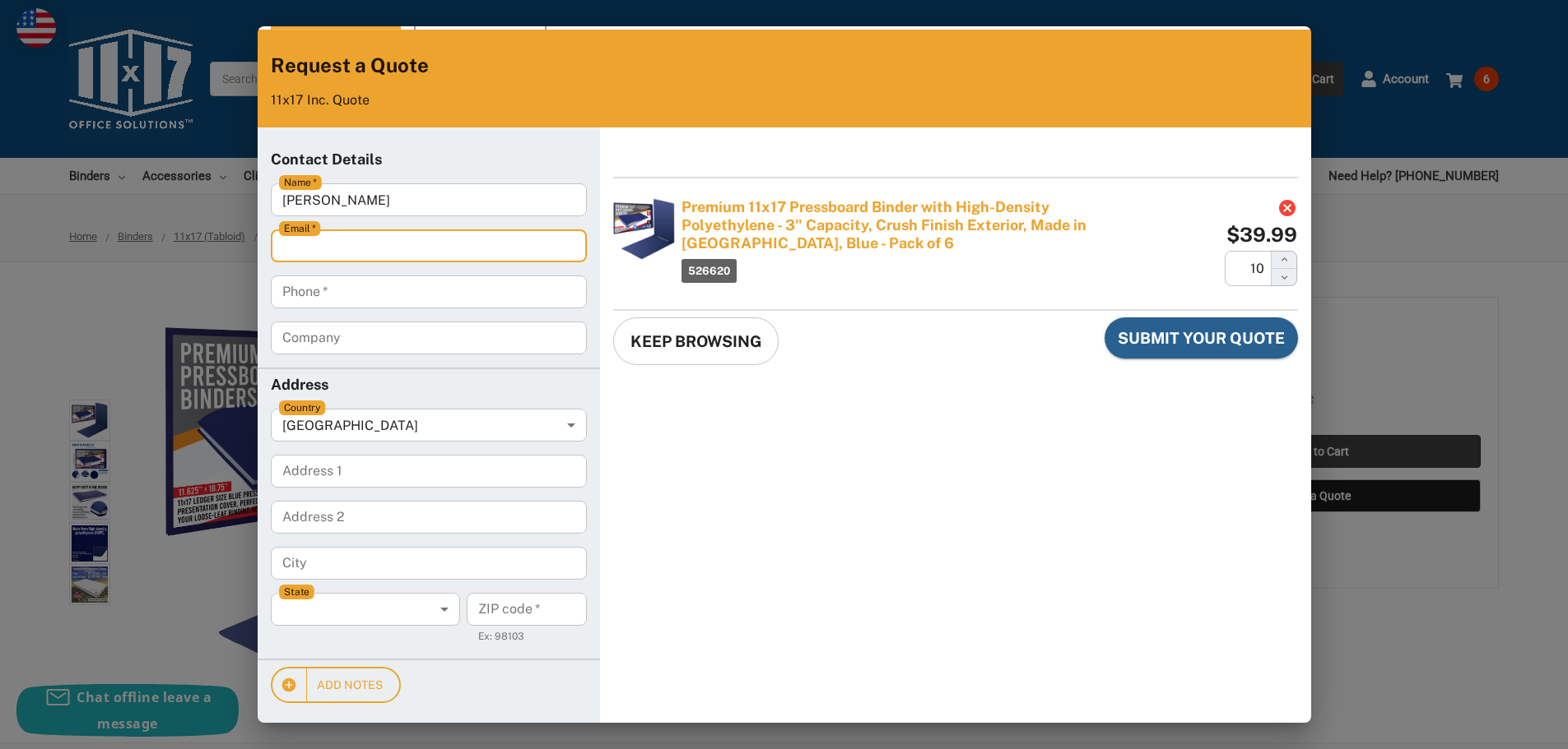
type input "abdul.rehman@gerdau.com"
click at [389, 303] on input "Phone   *" at bounding box center [429, 292] width 316 height 33
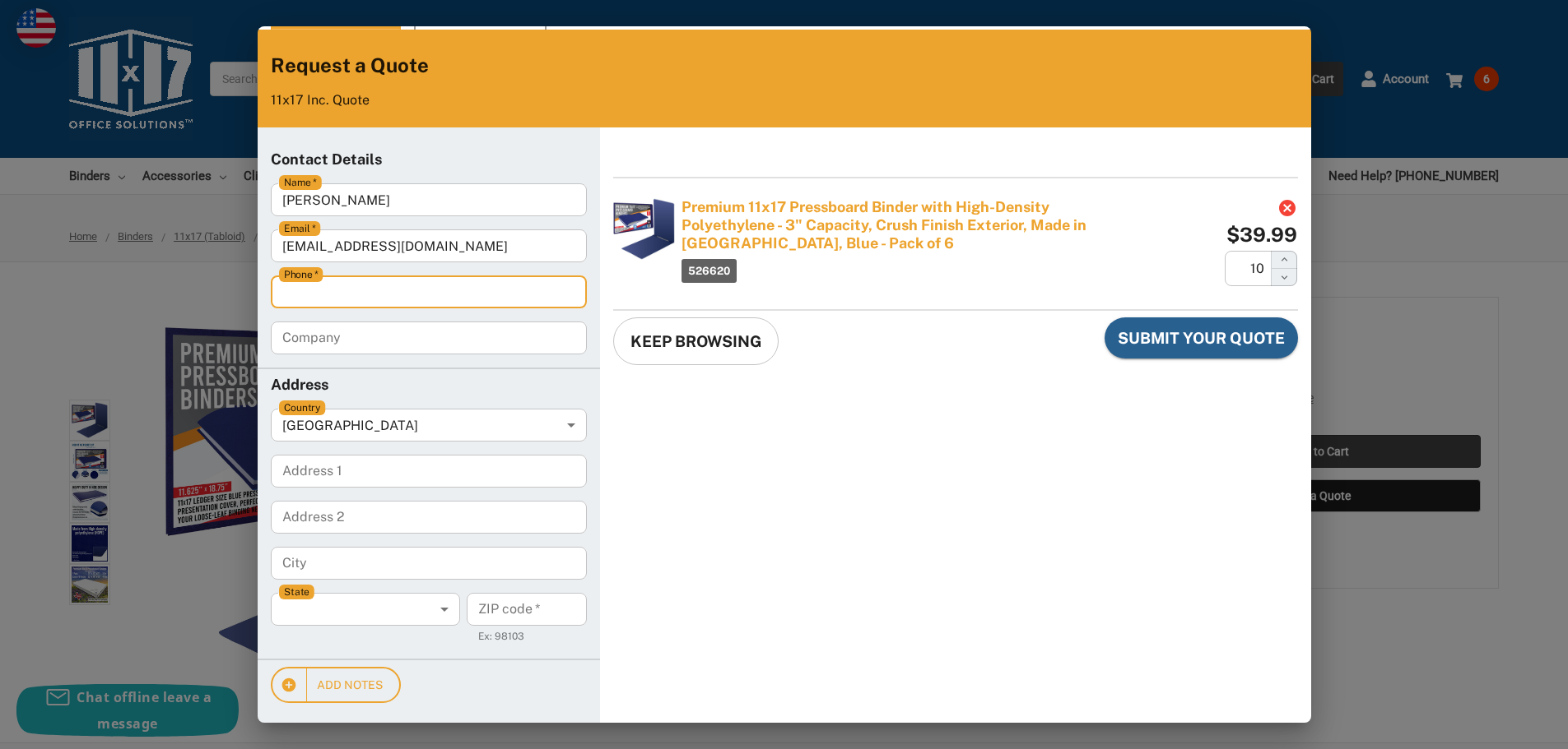
type input "2049049544"
click at [280, 338] on input "Company" at bounding box center [429, 338] width 316 height 33
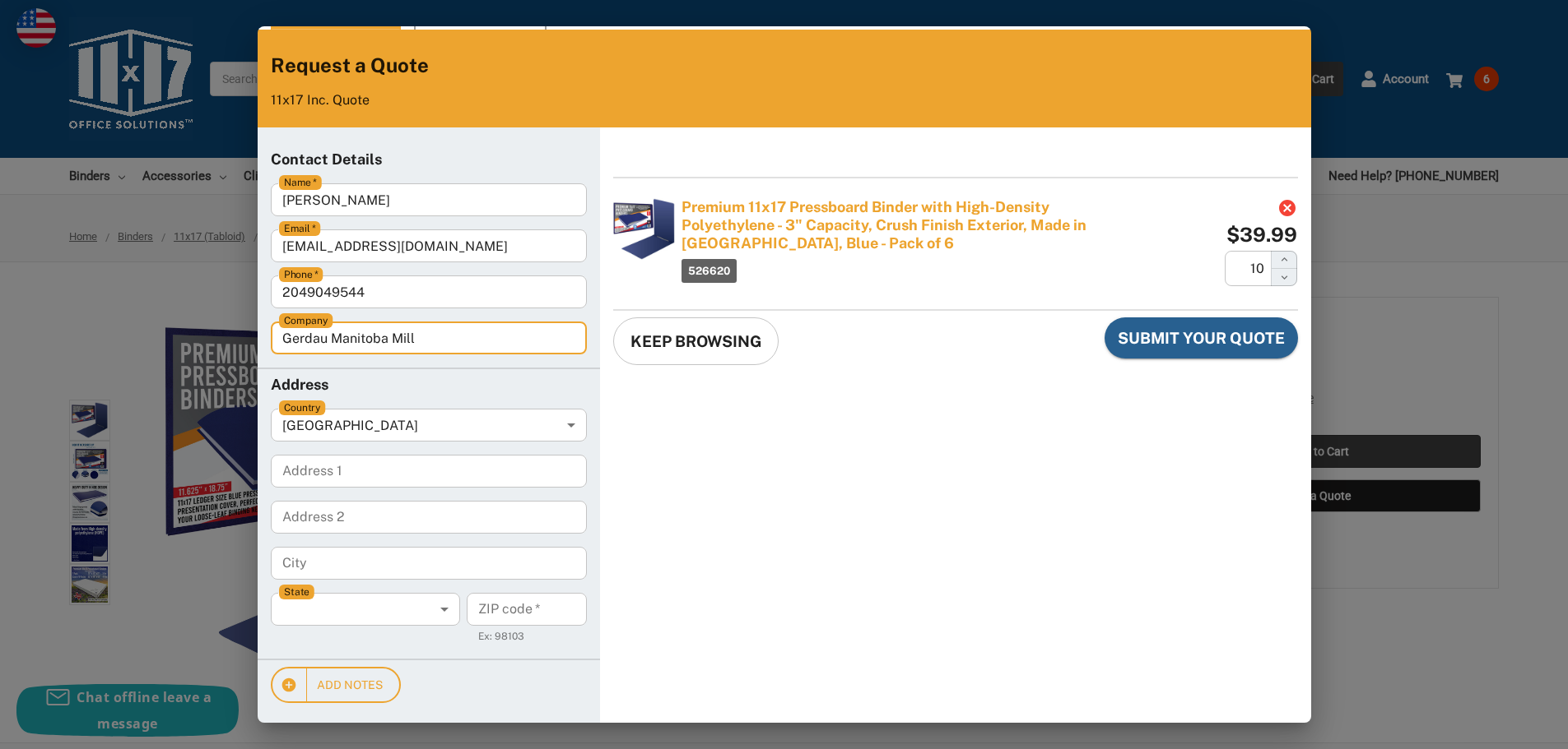
type input "Gerdau Manitoba Mill"
click at [392, 428] on body "Current Quote View My Quotes Request a Quote 11x17 Inc. Quote Contact Details N…" at bounding box center [784, 374] width 1555 height 736
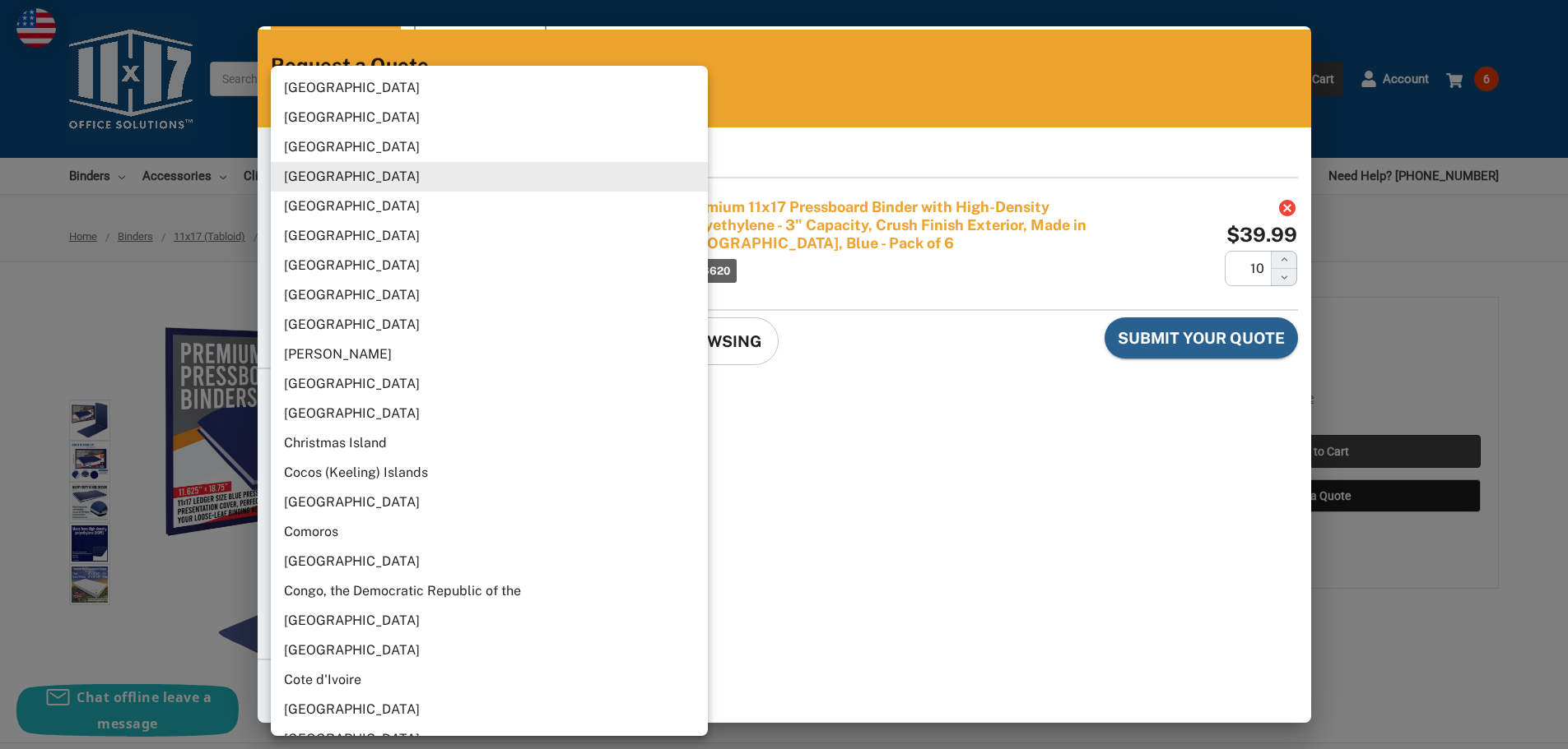
scroll to position [1009, 0]
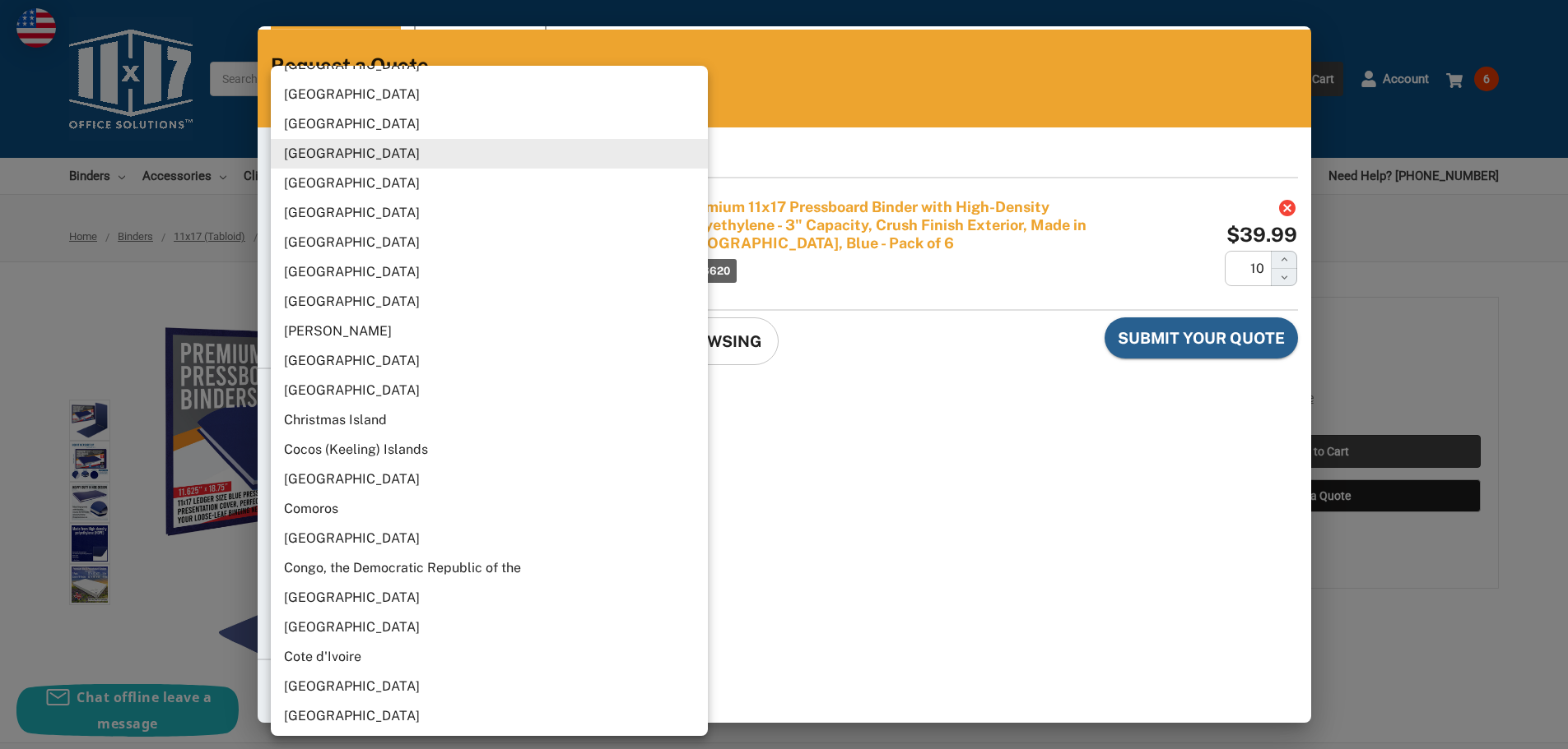
click at [337, 207] on li "[GEOGRAPHIC_DATA]" at bounding box center [495, 213] width 450 height 30
type input "CA"
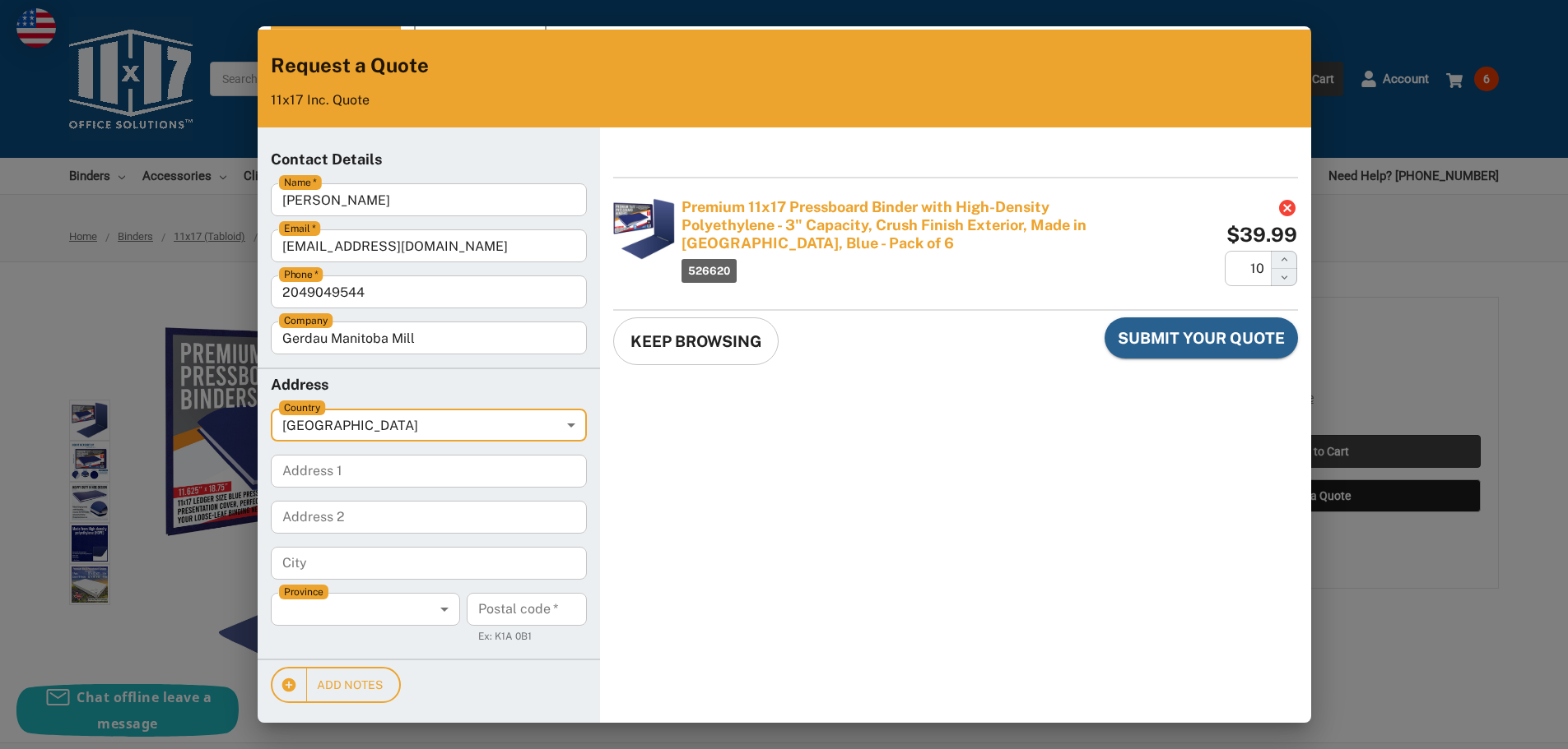
click at [404, 473] on 1 "Address 1" at bounding box center [429, 471] width 316 height 33
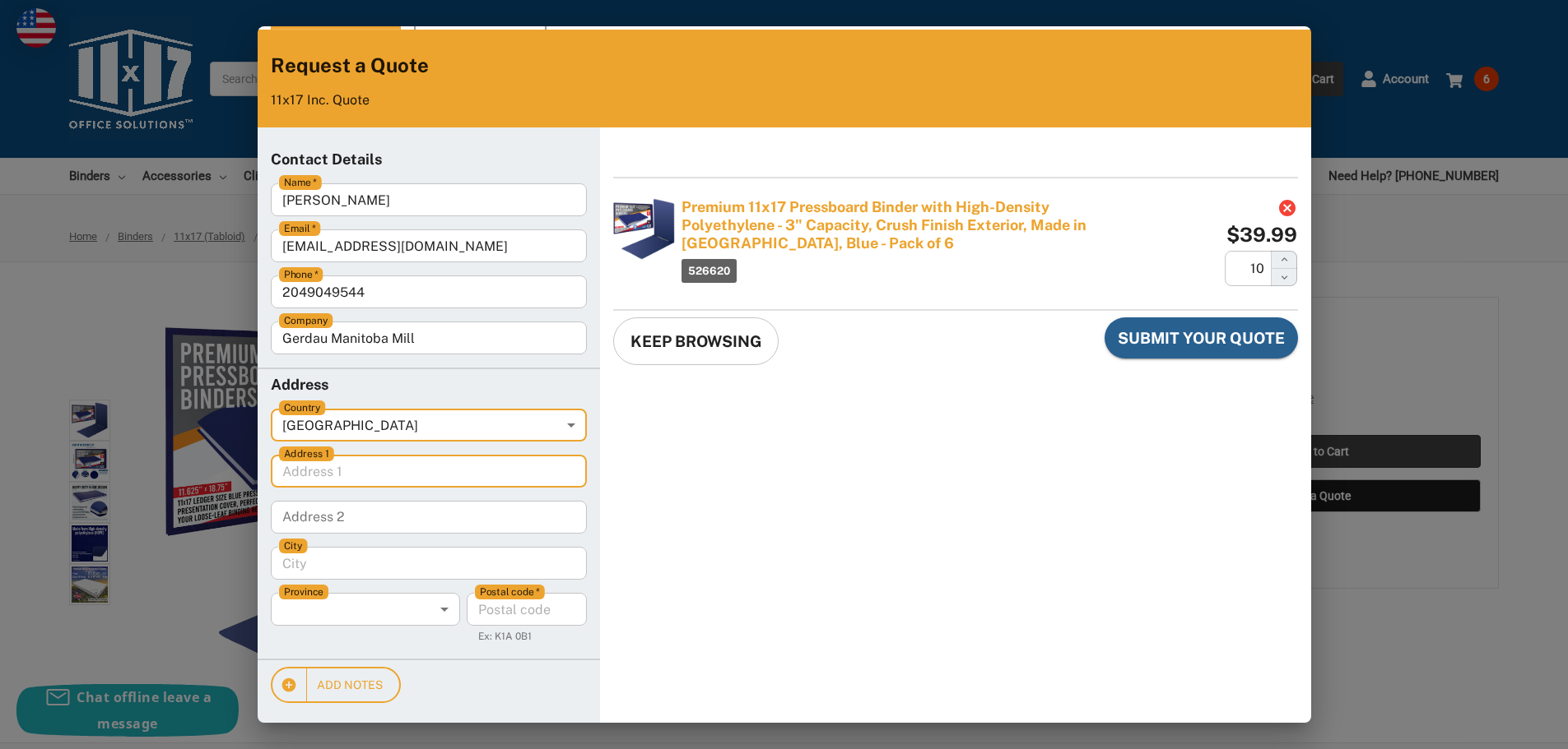
type 1 "27 Main St"
type input "Selkirk"
type input "Manitoba"
type code "R1A2B4"
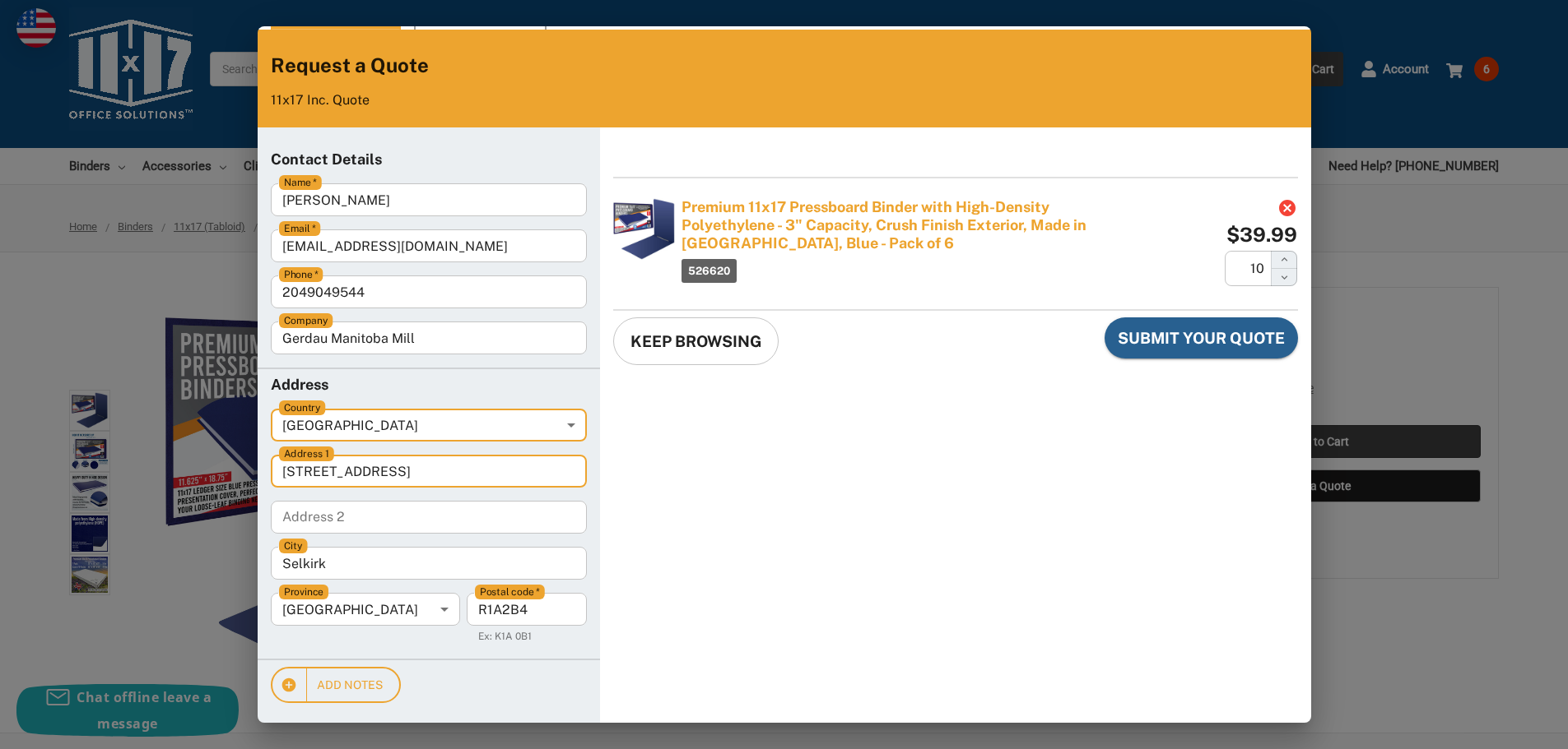
scroll to position [0, 0]
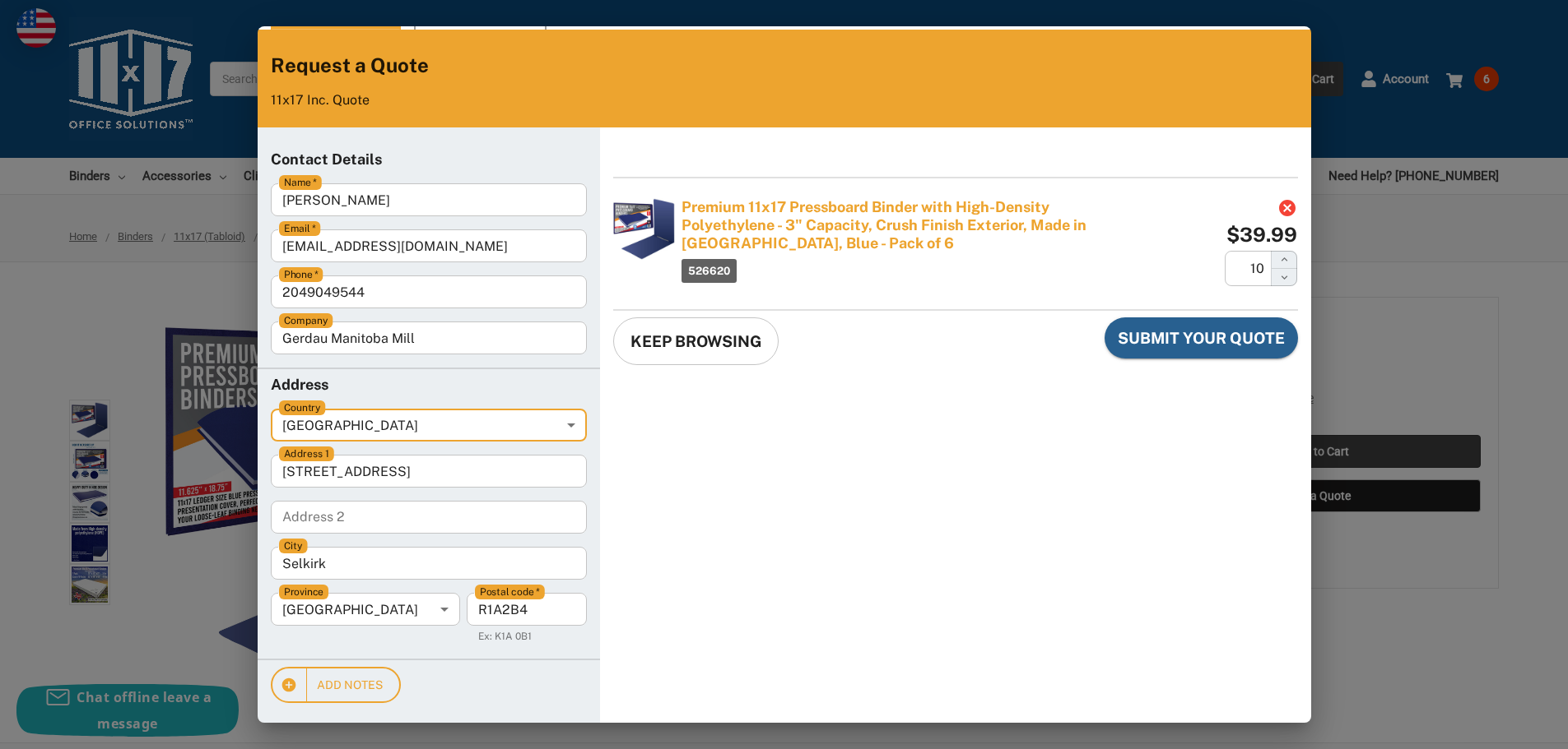
drag, startPoint x: 1205, startPoint y: 352, endPoint x: 858, endPoint y: 521, distance: 386.0
click at [858, 521] on div "Premium 11x17 Pressboard Binder with High-Density Polyethylene - 3" Capacity, C…" at bounding box center [956, 425] width 711 height 595
click at [691, 348] on span "Keep Browsing" at bounding box center [696, 341] width 131 height 22
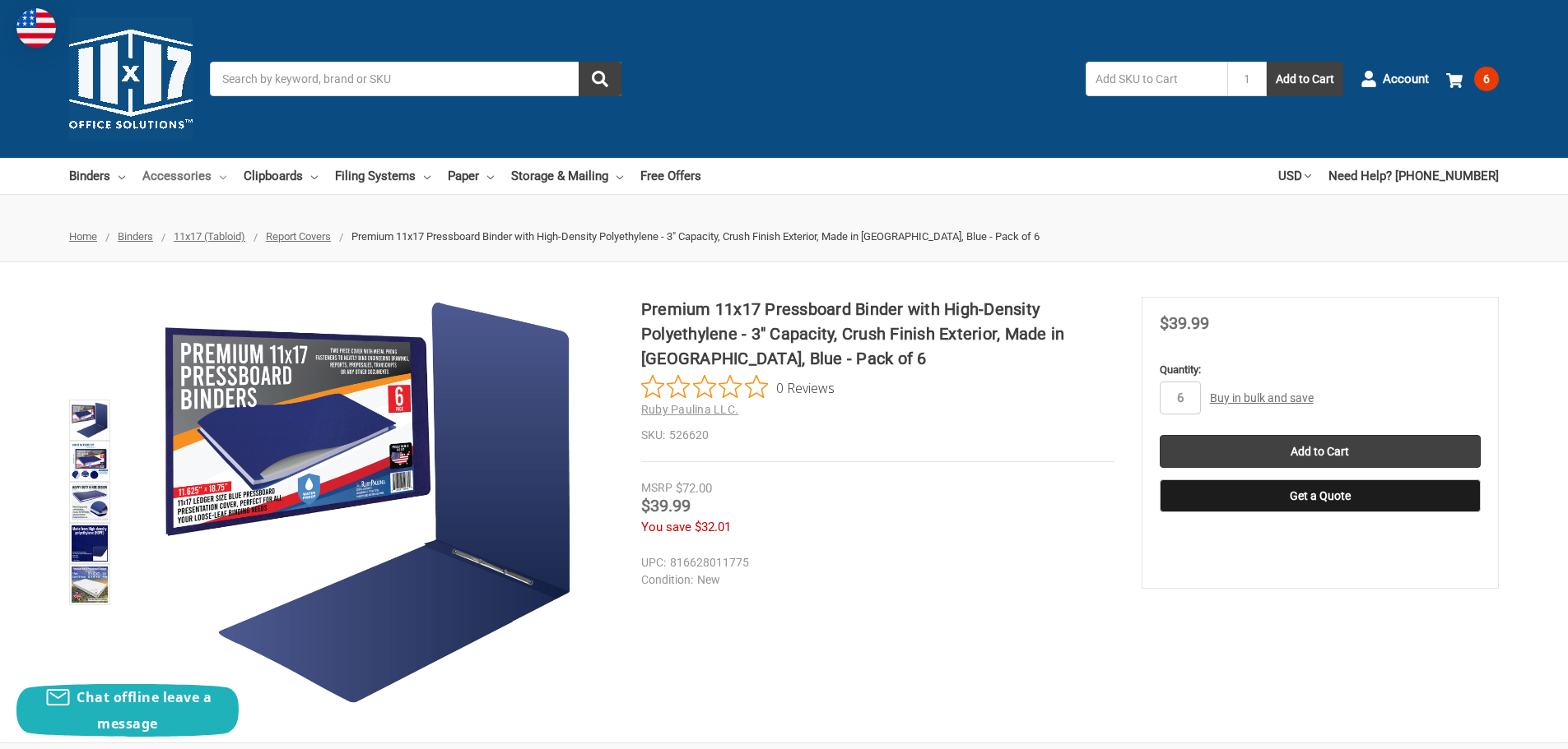
click at [183, 179] on link "Accessories" at bounding box center [184, 175] width 84 height 36
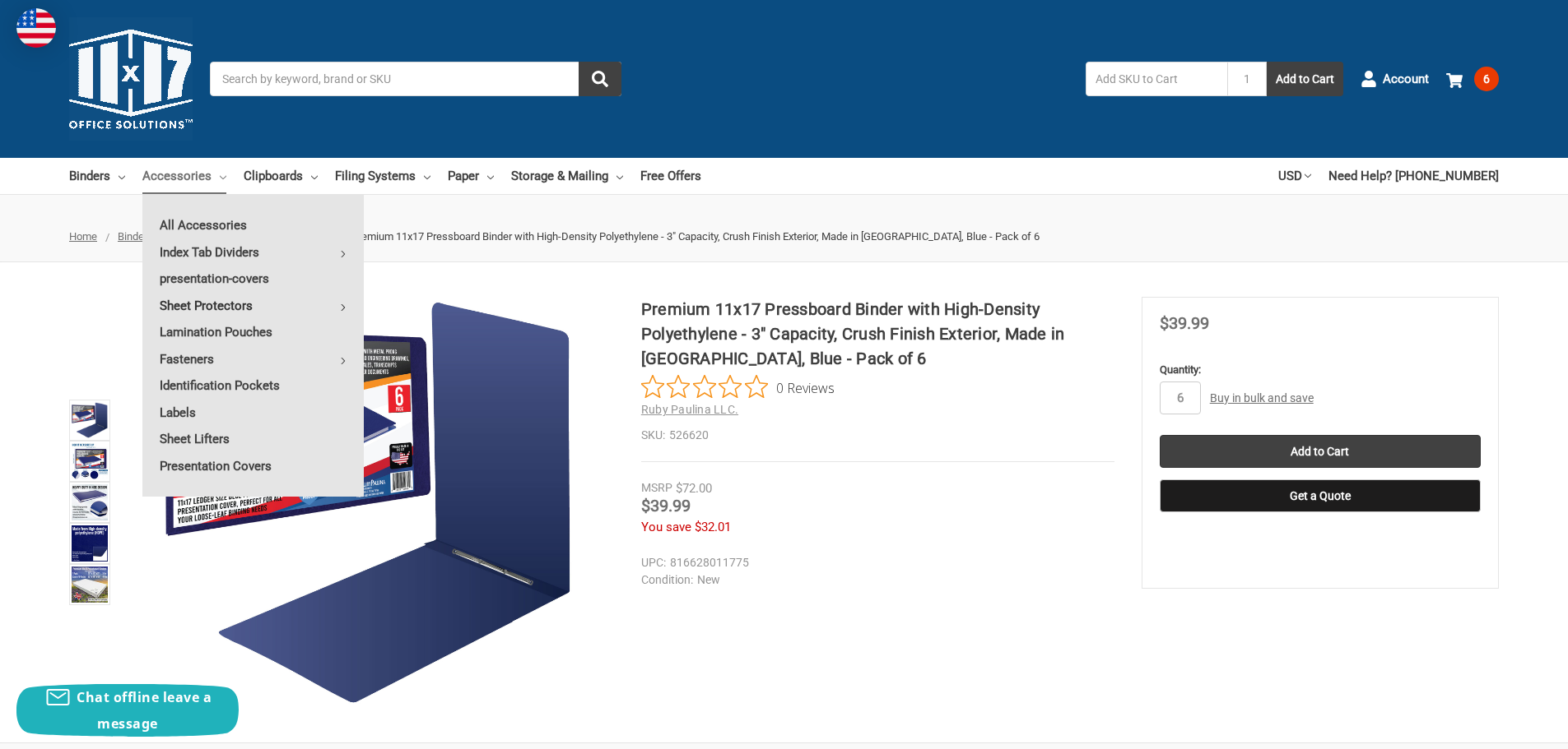
click at [178, 300] on link "Sheet Protectors" at bounding box center [252, 306] width 221 height 26
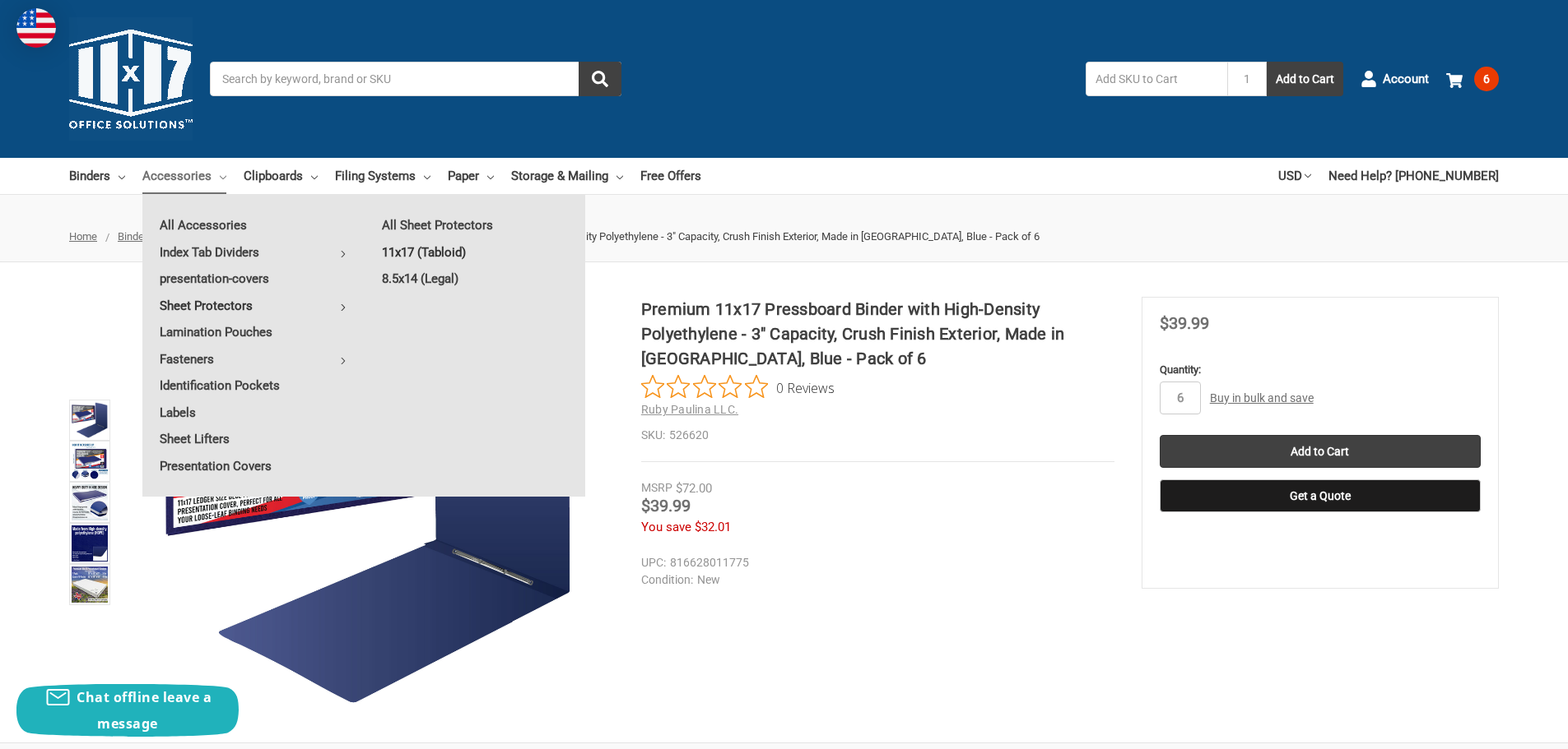
click at [421, 244] on link "11x17 (Tabloid)" at bounding box center [474, 252] width 221 height 26
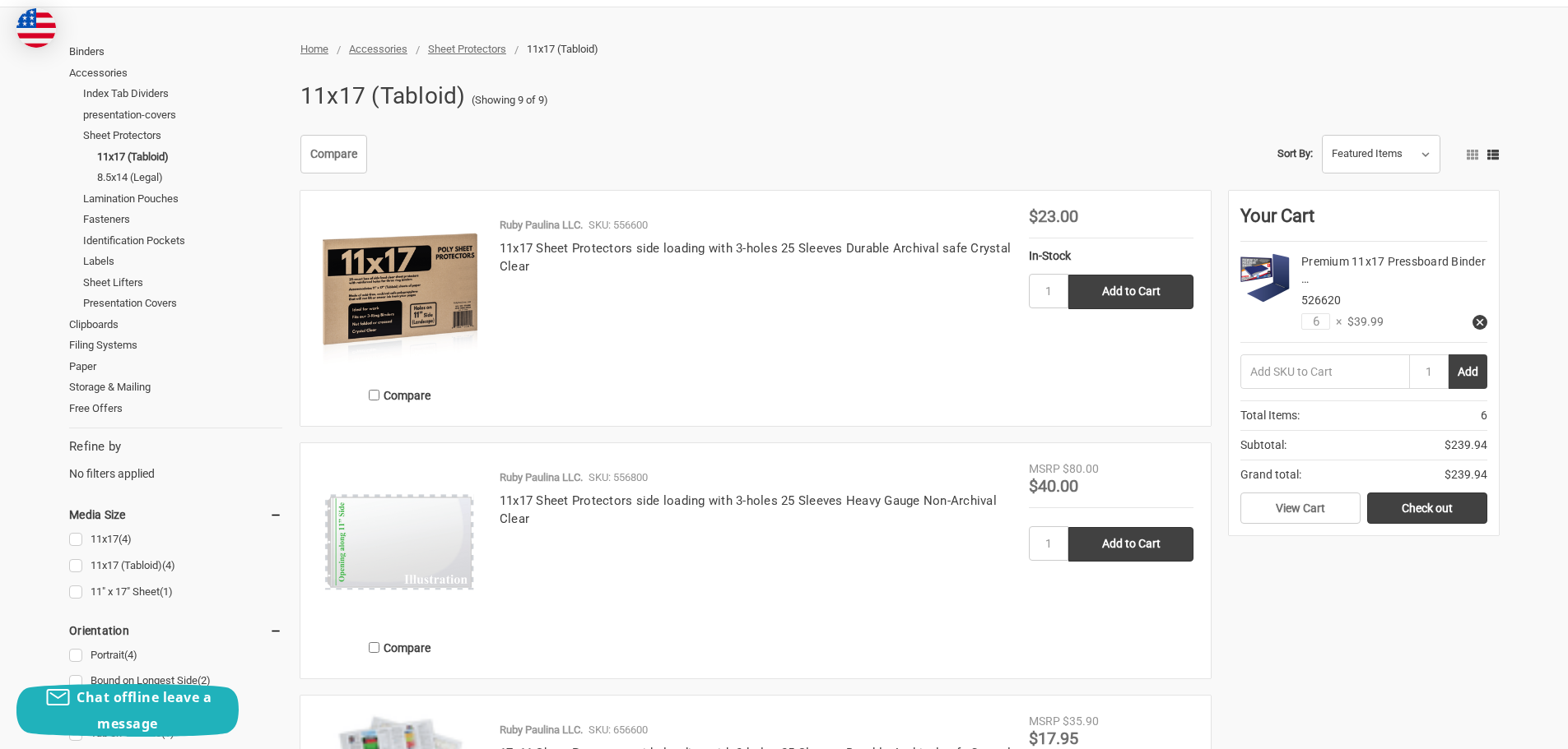
scroll to position [247, 0]
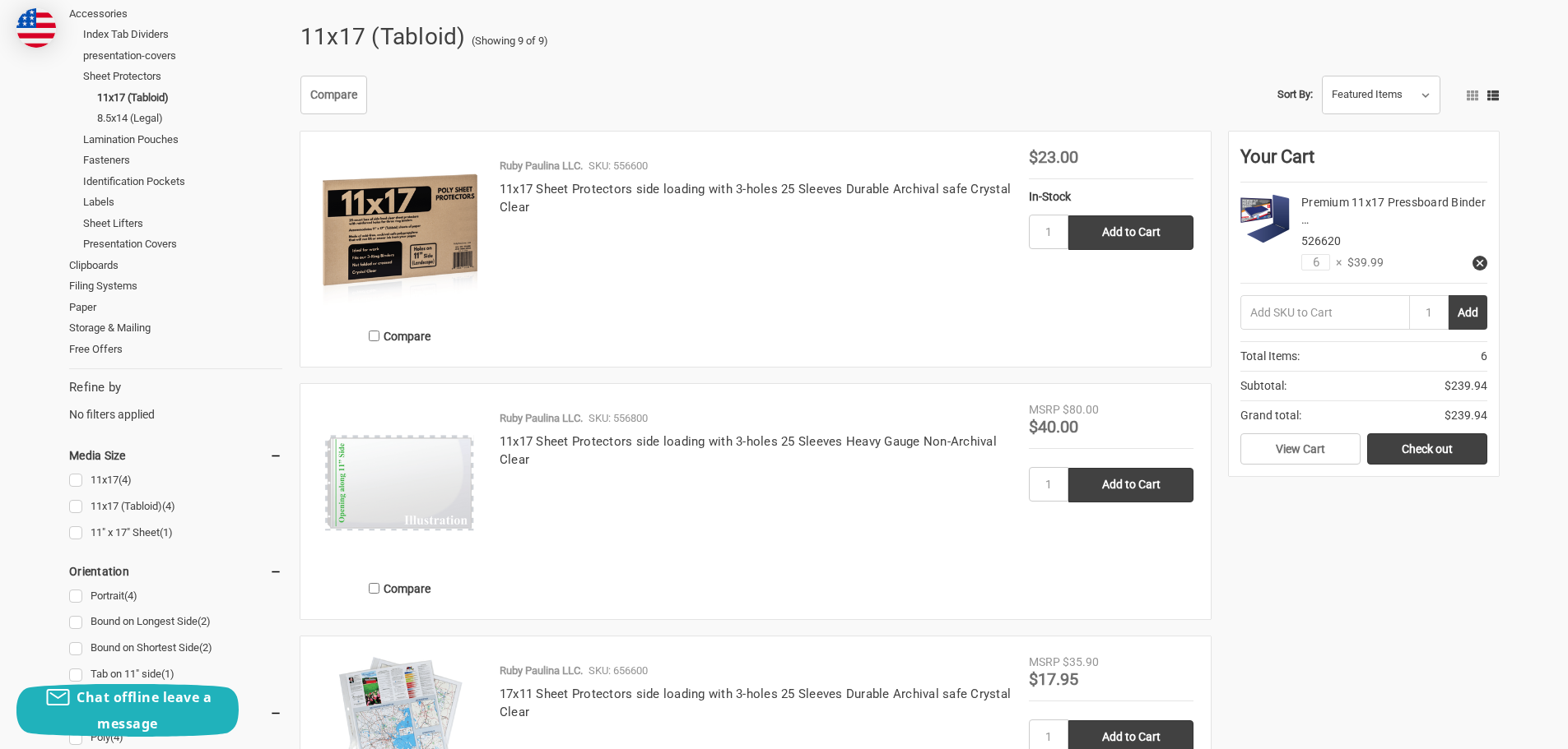
click at [435, 241] on img at bounding box center [400, 231] width 164 height 164
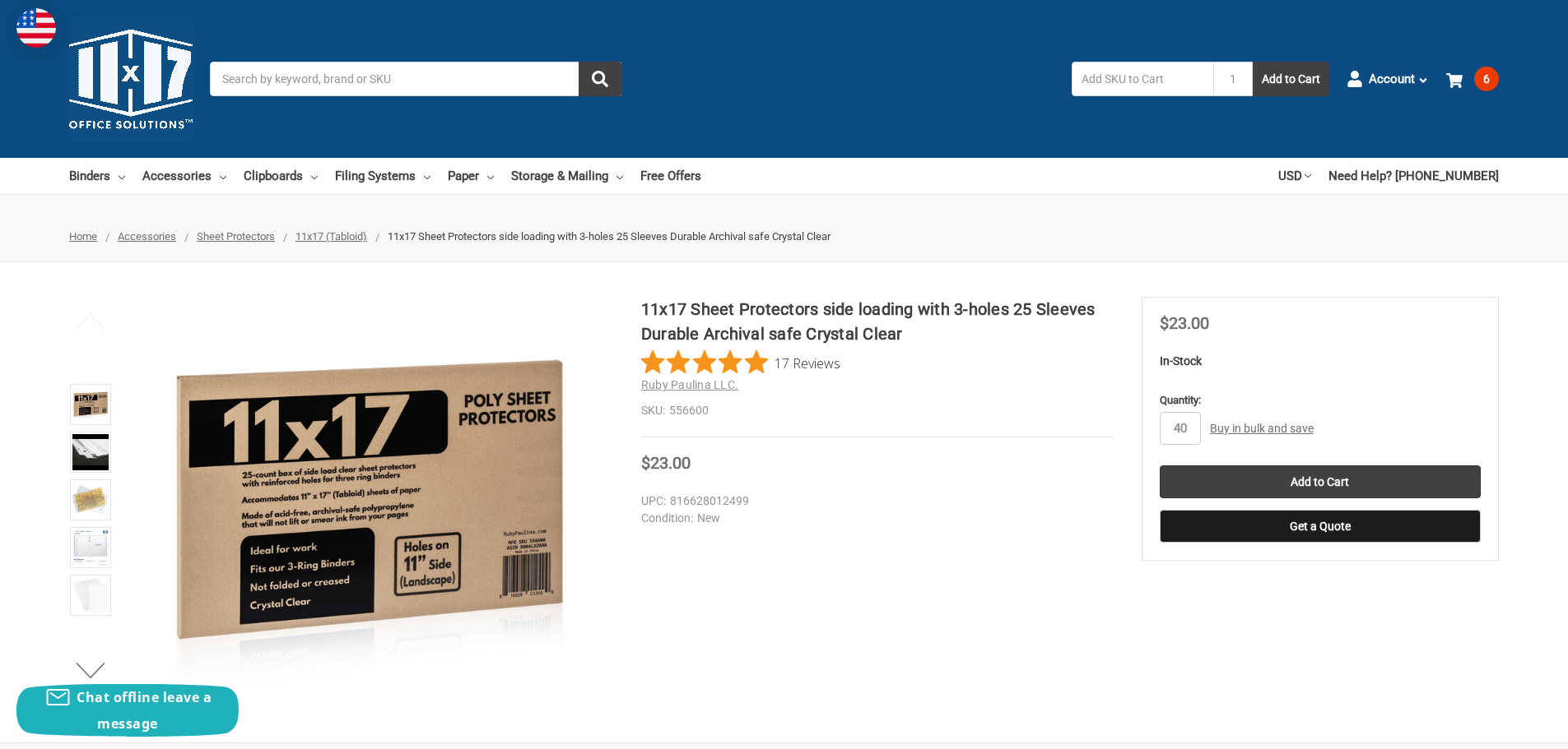
drag, startPoint x: 1193, startPoint y: 423, endPoint x: 1094, endPoint y: 434, distance: 99.6
click at [1094, 434] on div "11x17 Sheet Protectors side loading with 3-holes 25 Sleeves Durable Archival sa…" at bounding box center [784, 502] width 1568 height 411
click at [1312, 343] on section "MSRP Was Price Now $23.00 You save" at bounding box center [1320, 429] width 357 height 264
click at [1057, 520] on dd "New" at bounding box center [874, 519] width 466 height 17
type input "200"
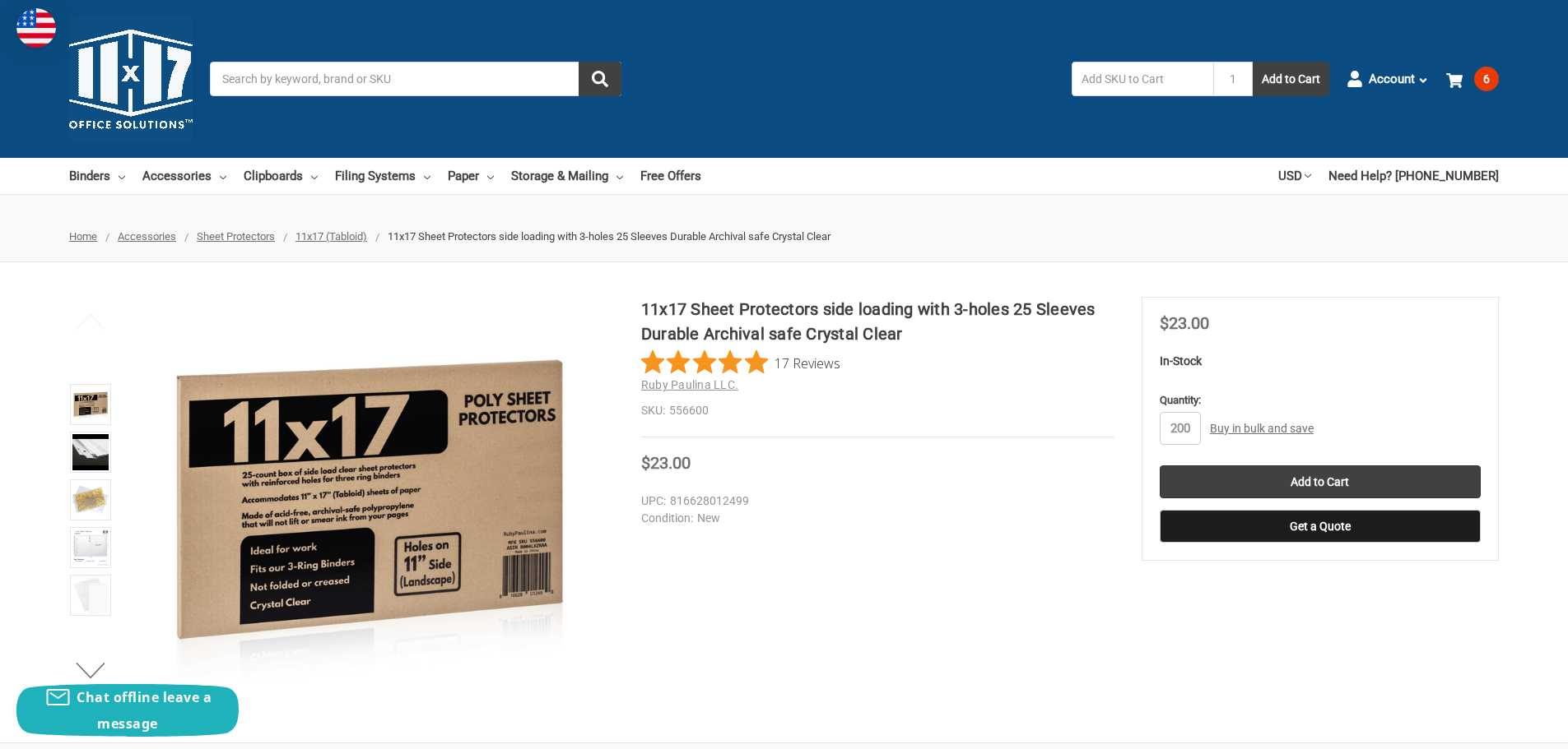
click at [1091, 469] on div "Price Now $23.00" at bounding box center [878, 465] width 473 height 21
click at [1302, 518] on button "Get a Quote" at bounding box center [1321, 526] width 321 height 33
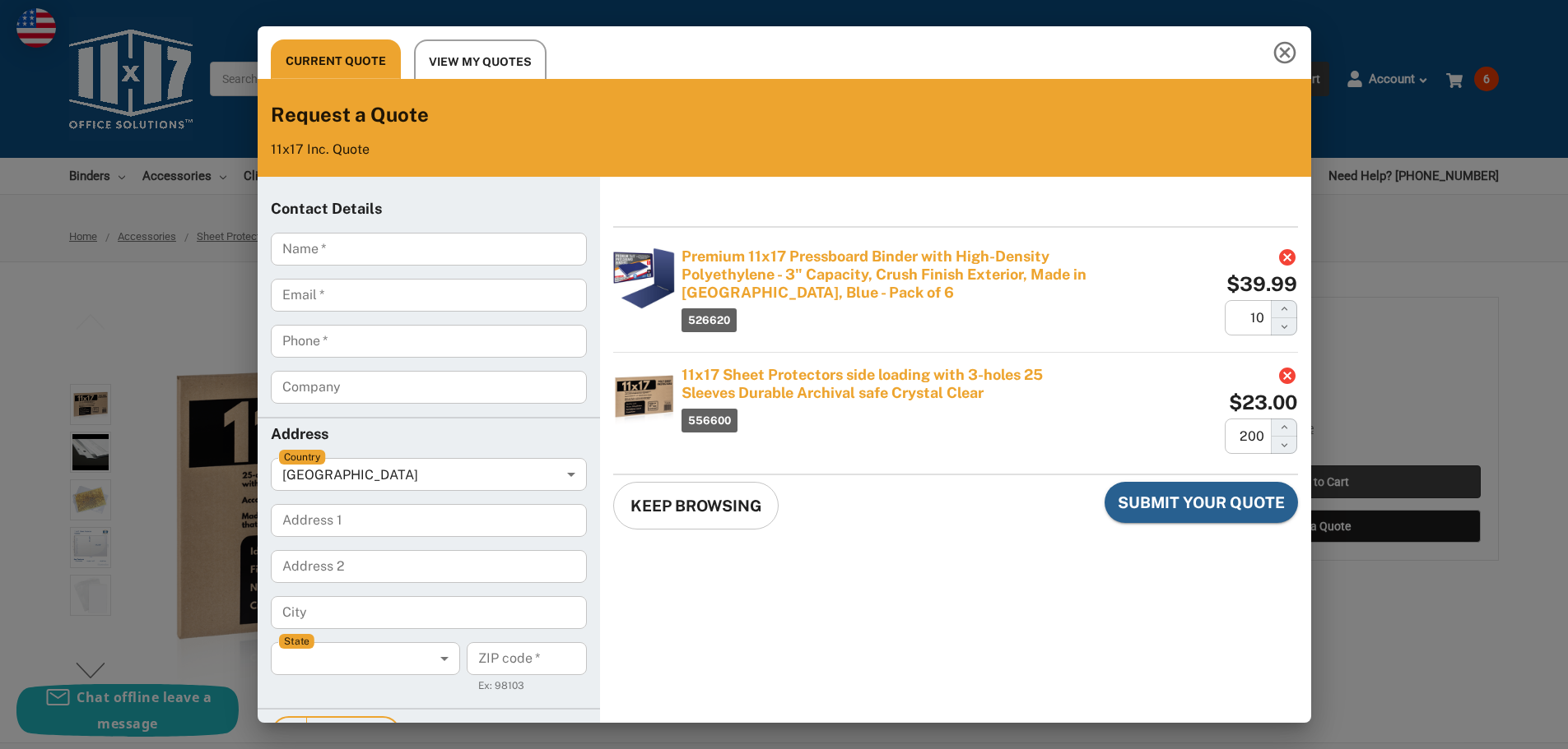
click at [960, 563] on div "Premium 11x17 Pressboard Binder with High-Density Polyethylene - 3" Capacity, C…" at bounding box center [956, 475] width 711 height 595
click at [335, 257] on input "Name   *" at bounding box center [429, 250] width 316 height 33
type input "Abdul"
click at [343, 296] on input "Email   *" at bounding box center [429, 295] width 316 height 33
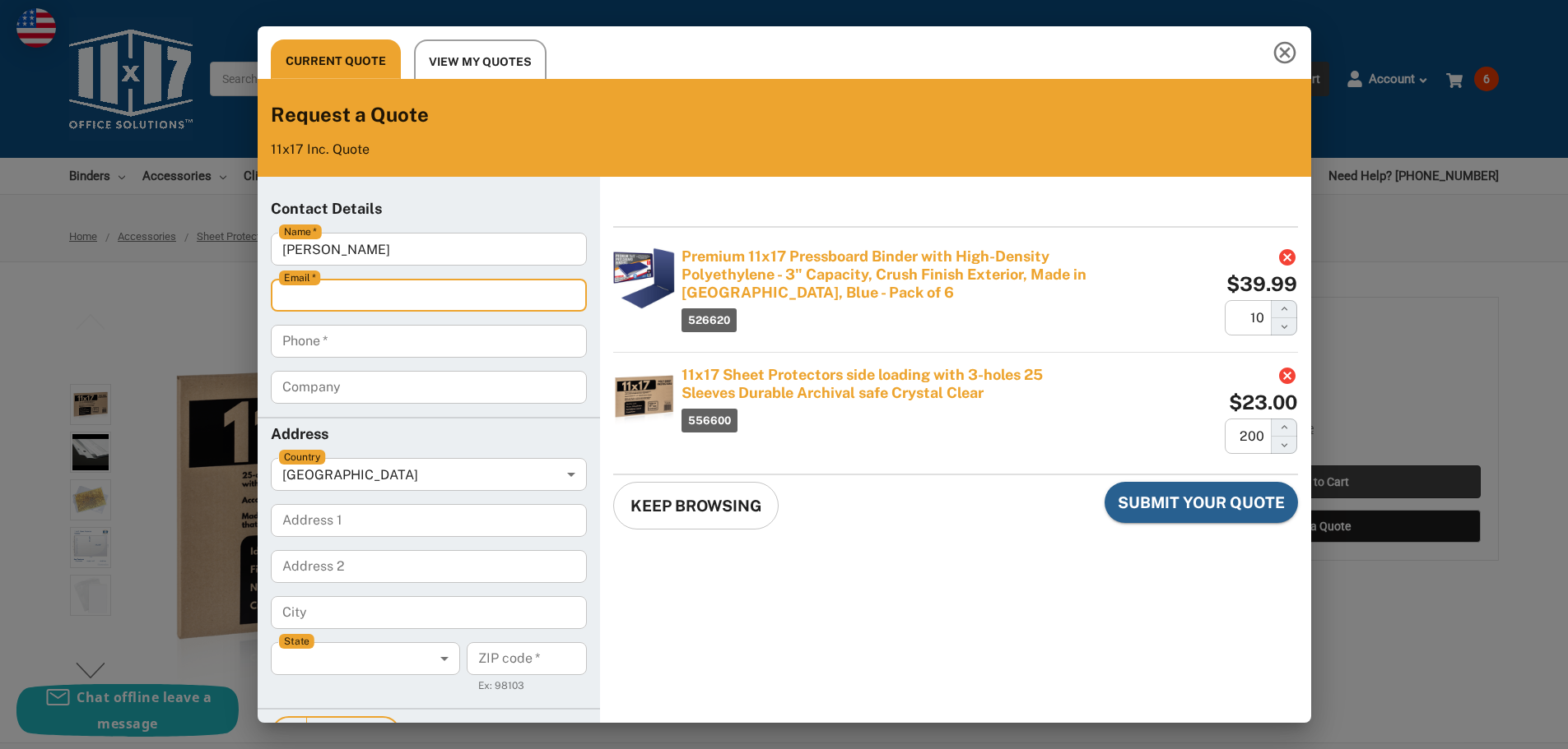
type input "abdul.rehman@geradu.com"
click at [346, 339] on input "Phone   *" at bounding box center [429, 341] width 316 height 33
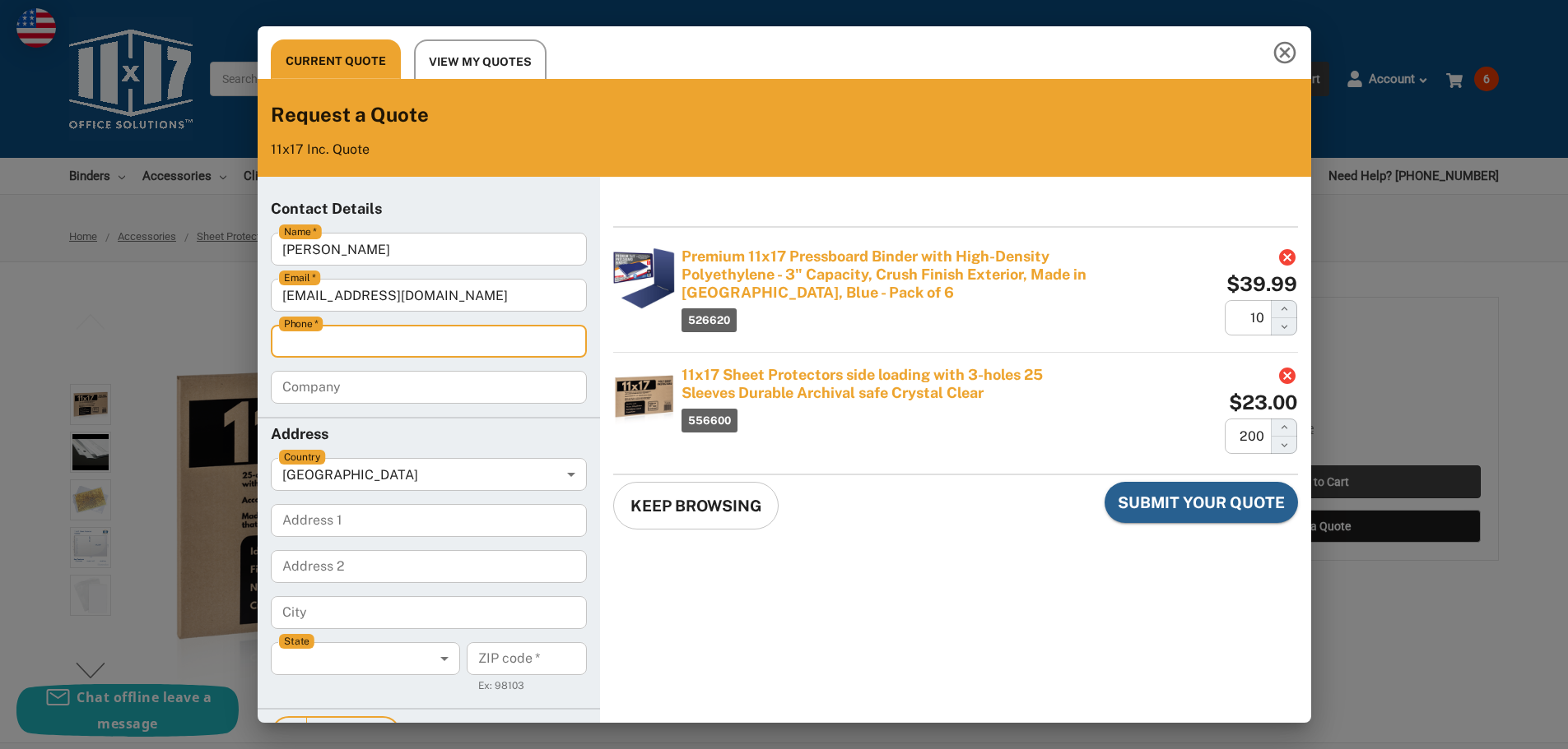
type input "2049049544"
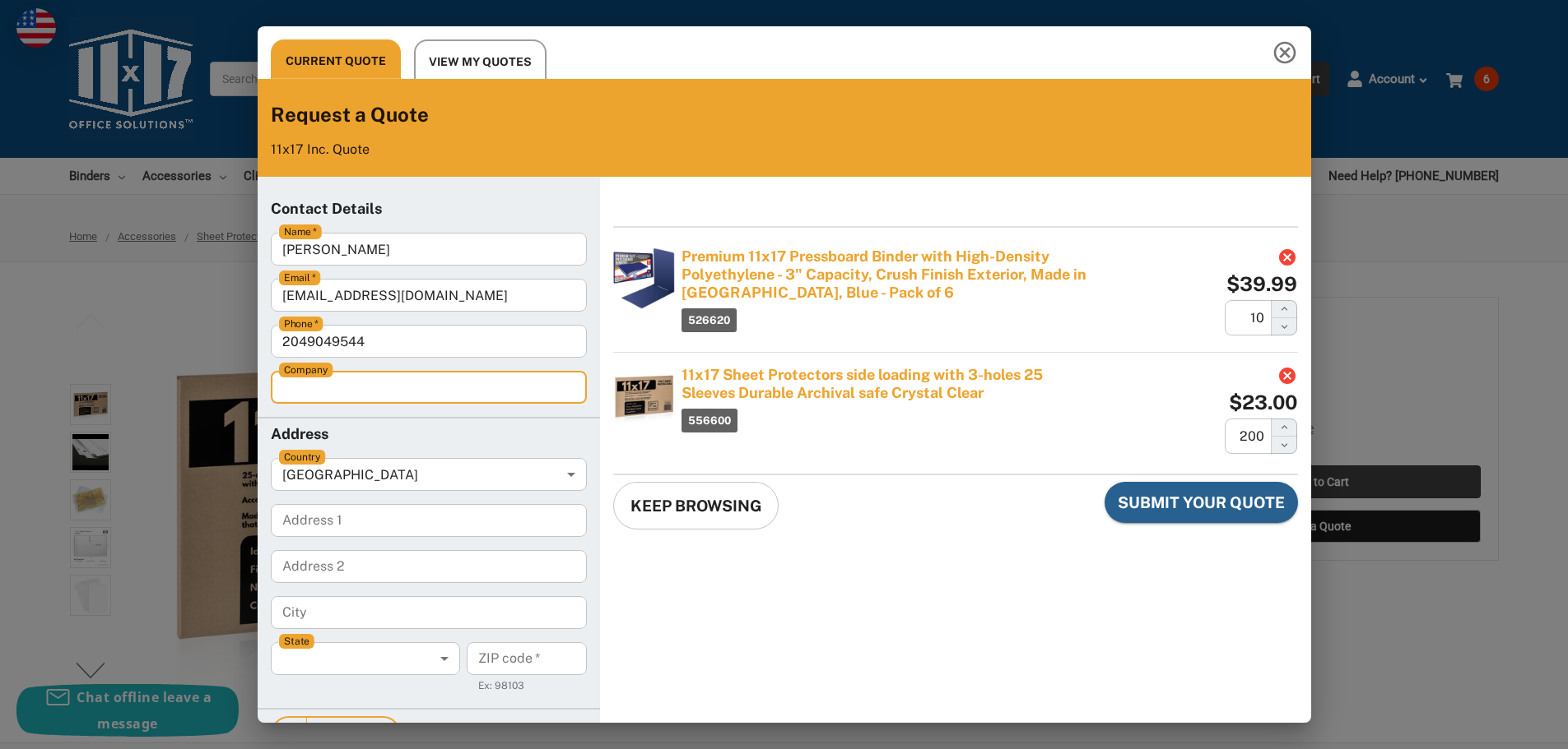
click at [335, 392] on input "Company" at bounding box center [429, 388] width 316 height 33
type input "Gerdau"
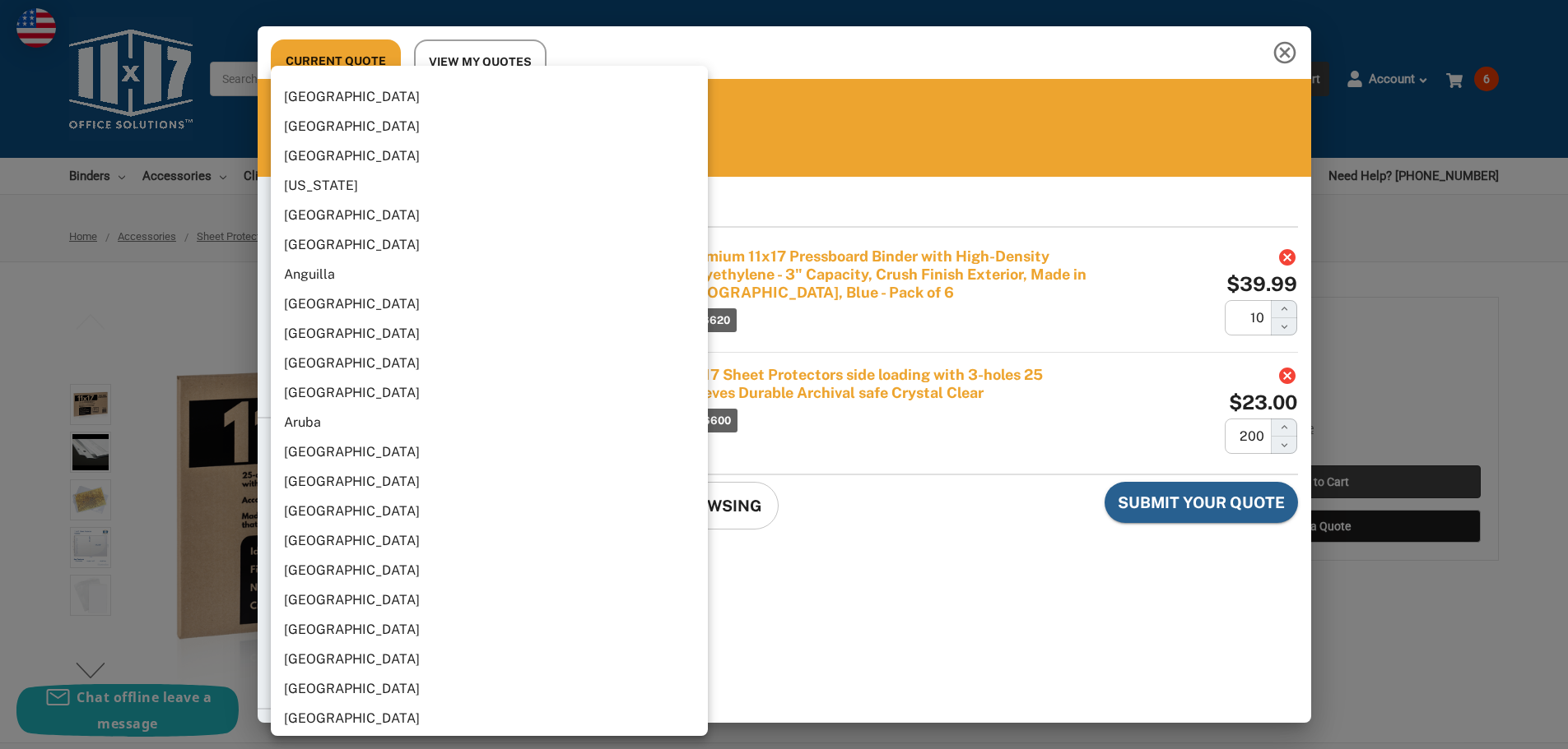
click at [339, 478] on body "Current Quote View My Quotes Request a Quote 11x17 Inc. Quote Contact Details N…" at bounding box center [784, 374] width 1555 height 736
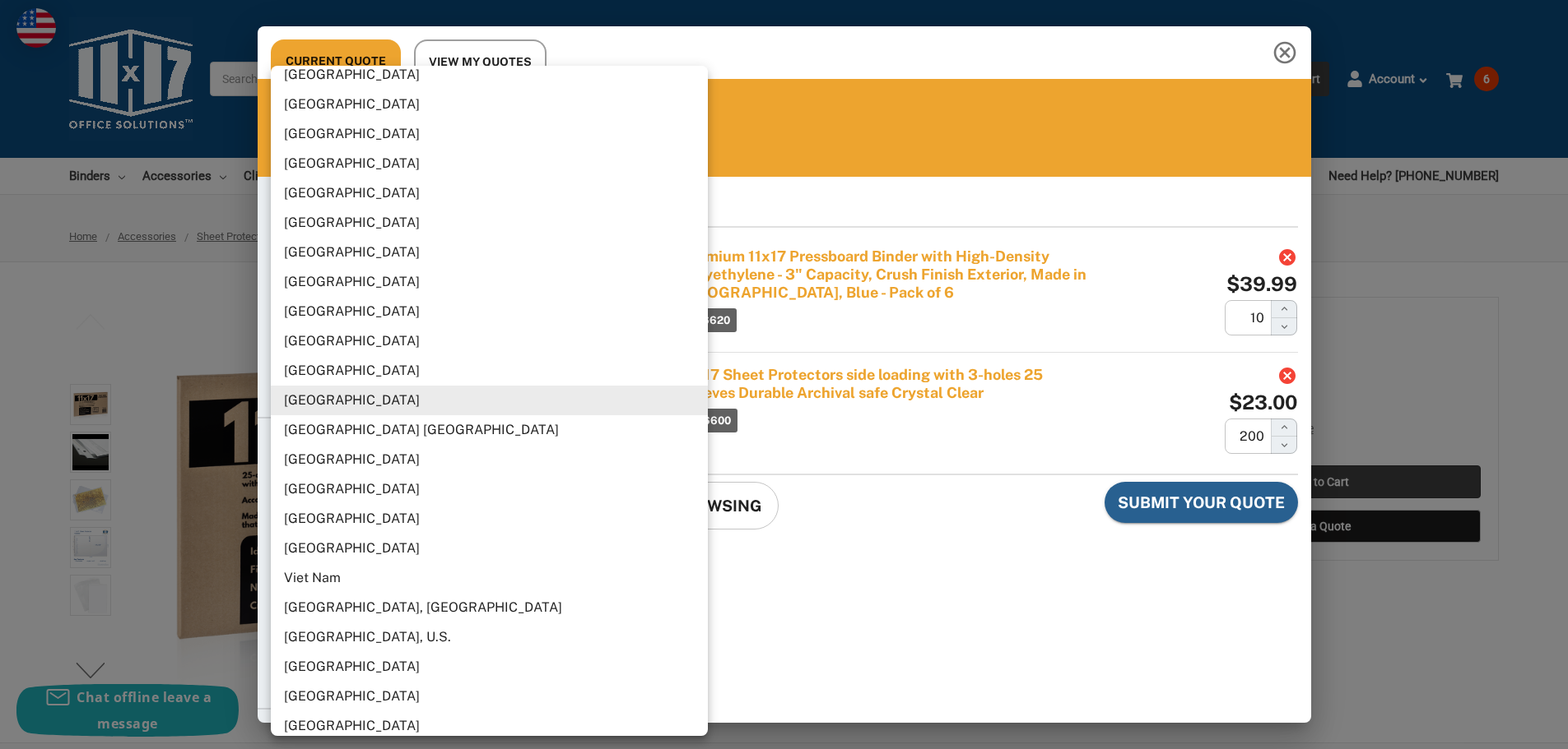
scroll to position [763, 0]
click at [333, 452] on li "[GEOGRAPHIC_DATA]" at bounding box center [495, 460] width 450 height 30
type input "CA"
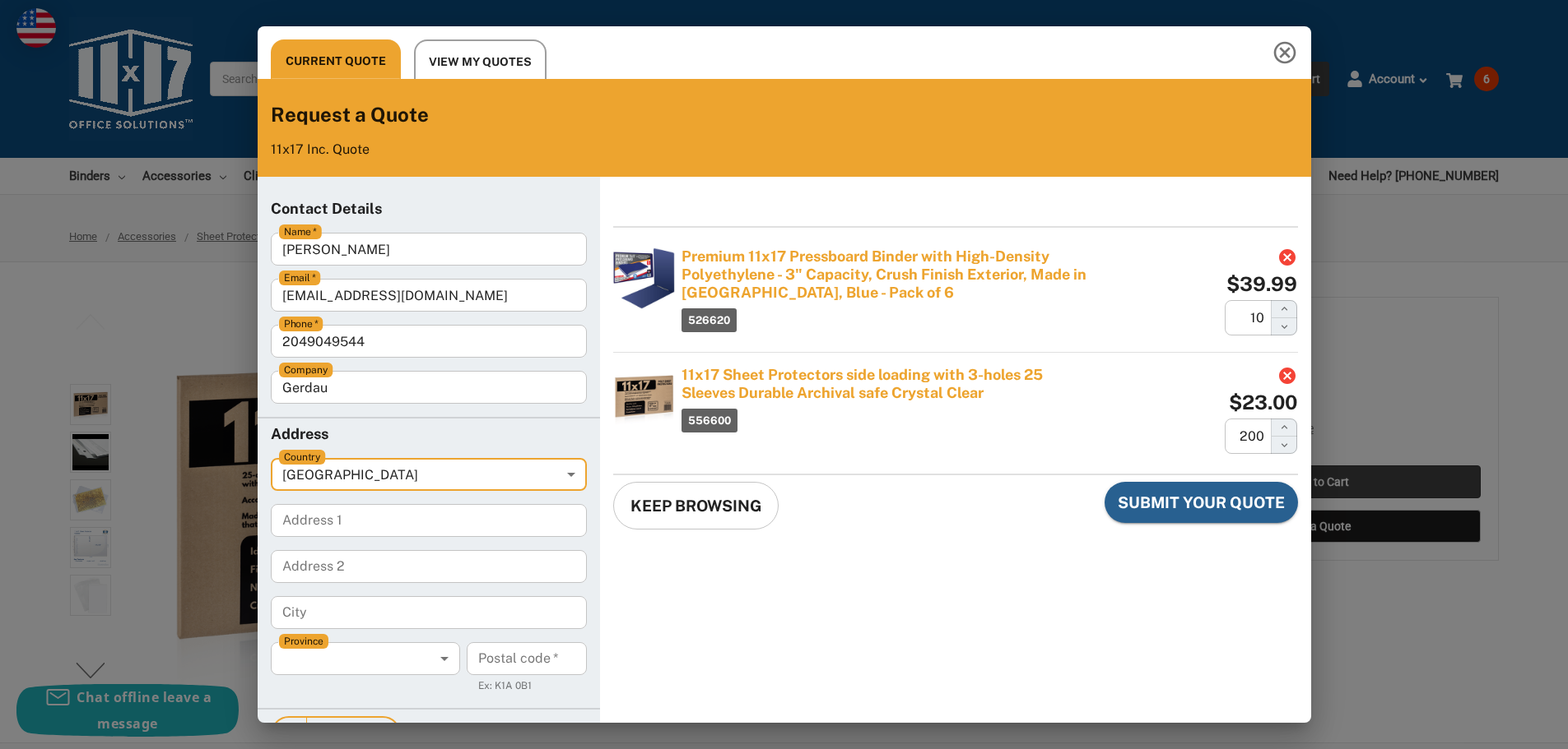
click at [337, 512] on 1 "Address 1" at bounding box center [429, 521] width 316 height 33
type 1 "27 Main St"
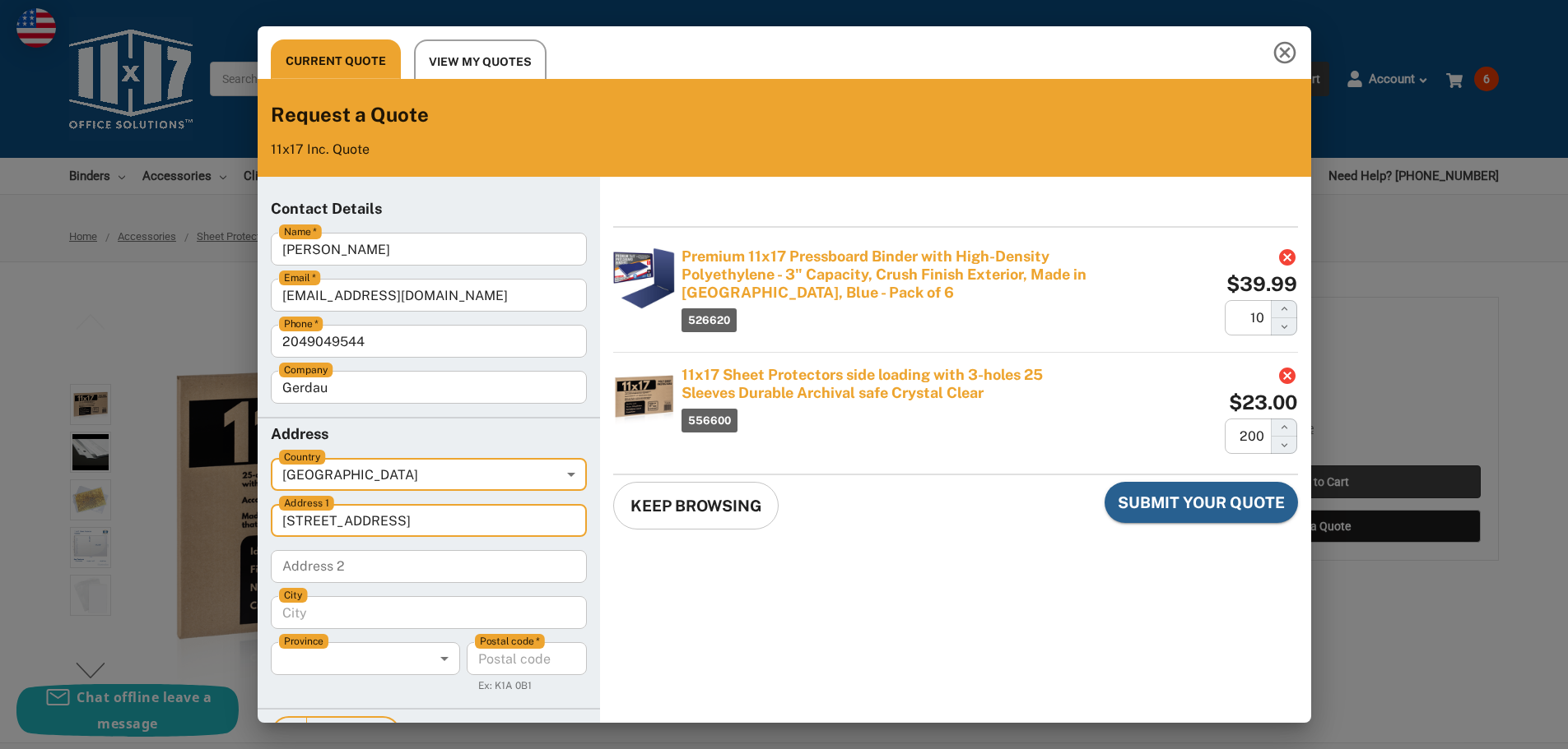
type input "Selkirk"
type input "Manitoba"
type code "R1A2B4"
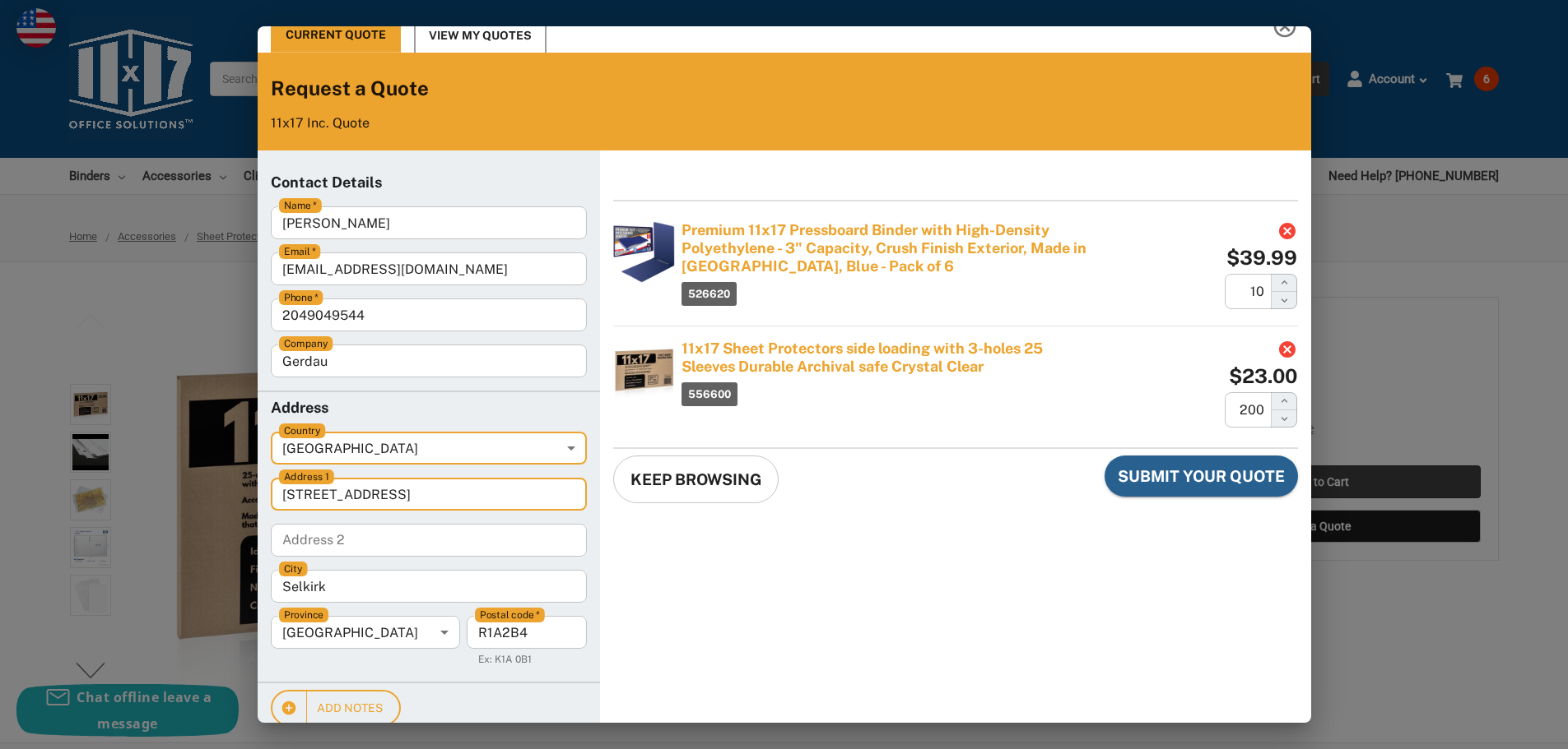
scroll to position [50, 0]
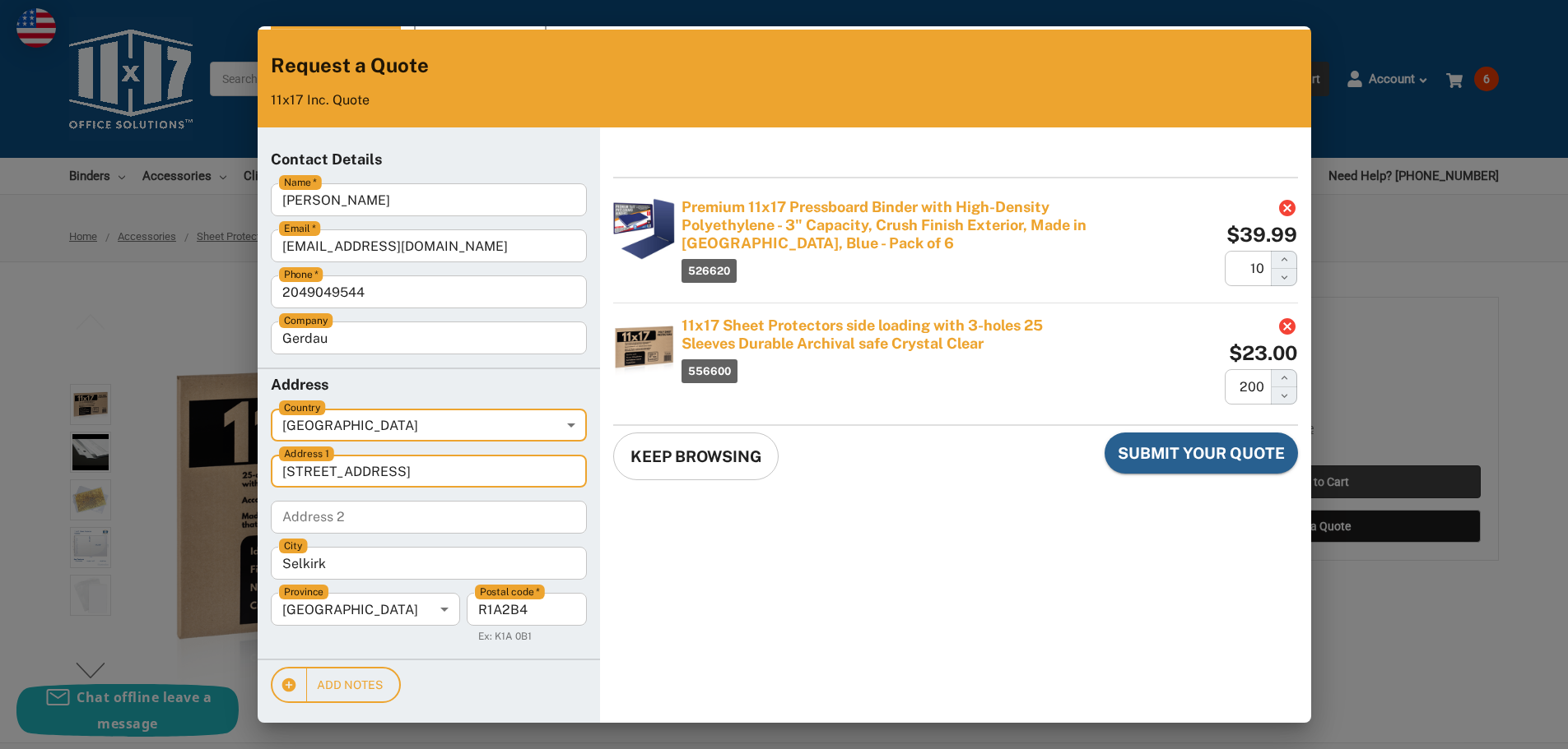
click at [1209, 451] on span "Submit Your Quote" at bounding box center [1201, 453] width 167 height 22
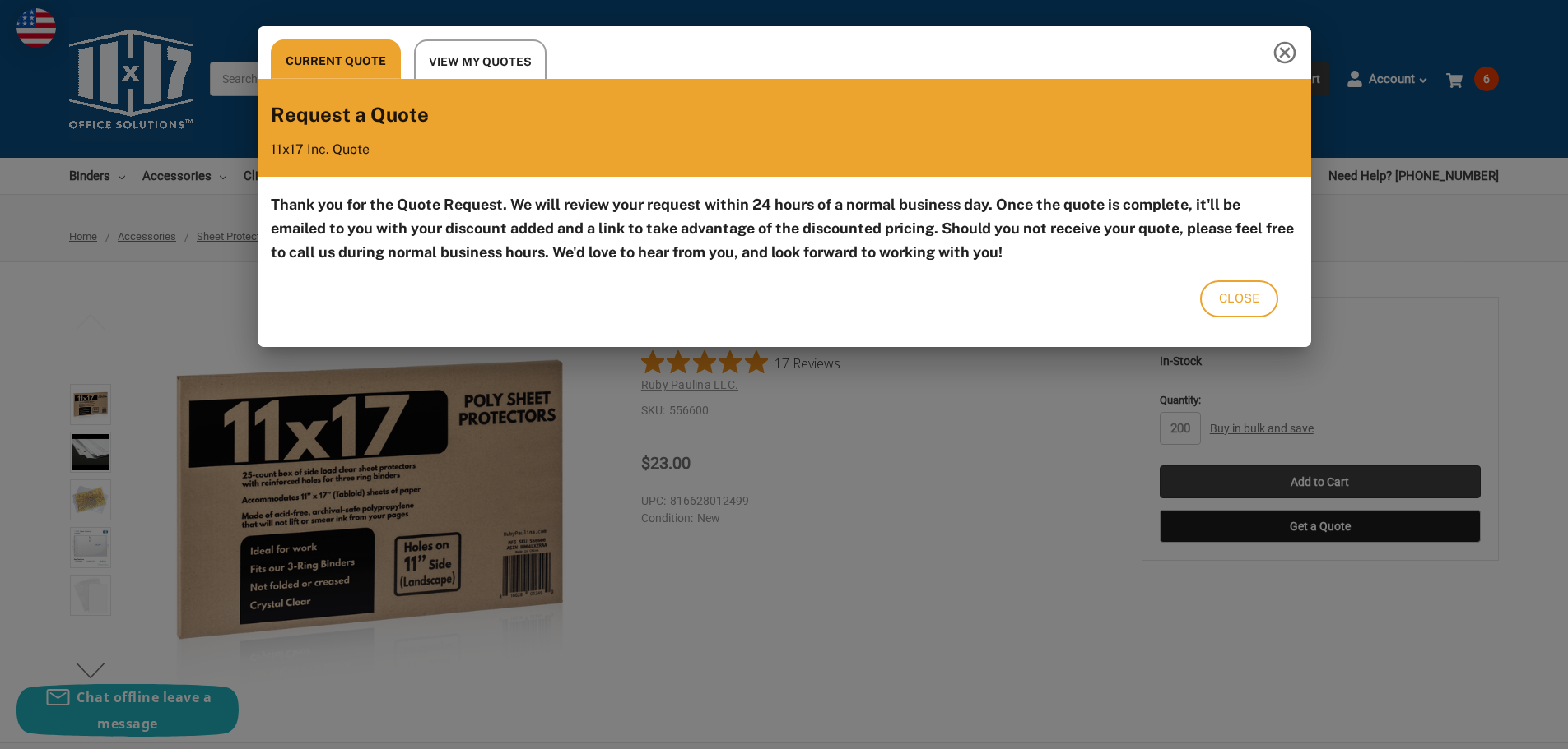
scroll to position [0, 0]
click at [1221, 304] on span "Close" at bounding box center [1240, 299] width 40 height 22
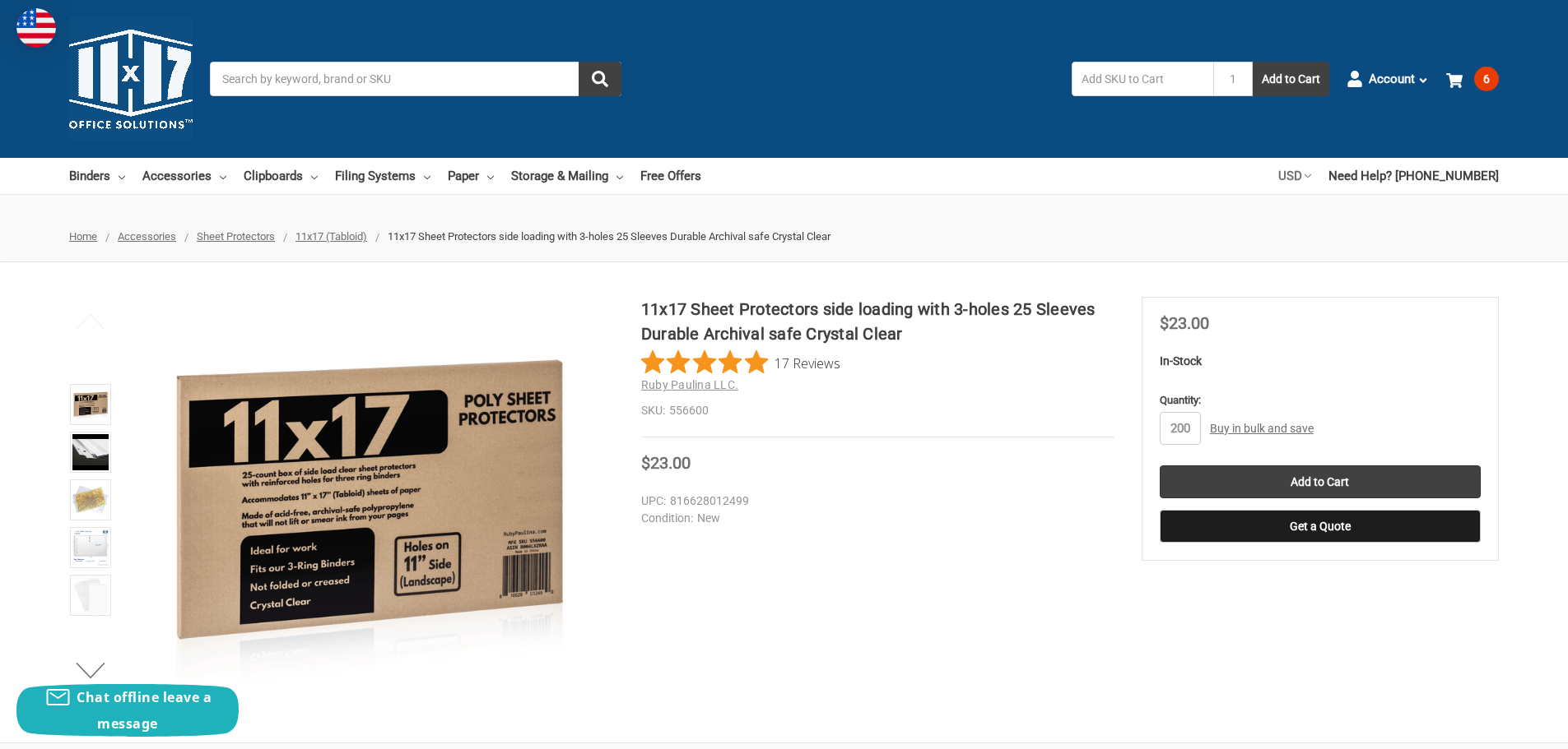
click at [1311, 177] on link "USD" at bounding box center [1295, 175] width 33 height 36
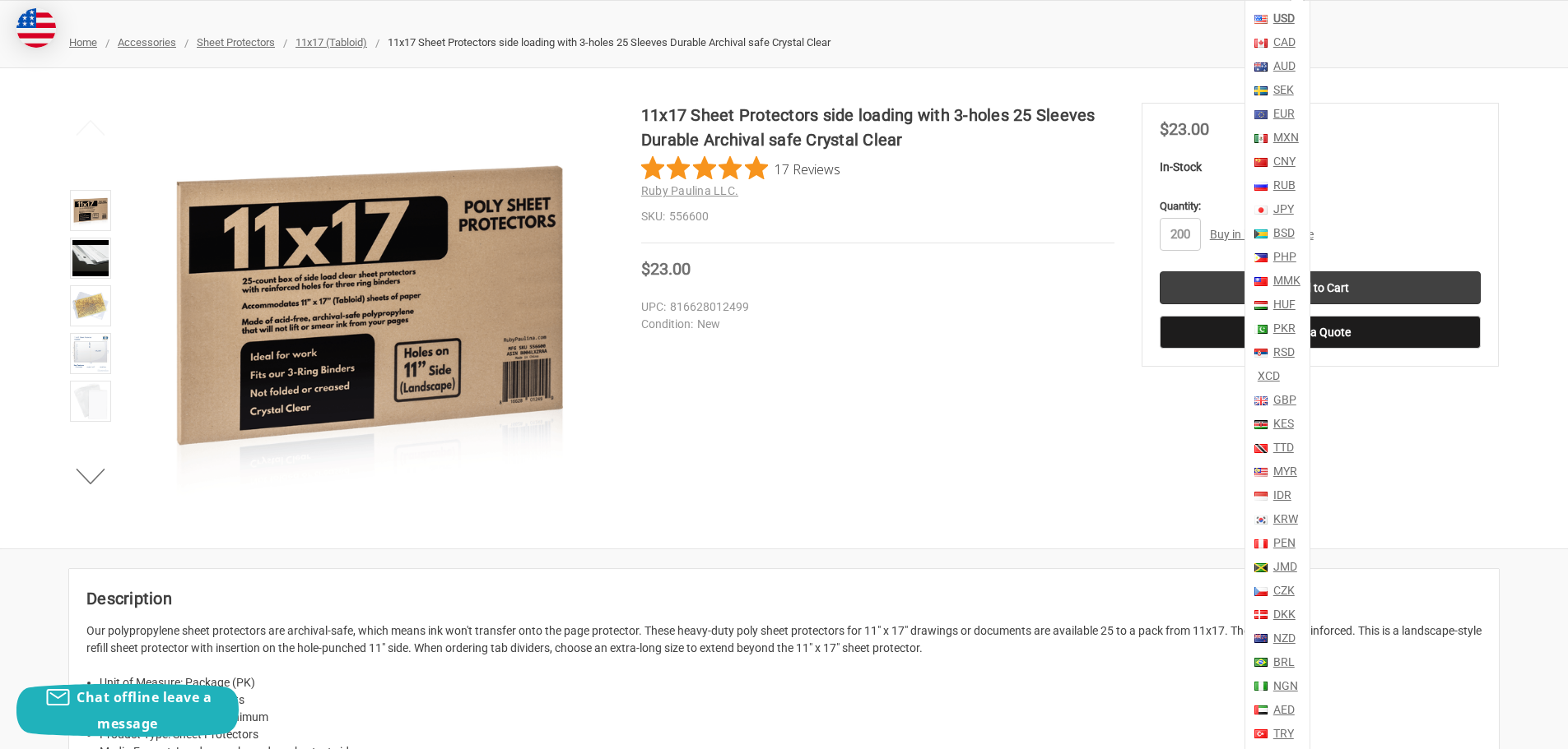
click at [1295, 44] on link "CAD" at bounding box center [1282, 42] width 25 height 24
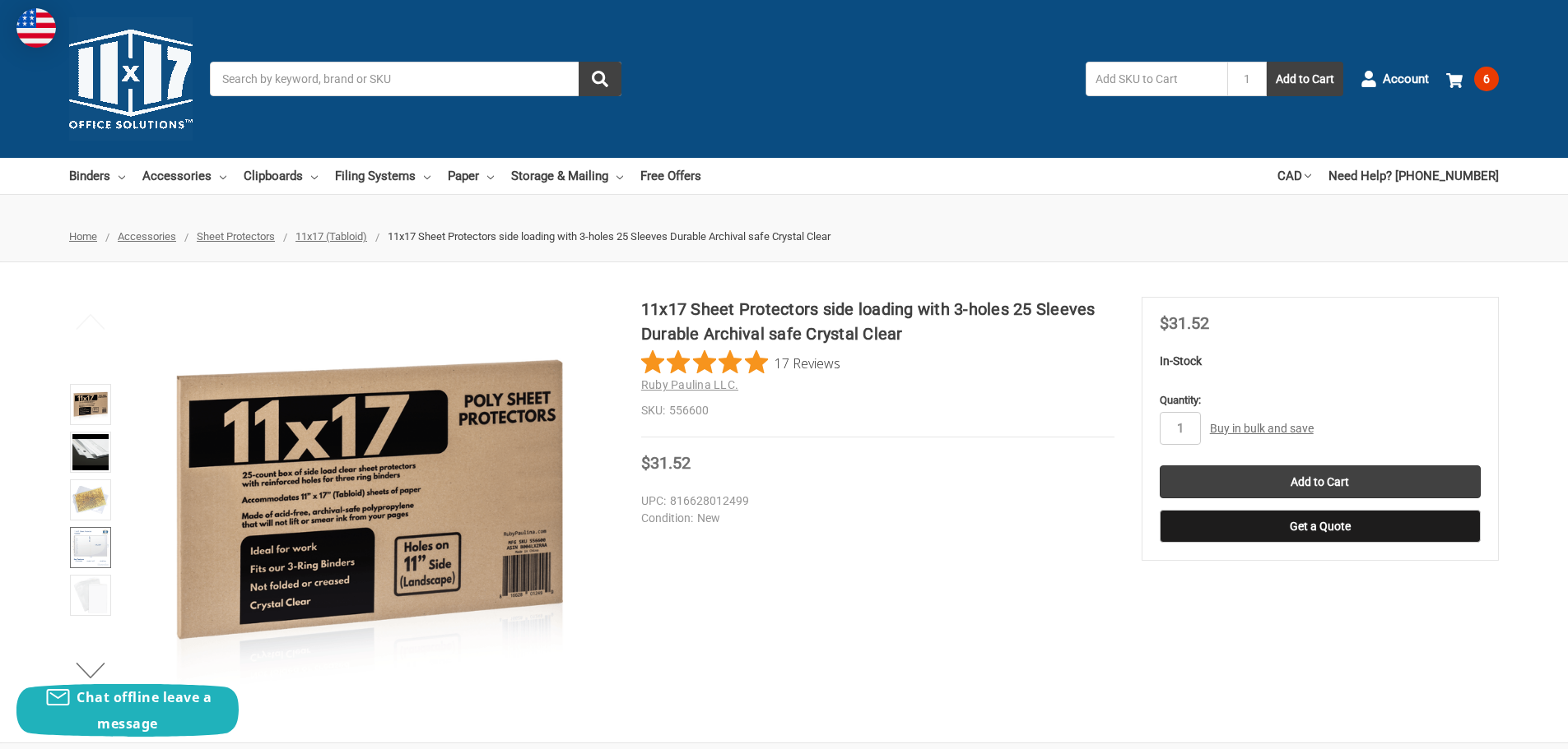
click at [103, 549] on img at bounding box center [90, 547] width 36 height 36
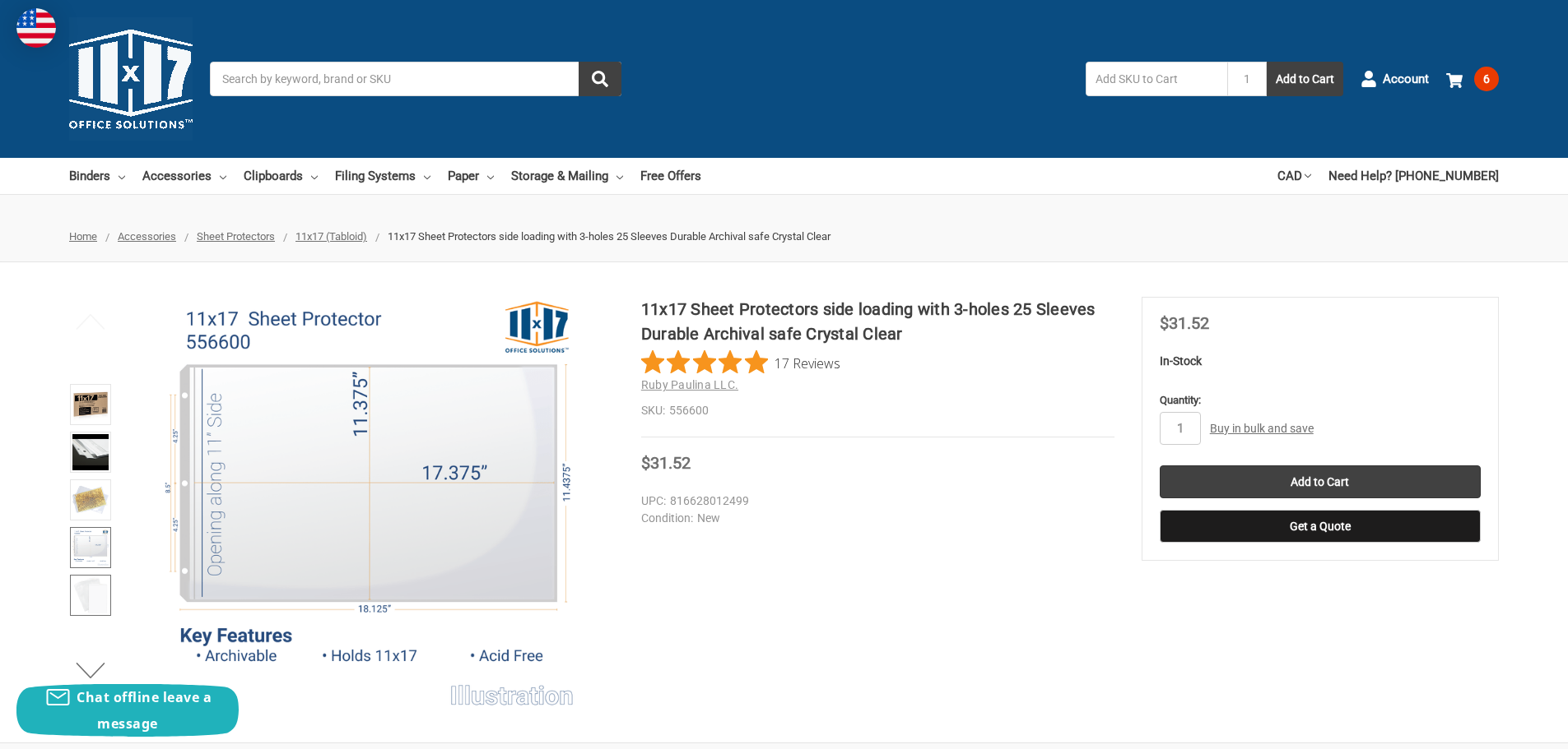
click at [103, 593] on img at bounding box center [90, 595] width 36 height 36
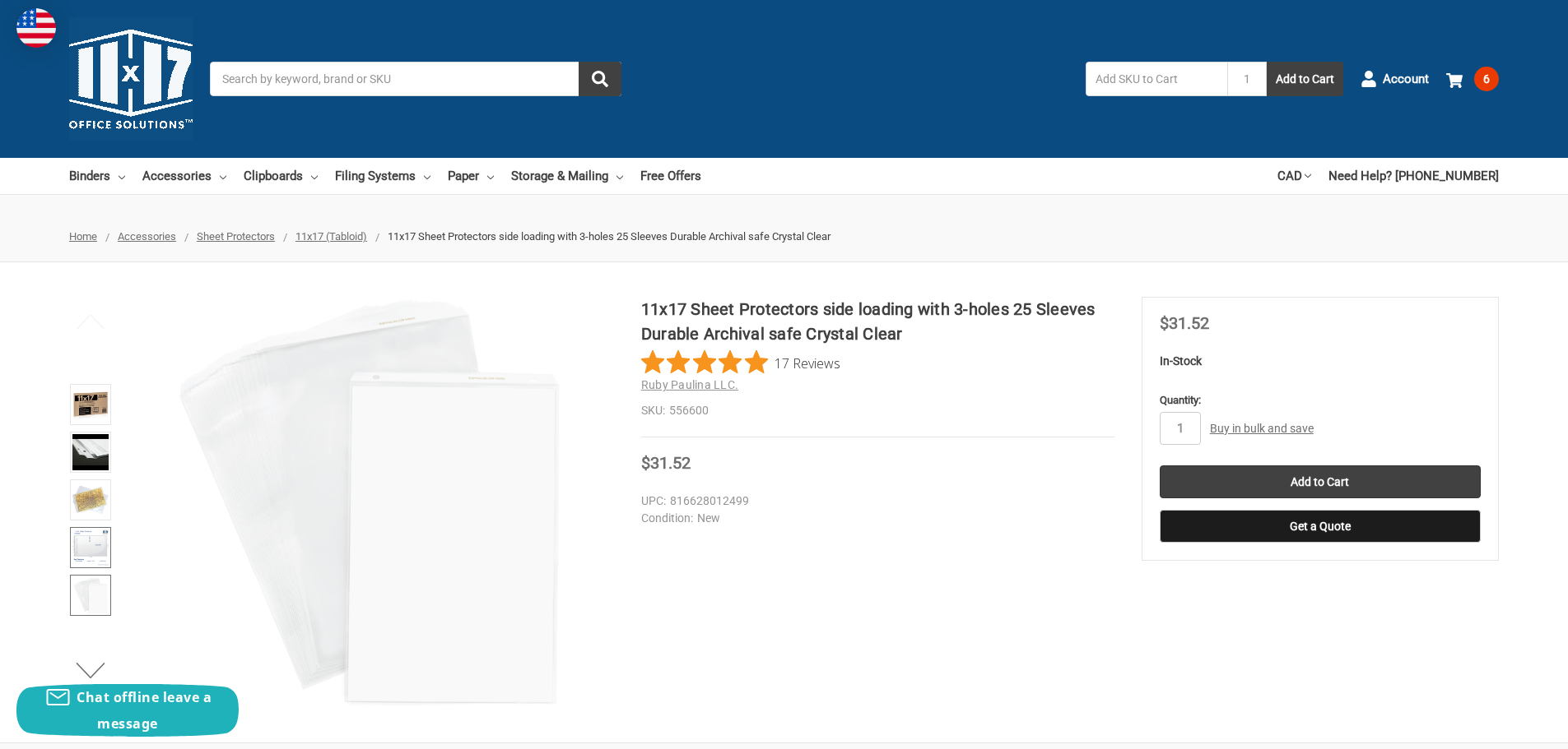
click at [103, 557] on img at bounding box center [90, 547] width 36 height 36
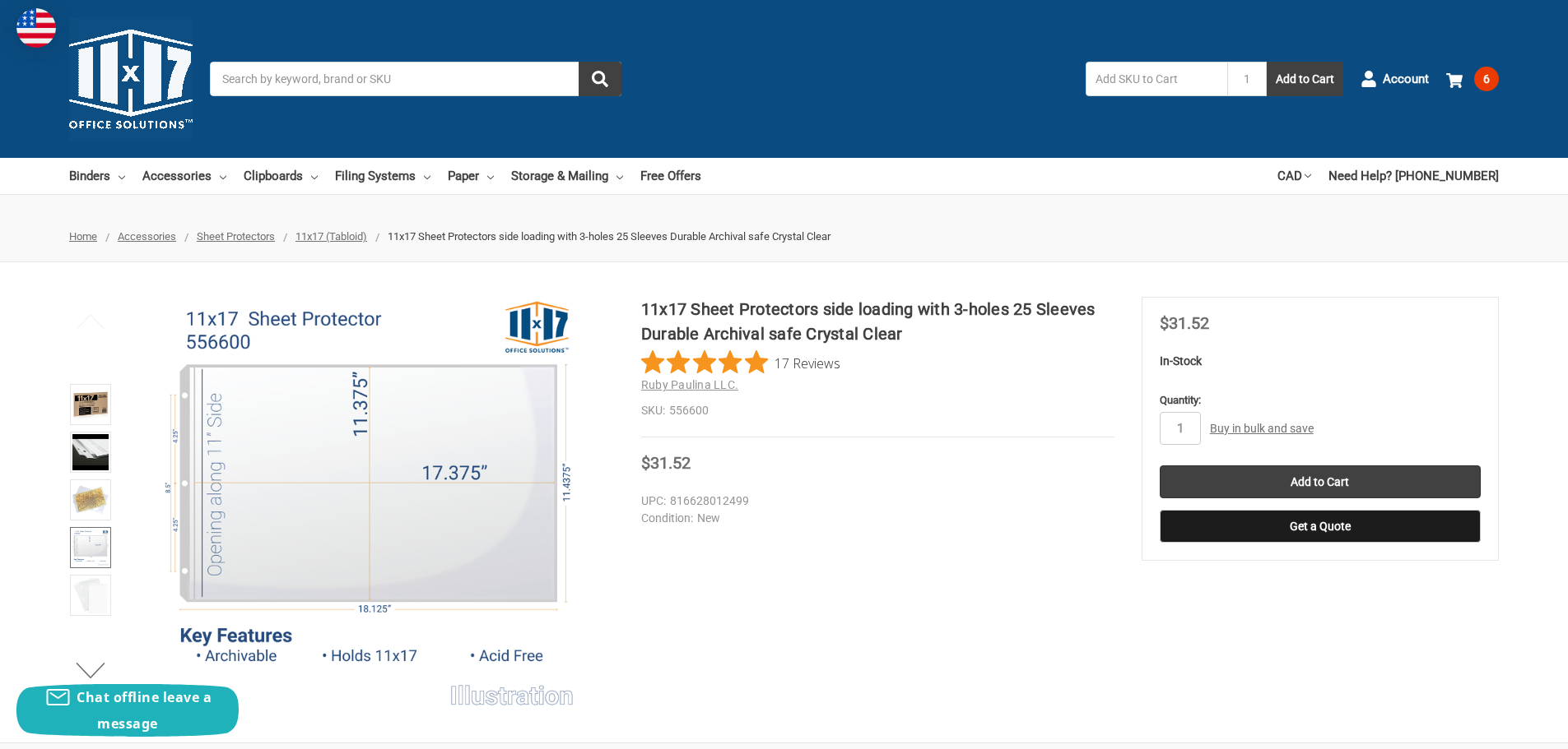
click at [112, 507] on li at bounding box center [90, 502] width 51 height 48
click at [100, 505] on img at bounding box center [90, 499] width 36 height 36
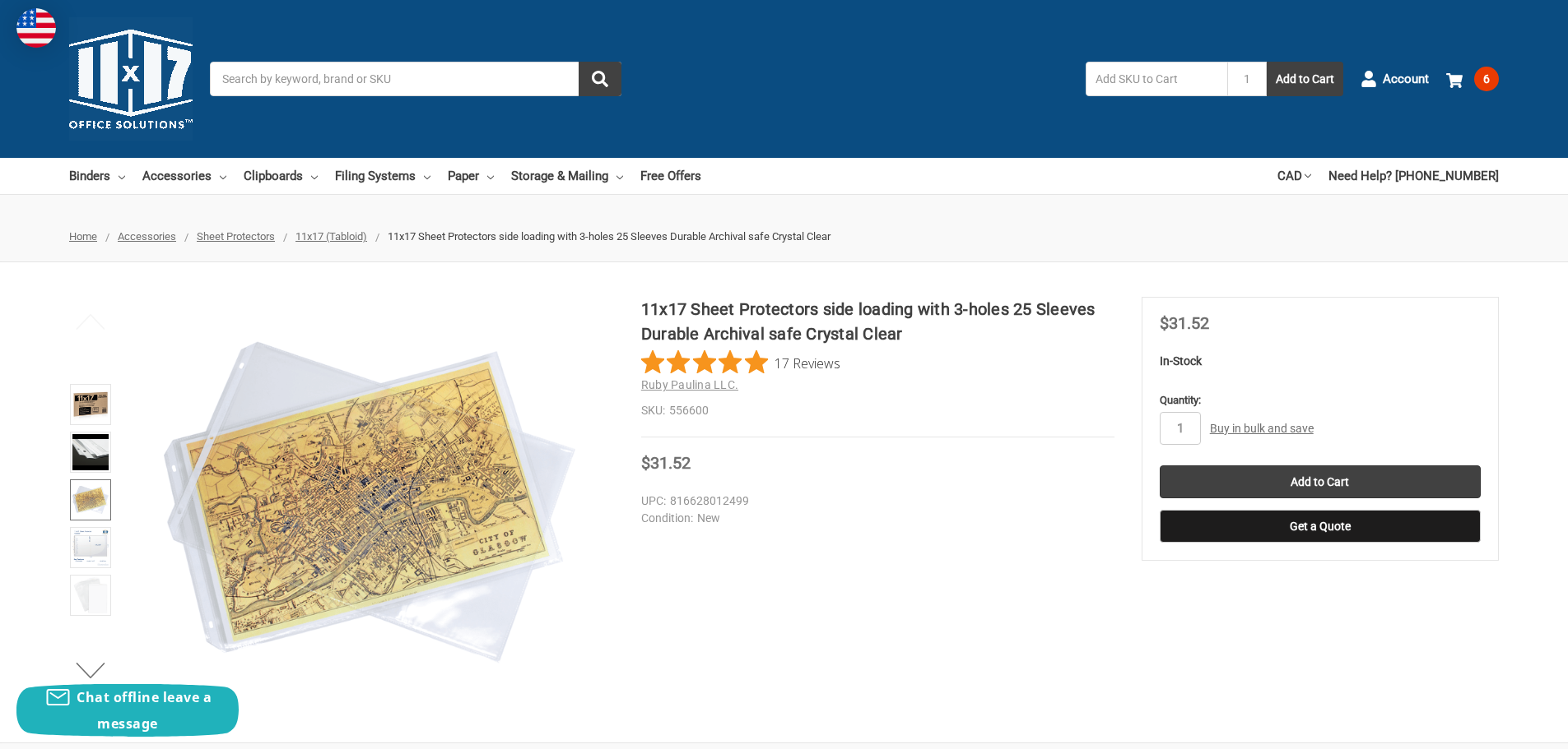
click at [114, 454] on li at bounding box center [90, 455] width 51 height 48
